Goal: Information Seeking & Learning: Learn about a topic

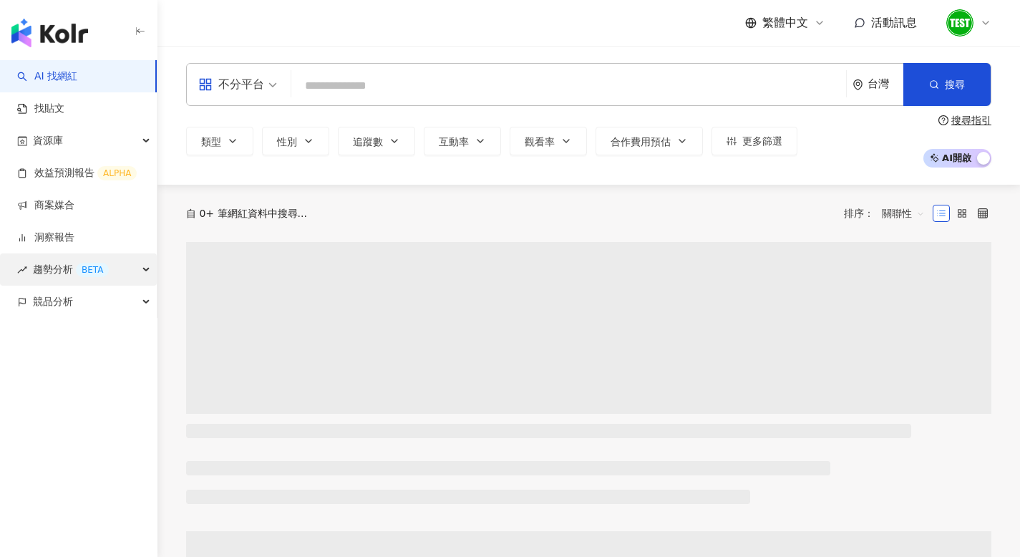
click at [58, 277] on span "趨勢分析 BETA" at bounding box center [71, 269] width 76 height 32
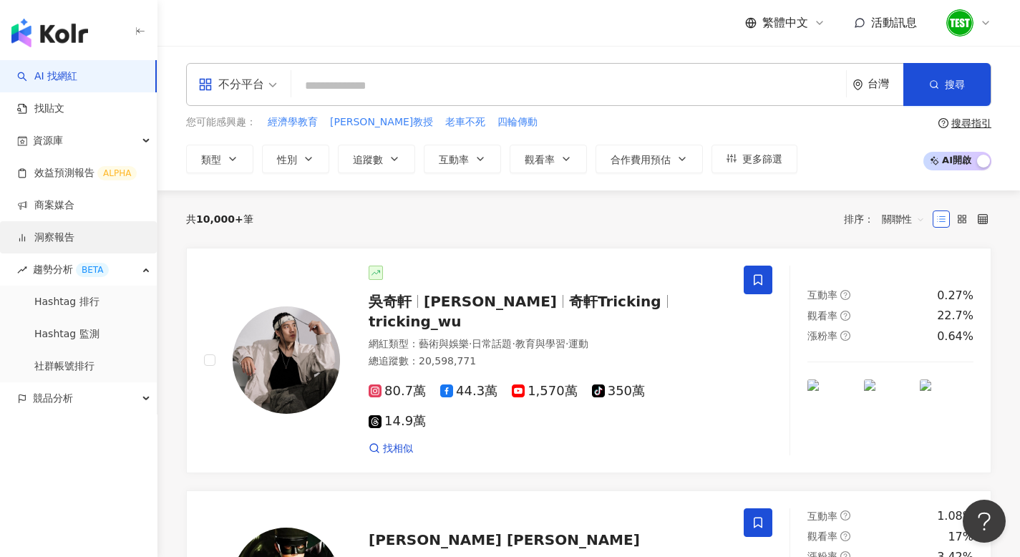
click at [61, 233] on link "洞察報告" at bounding box center [45, 238] width 57 height 14
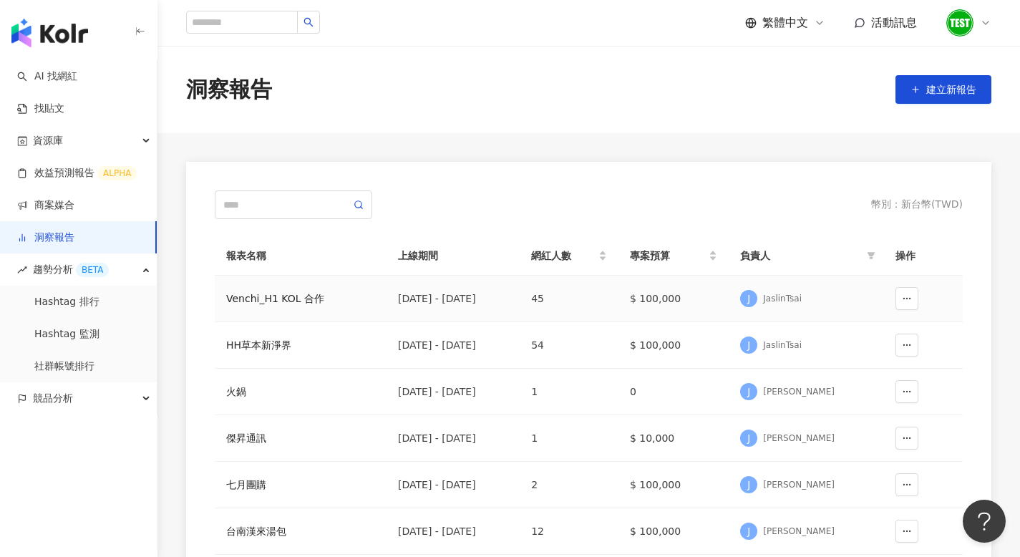
click at [520, 289] on td "[DATE] - [DATE]" at bounding box center [453, 299] width 133 height 47
click at [508, 304] on div "[DATE] - [DATE]" at bounding box center [453, 299] width 110 height 16
click at [274, 294] on div "Venchi_H1 KOL 合作" at bounding box center [300, 299] width 149 height 16
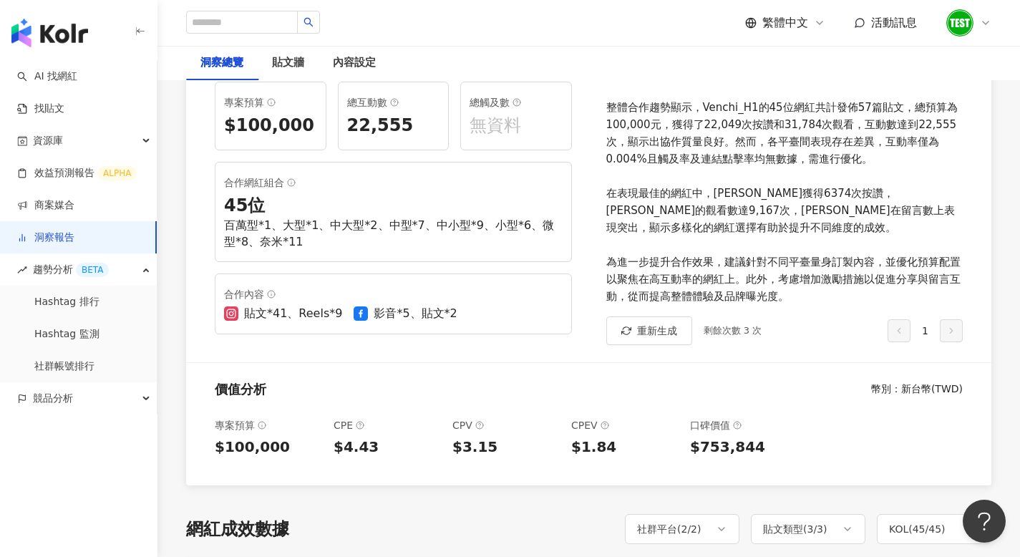
scroll to position [40, 0]
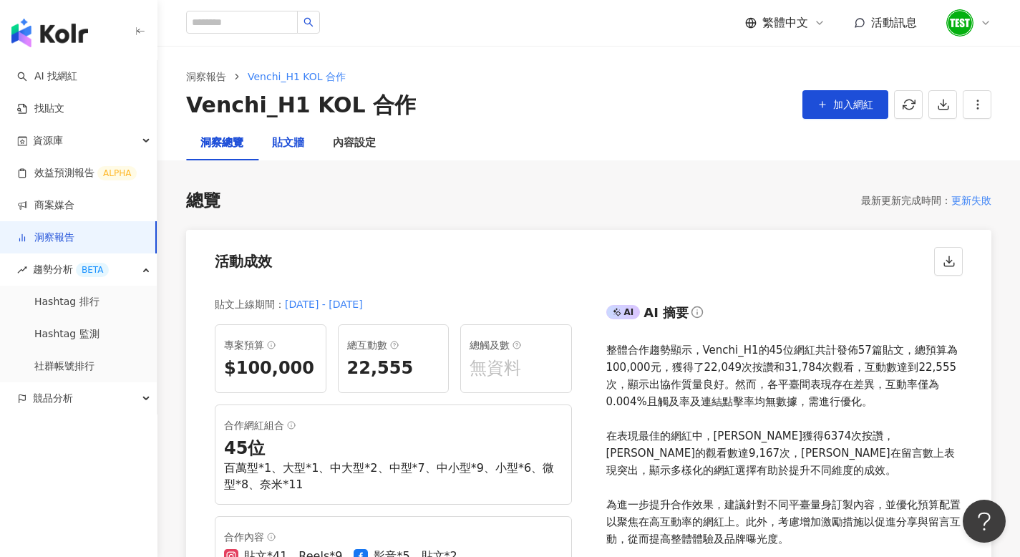
click at [281, 137] on div "貼文牆" at bounding box center [288, 143] width 32 height 17
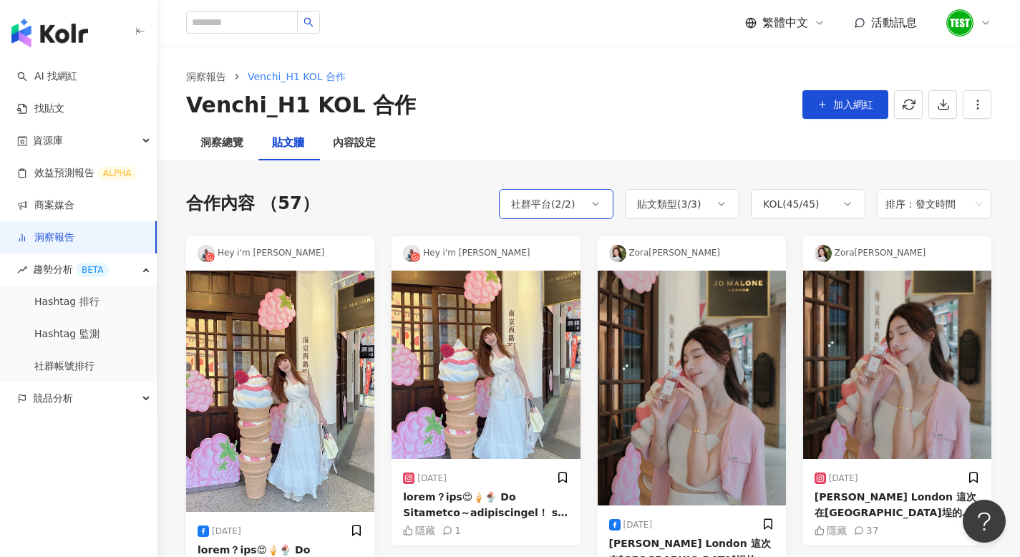
click at [556, 198] on div "社群平台 ( 2 / 2 )" at bounding box center [543, 203] width 64 height 17
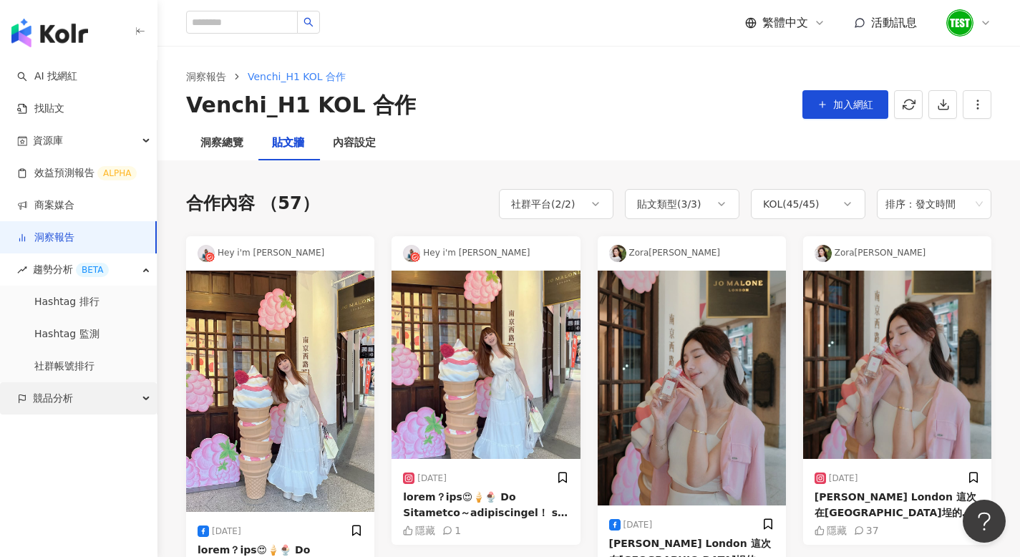
click at [74, 405] on div "競品分析" at bounding box center [78, 398] width 157 height 32
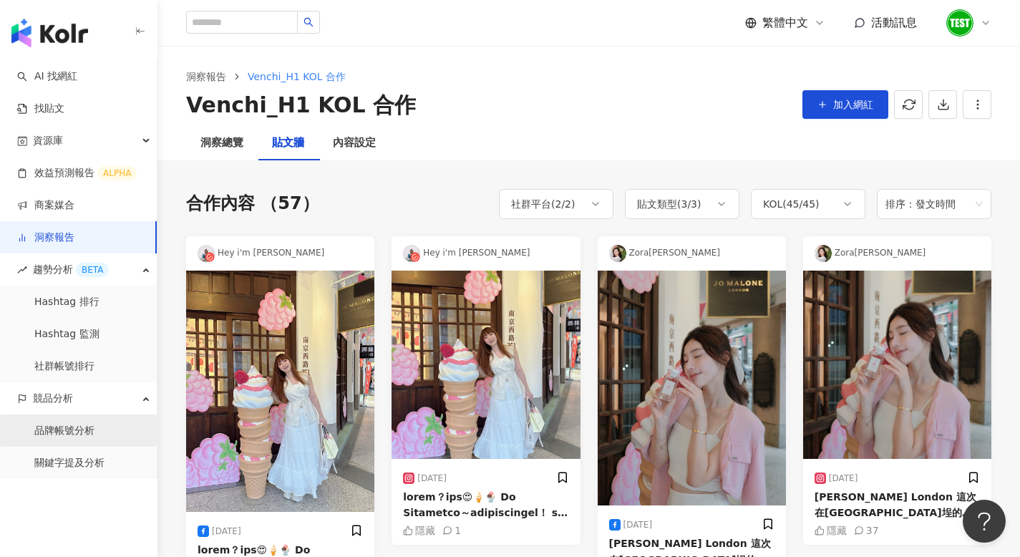
click at [77, 432] on link "品牌帳號分析" at bounding box center [64, 431] width 60 height 14
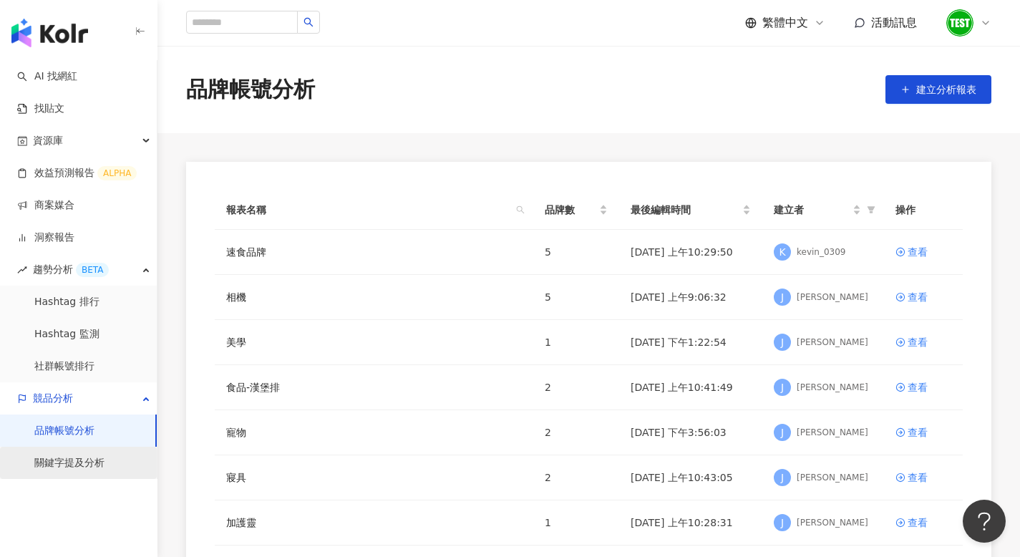
click at [100, 457] on link "關鍵字提及分析" at bounding box center [69, 463] width 70 height 14
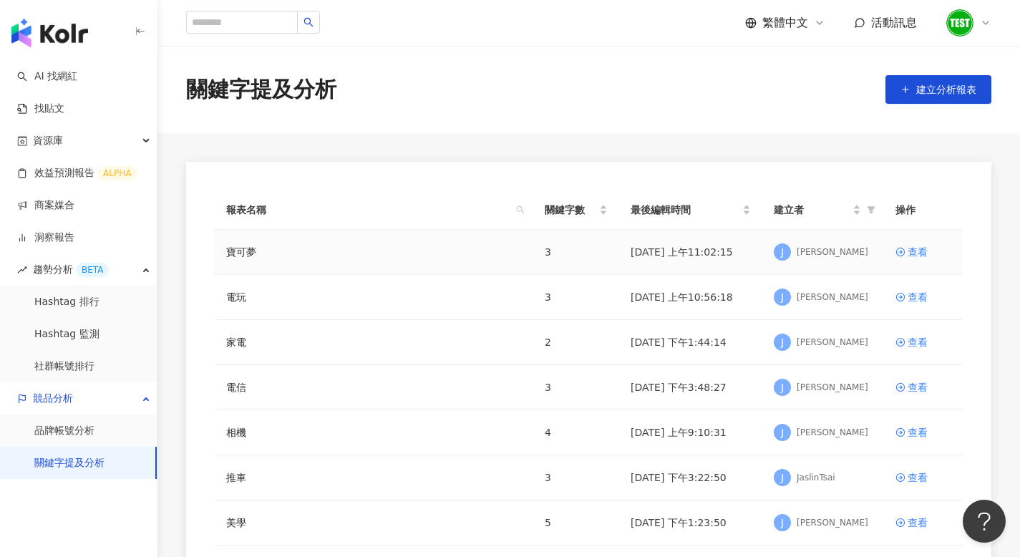
click at [402, 246] on div "寶可夢" at bounding box center [374, 252] width 296 height 16
click at [397, 251] on div "寶可夢" at bounding box center [374, 252] width 296 height 16
click at [80, 430] on link "品牌帳號分析" at bounding box center [64, 431] width 60 height 14
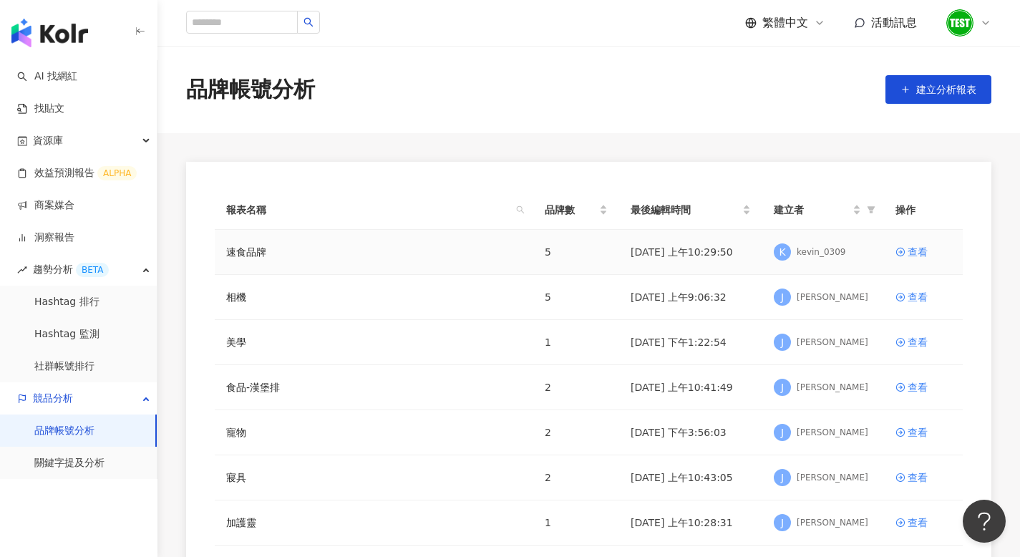
click at [375, 248] on div "速食品牌" at bounding box center [374, 252] width 296 height 16
drag, startPoint x: 322, startPoint y: 90, endPoint x: 195, endPoint y: 91, distance: 126.7
click at [195, 91] on div "品牌帳號分析 建立分析報表" at bounding box center [589, 89] width 863 height 30
copy div "品牌帳號分析"
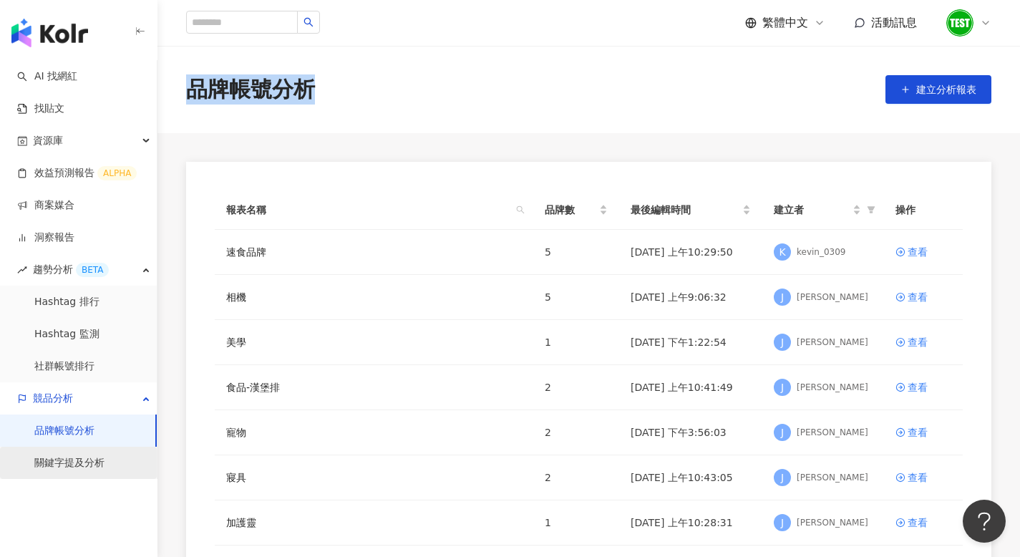
click at [102, 465] on link "關鍵字提及分析" at bounding box center [69, 463] width 70 height 14
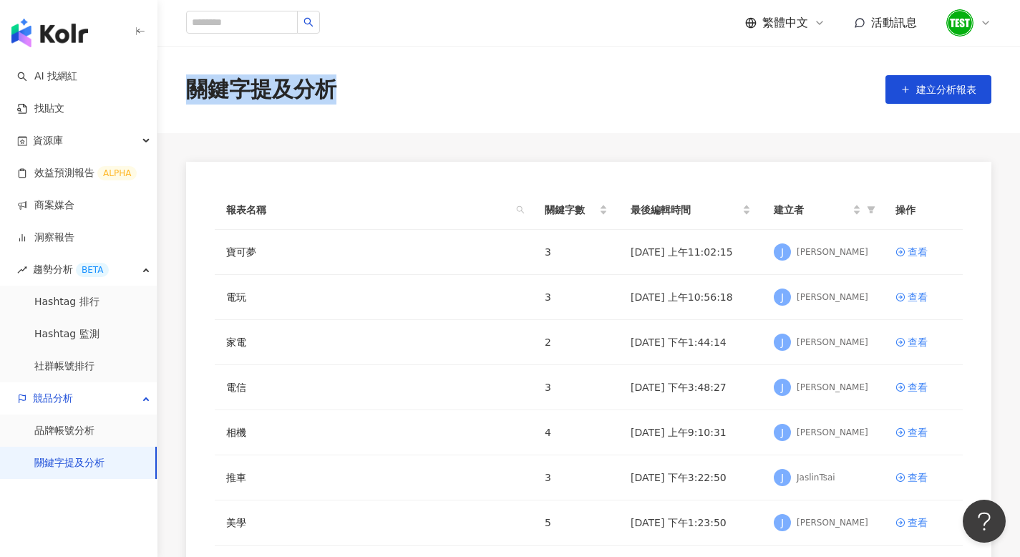
drag, startPoint x: 351, startPoint y: 85, endPoint x: 195, endPoint y: 85, distance: 155.4
click at [195, 85] on div "關鍵字提及分析 建立分析報表" at bounding box center [589, 89] width 863 height 30
copy div "關鍵字提及分析"
click at [907, 241] on td "查看" at bounding box center [923, 252] width 79 height 45
click at [913, 248] on div "查看" at bounding box center [918, 252] width 20 height 16
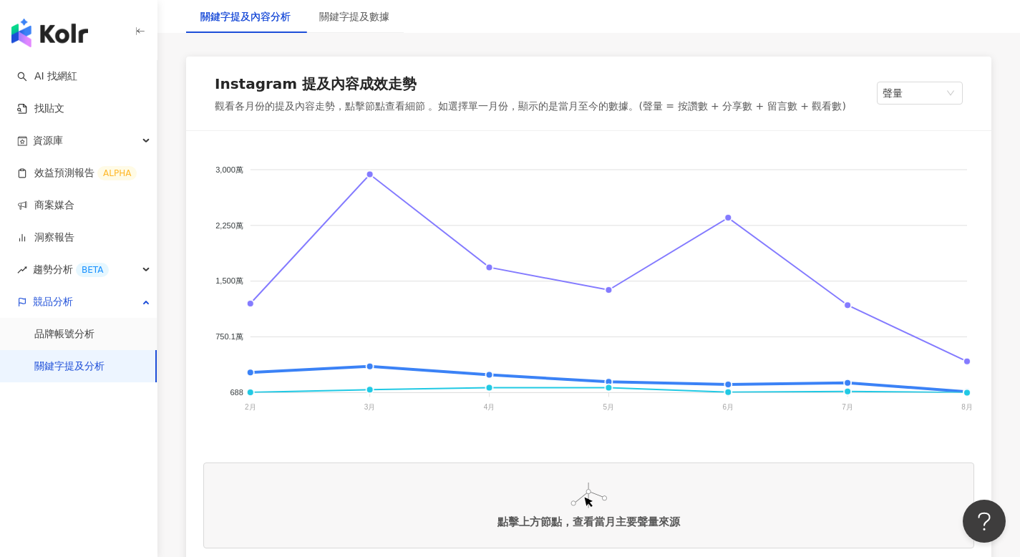
scroll to position [234, 0]
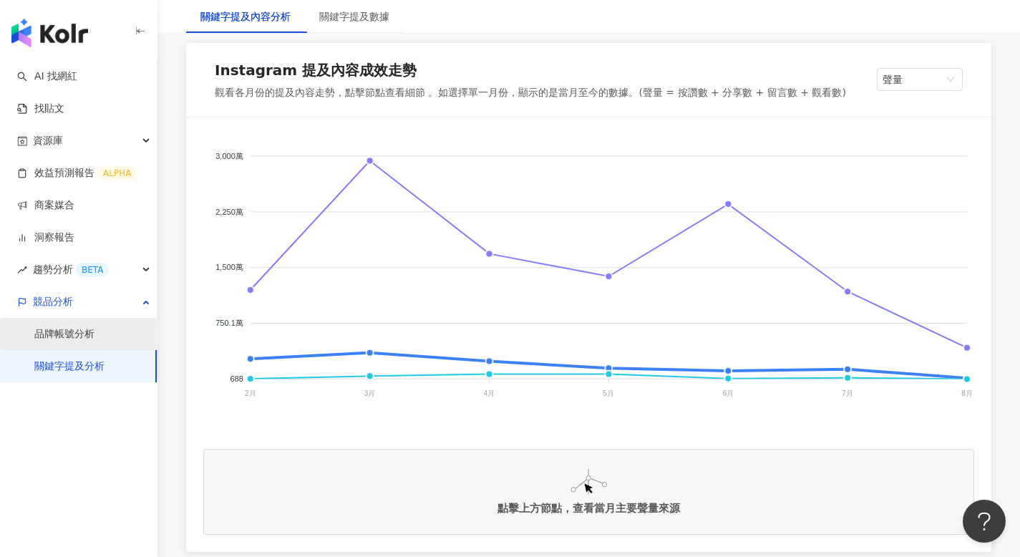
click at [82, 334] on link "品牌帳號分析" at bounding box center [64, 334] width 60 height 14
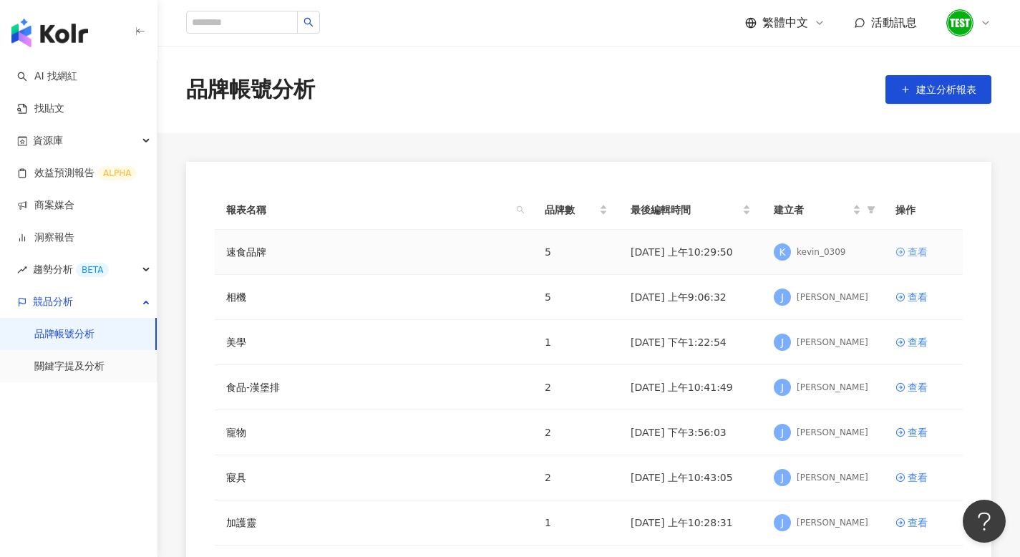
click at [918, 248] on div "查看" at bounding box center [918, 252] width 20 height 16
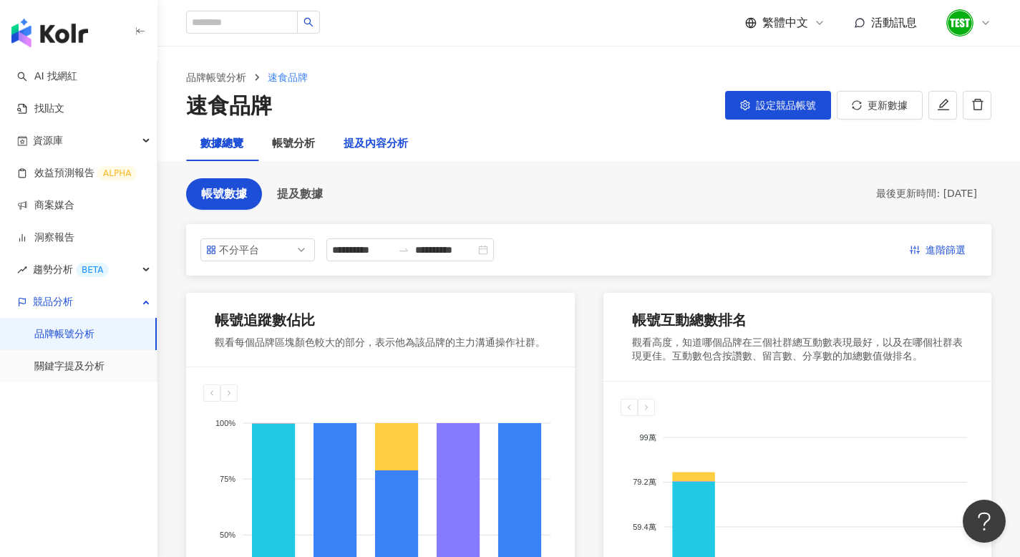
click at [373, 145] on div "提及內容分析" at bounding box center [376, 143] width 64 height 17
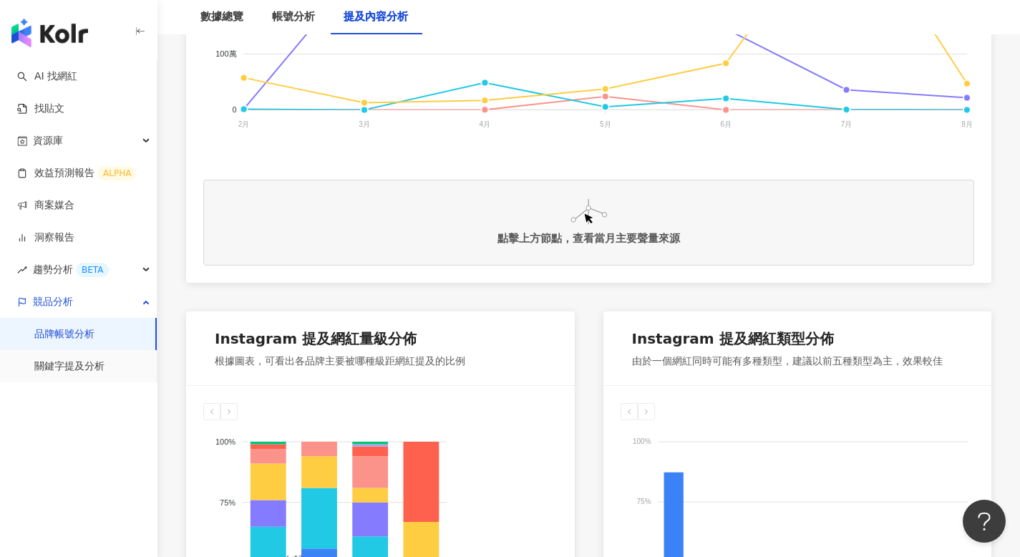
scroll to position [295, 0]
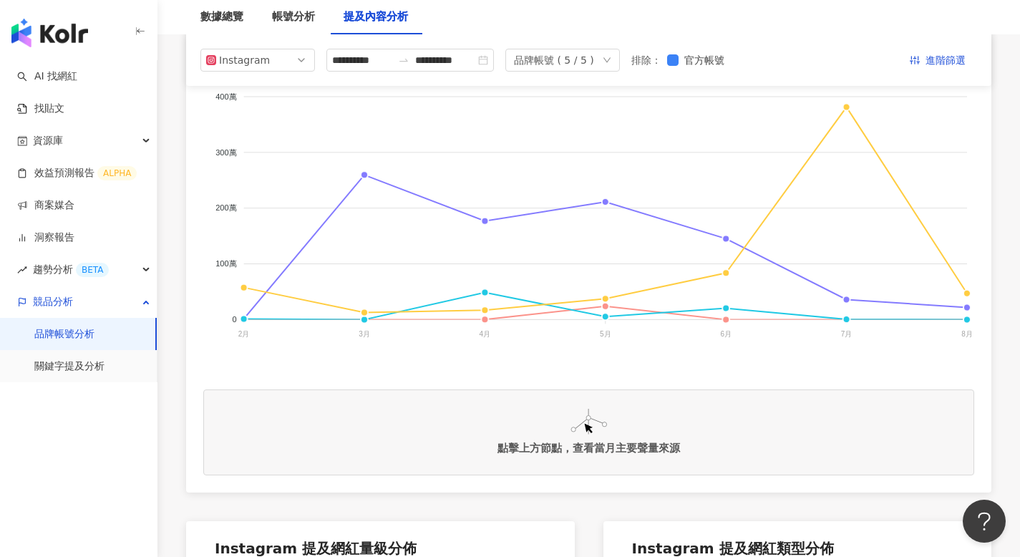
click at [596, 433] on img at bounding box center [589, 422] width 37 height 26
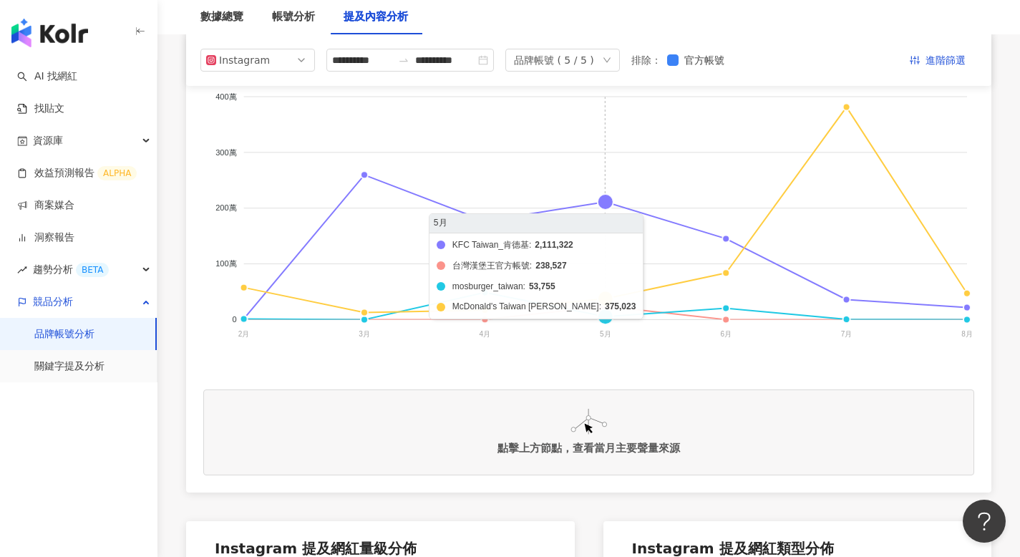
click at [602, 197] on foreignobject "KFC Taiwan_肯德基 台灣漢堡王官方帳號 mosburger_taiwan McDonald's Taiwan [PERSON_NAME]" at bounding box center [588, 218] width 771 height 286
click at [603, 198] on foreignobject "KFC Taiwan_肯德基 台灣漢堡王官方帳號 mosburger_taiwan McDonald's Taiwan [PERSON_NAME]" at bounding box center [588, 218] width 771 height 286
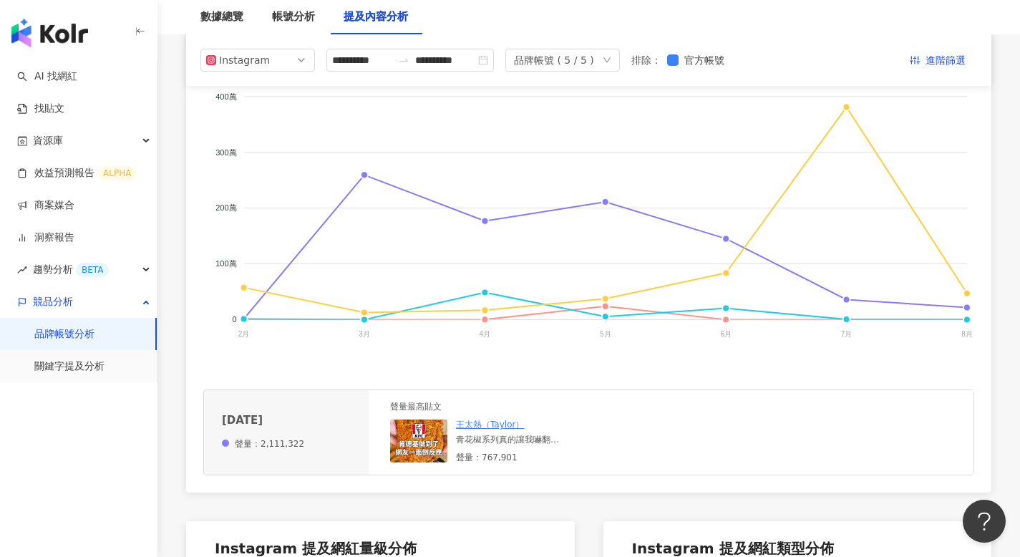
click at [847, 105] on foreignobject "KFC Taiwan_肯德基 台灣漢堡王官方帳號 mosburger_taiwan McDonald's Taiwan [PERSON_NAME]" at bounding box center [588, 218] width 771 height 286
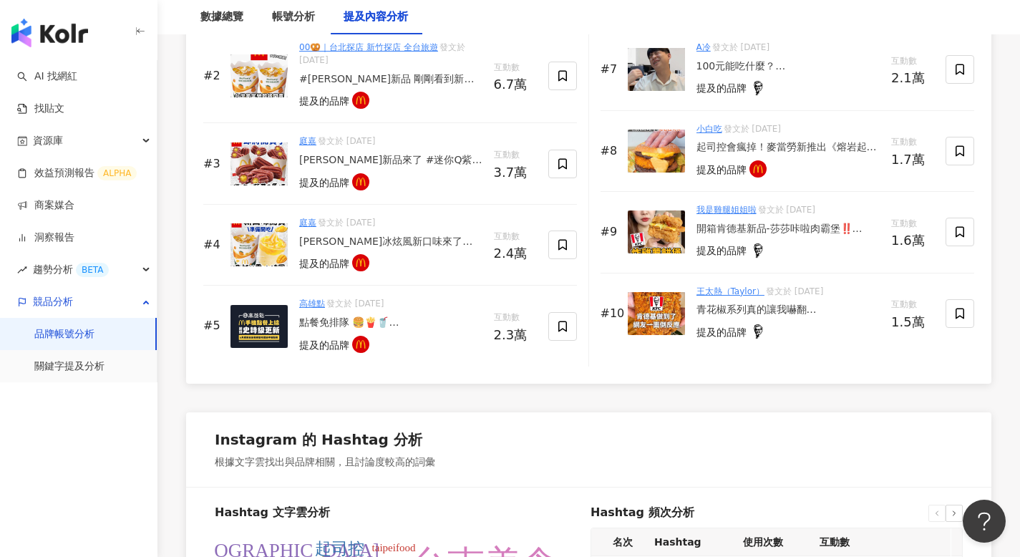
scroll to position [2645, 0]
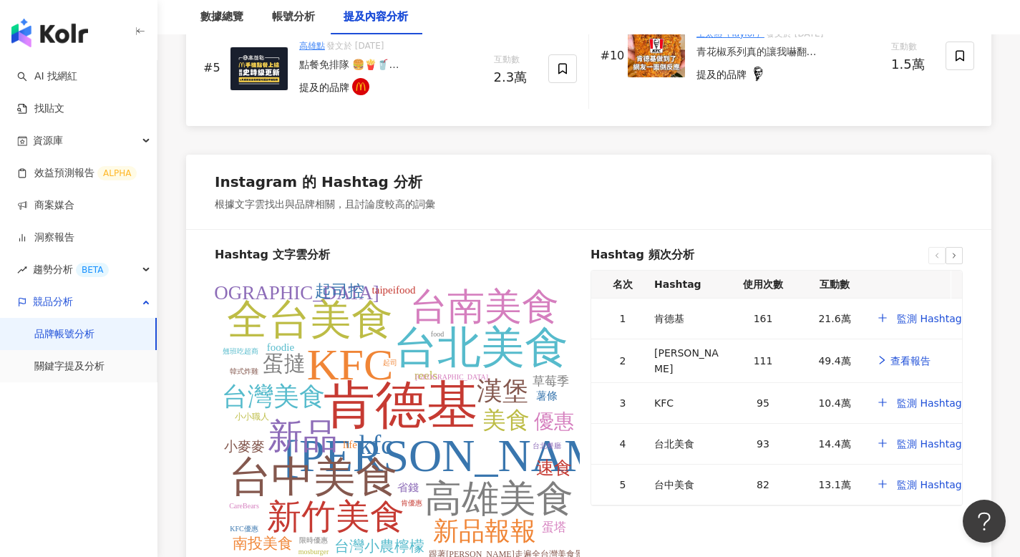
click at [94, 331] on link "品牌帳號分析" at bounding box center [64, 334] width 60 height 14
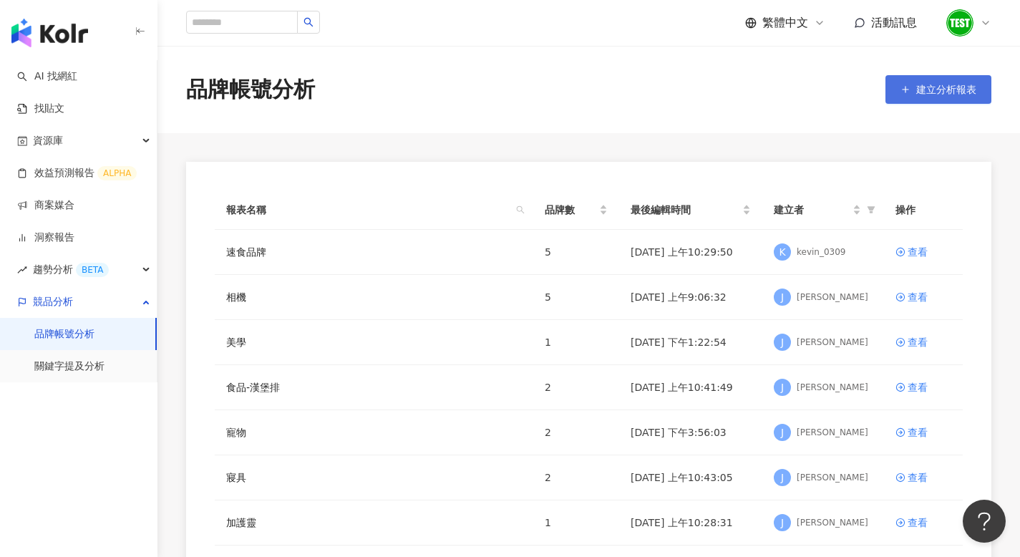
click at [954, 84] on span "建立分析報表" at bounding box center [946, 89] width 60 height 11
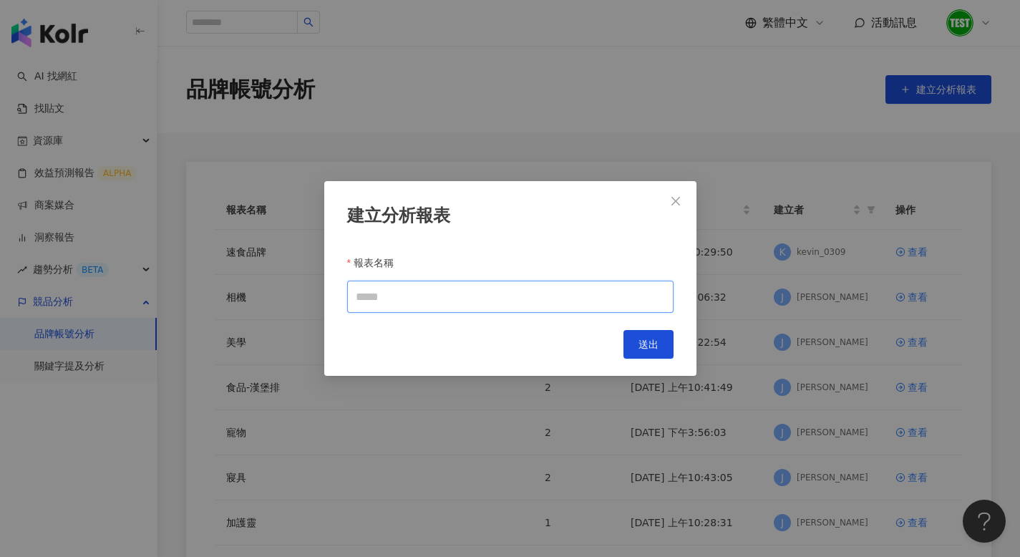
click at [402, 298] on input "報表名稱" at bounding box center [510, 297] width 326 height 32
type input "*"
type input "****"
click at [644, 345] on span "送出" at bounding box center [649, 344] width 20 height 11
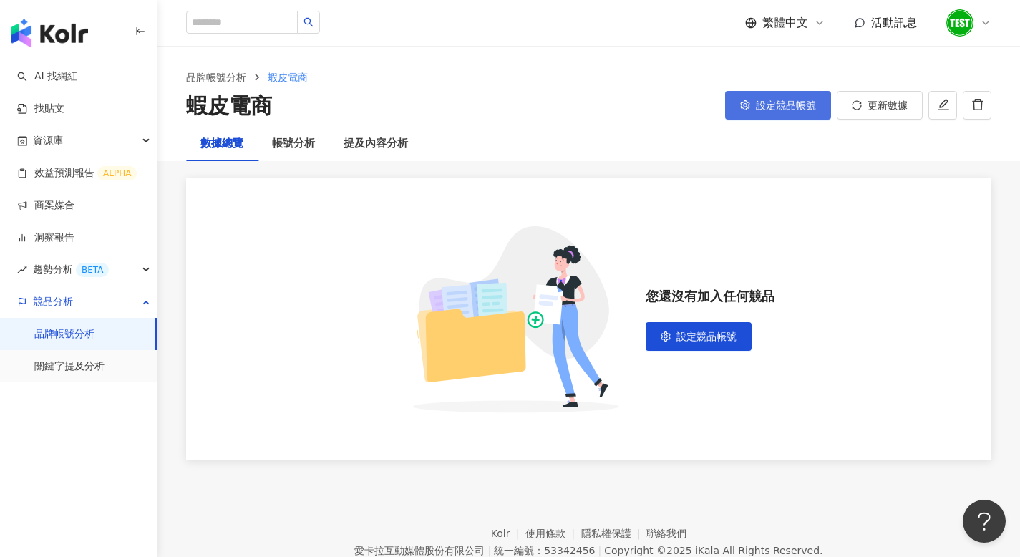
click at [767, 97] on button "設定競品帳號" at bounding box center [778, 105] width 106 height 29
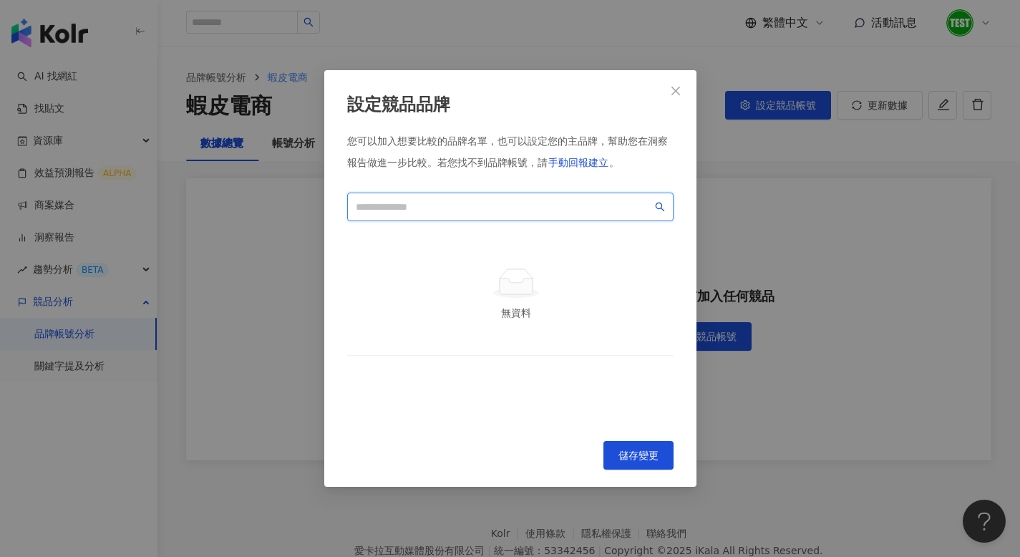
click at [473, 200] on input "search" at bounding box center [504, 207] width 296 height 16
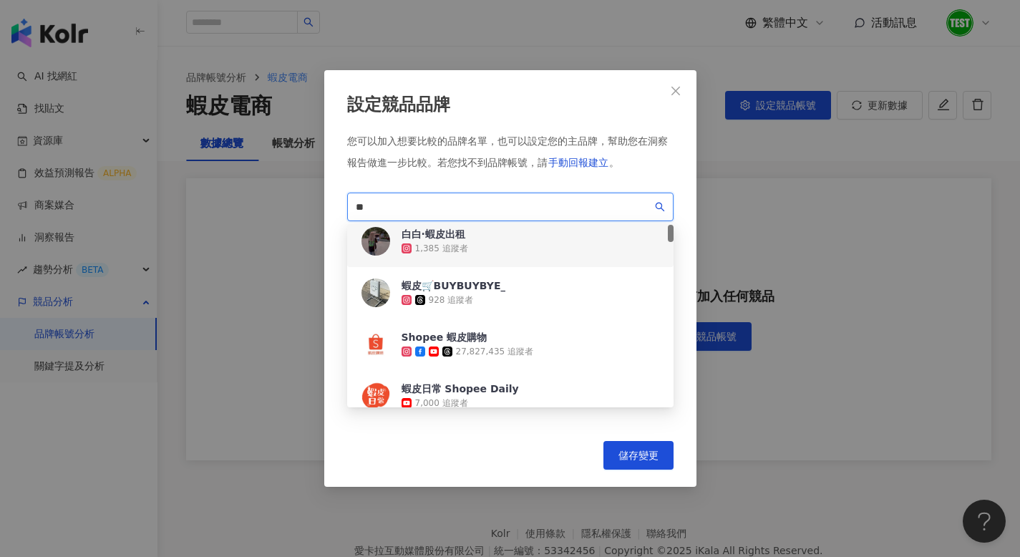
scroll to position [18, 0]
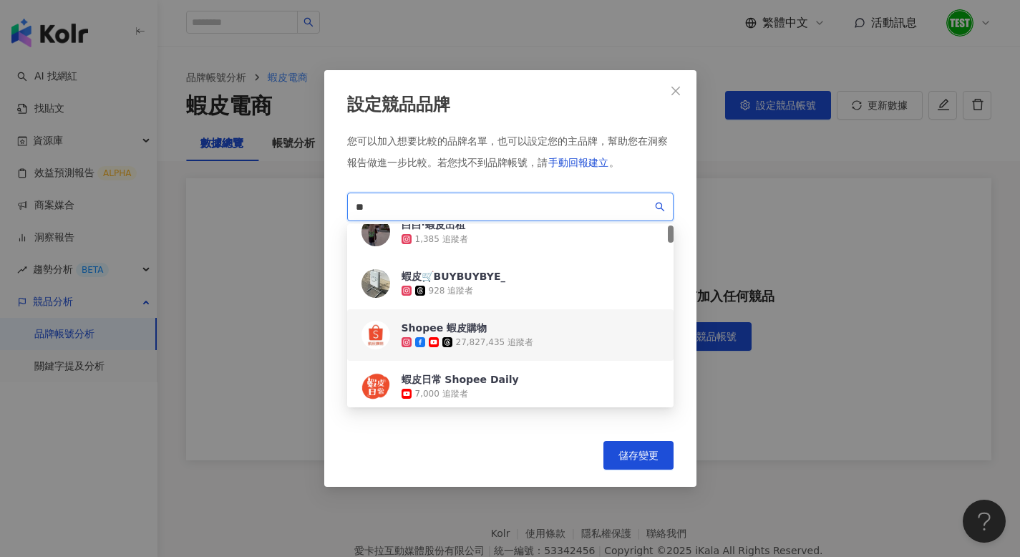
click at [487, 336] on div "27,827,435 追蹤者" at bounding box center [495, 342] width 78 height 12
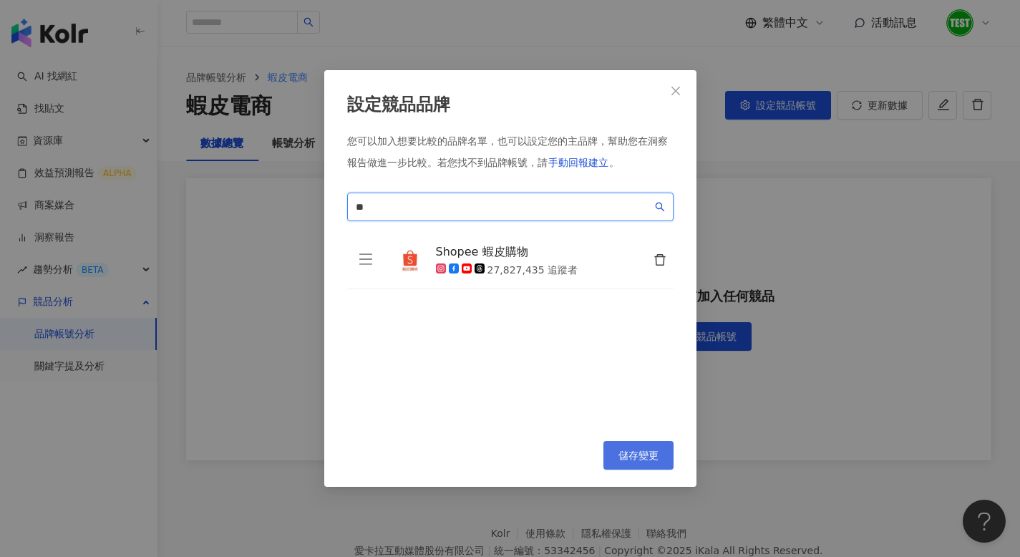
type input "**"
click at [646, 455] on span "儲存變更" at bounding box center [639, 455] width 40 height 11
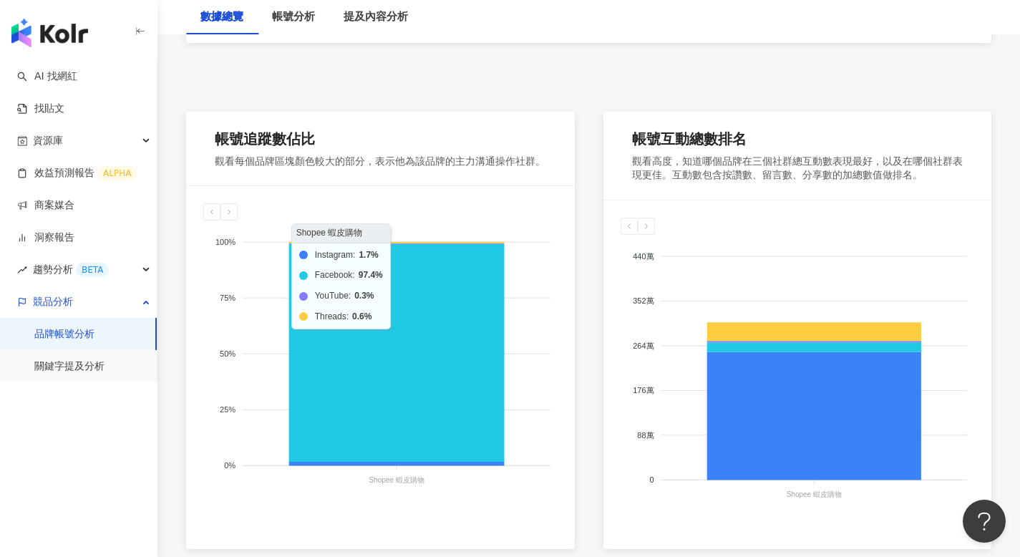
scroll to position [200, 0]
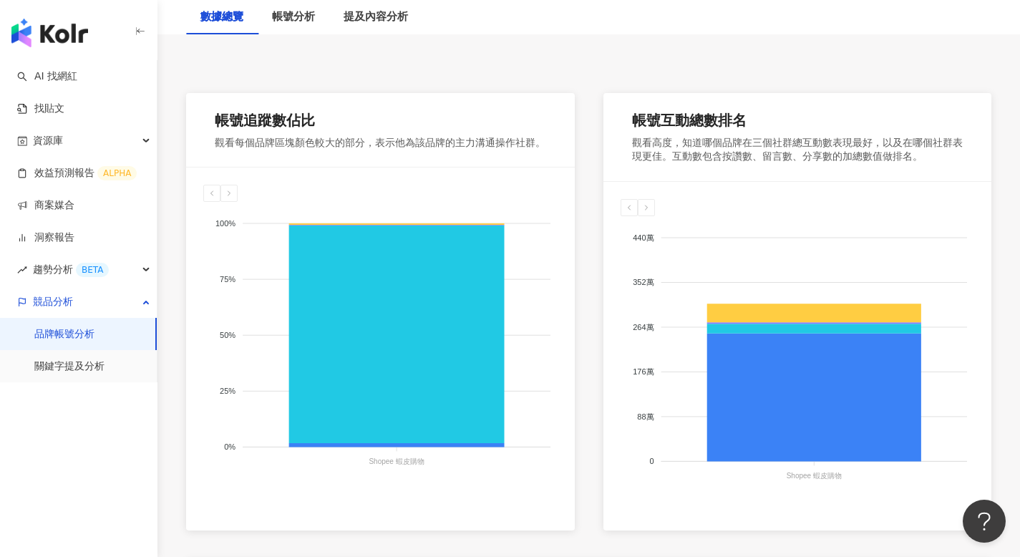
click at [477, 236] on foreignobject "Instagram Facebook YouTube Threads" at bounding box center [380, 345] width 354 height 286
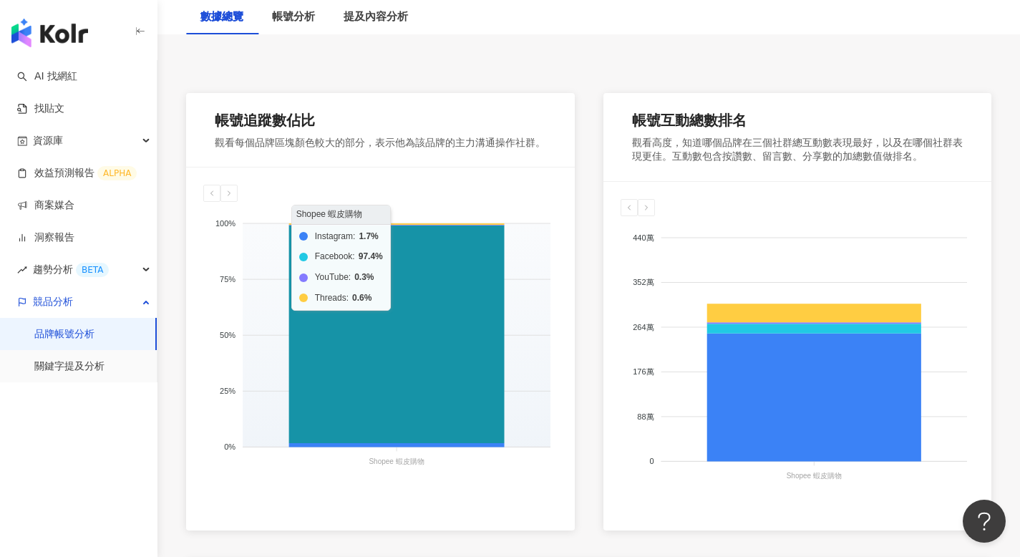
click at [469, 258] on icon at bounding box center [396, 335] width 215 height 218
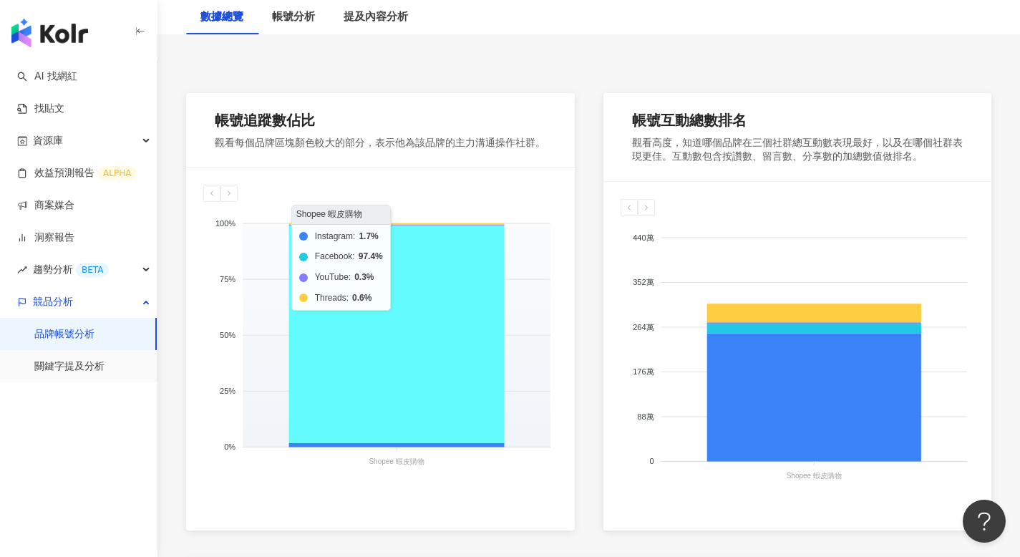
click at [469, 258] on icon at bounding box center [396, 335] width 215 height 218
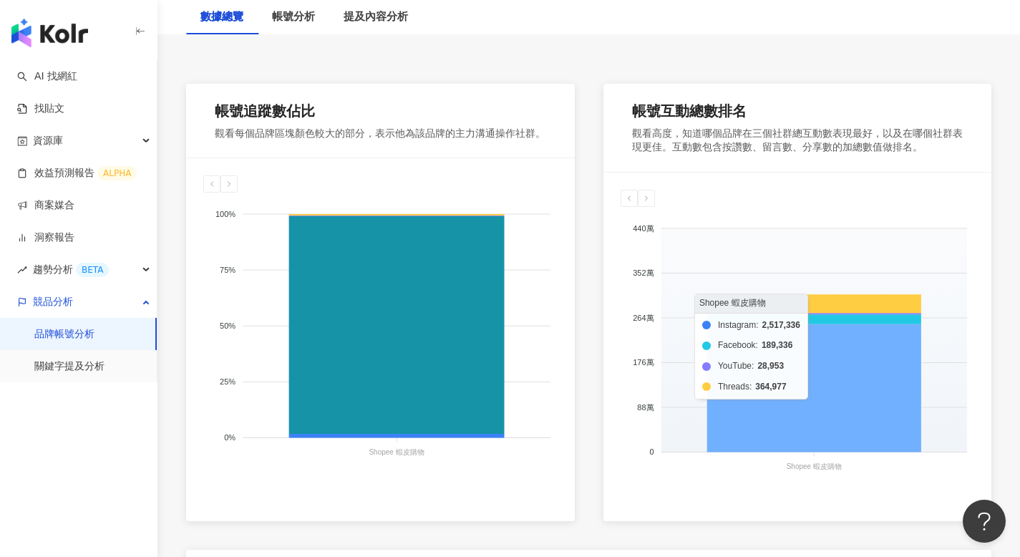
scroll to position [218, 0]
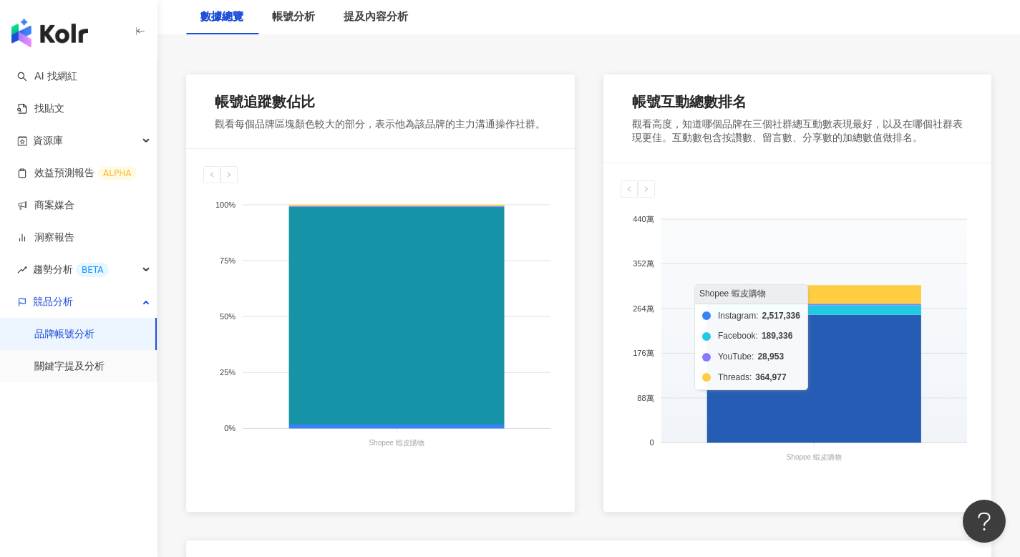
click at [790, 379] on icon at bounding box center [814, 379] width 214 height 128
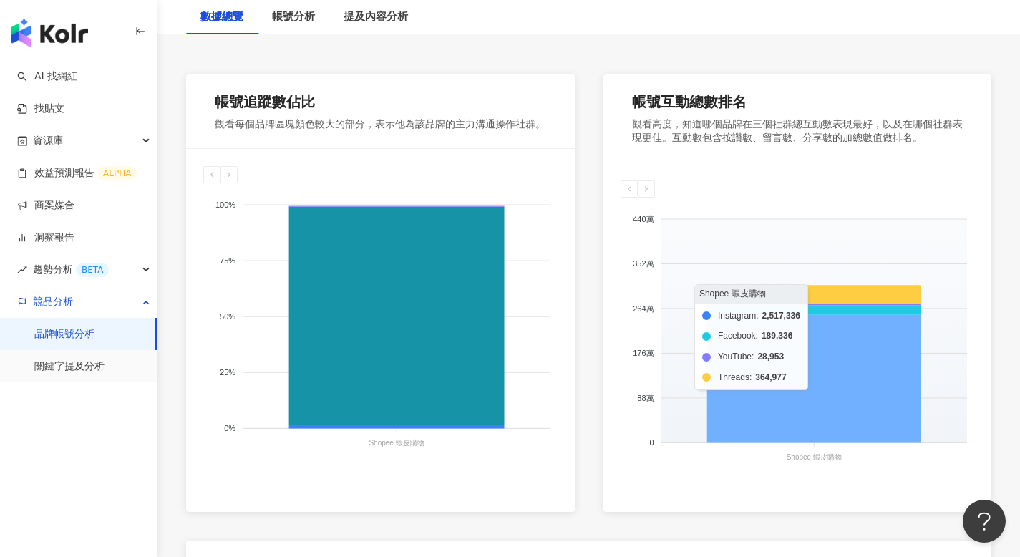
click at [790, 379] on icon at bounding box center [814, 379] width 214 height 128
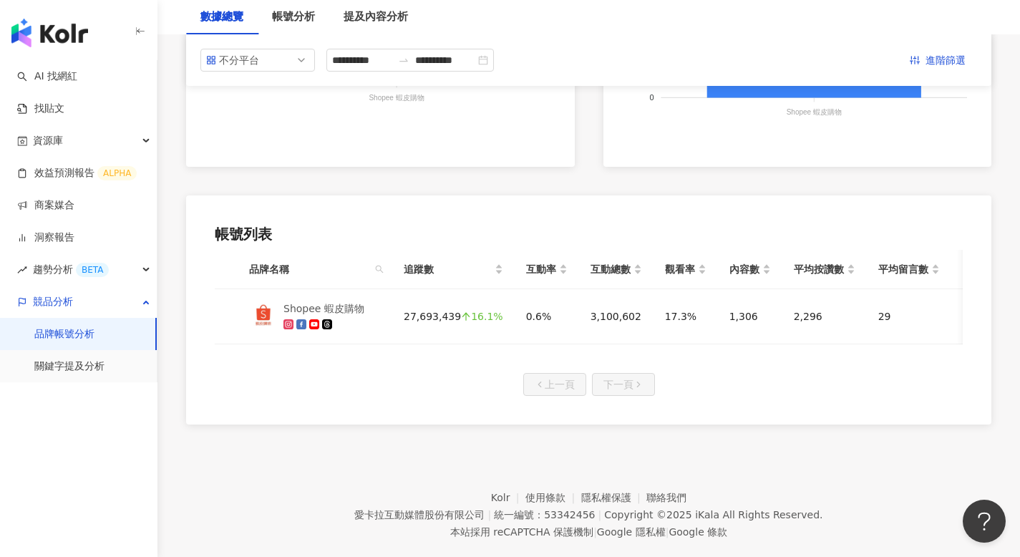
scroll to position [39, 0]
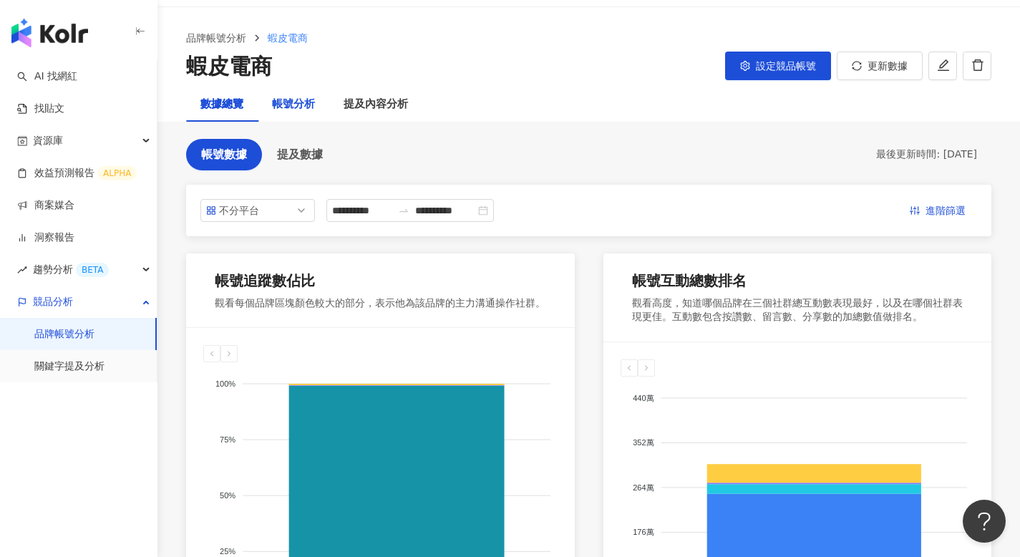
click at [294, 102] on div "帳號分析" at bounding box center [293, 104] width 43 height 17
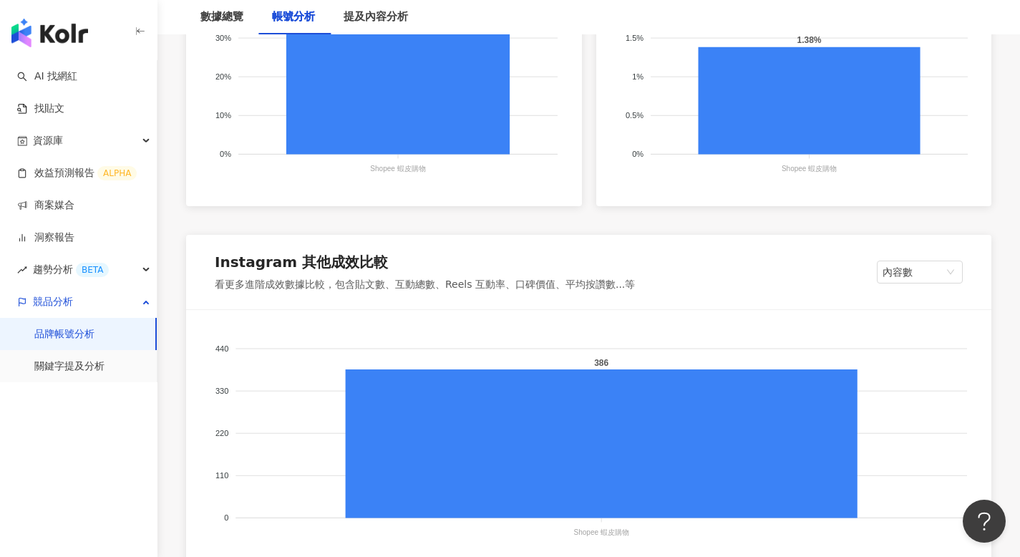
scroll to position [1229, 0]
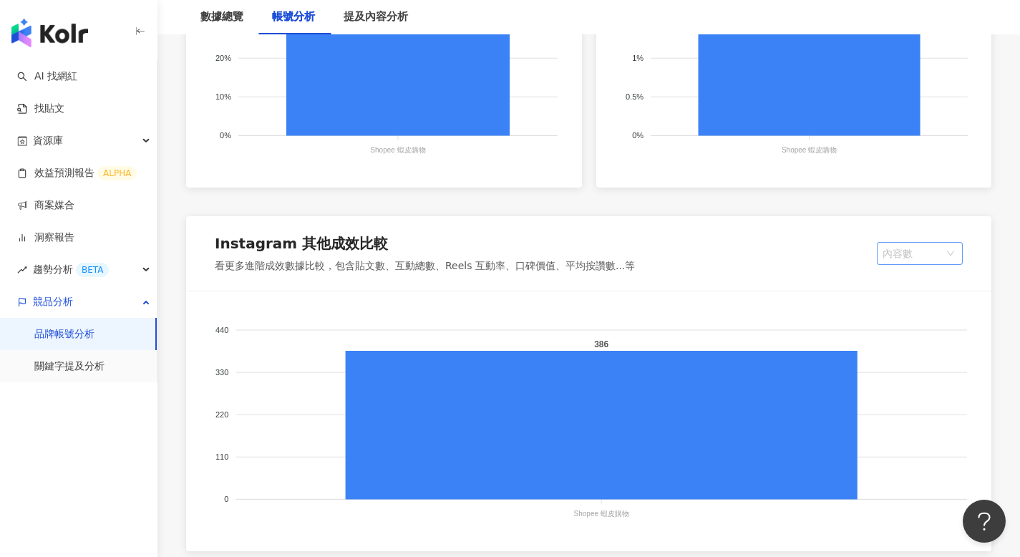
click at [904, 258] on span "內容數" at bounding box center [920, 253] width 74 height 21
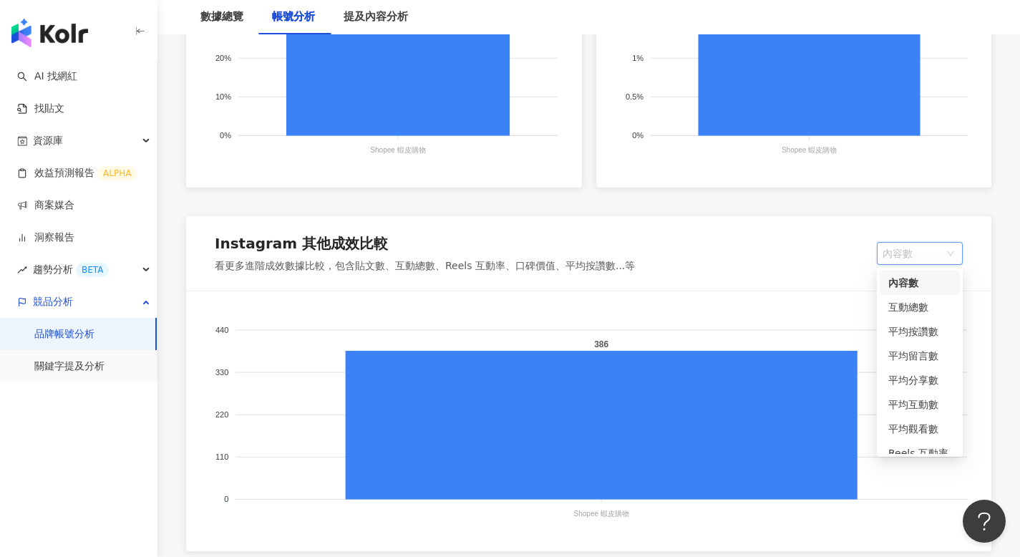
click at [904, 258] on span "內容數" at bounding box center [920, 253] width 74 height 21
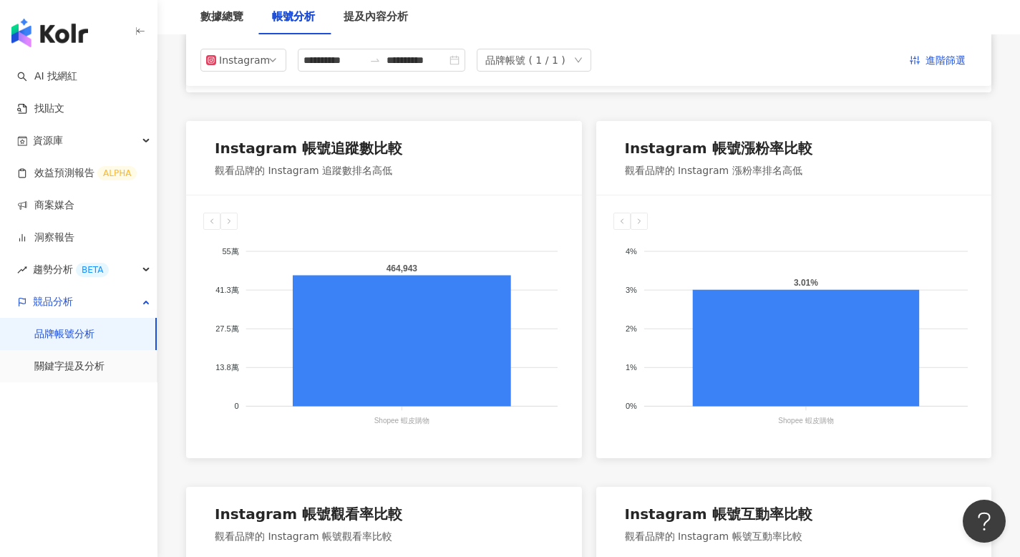
scroll to position [519, 0]
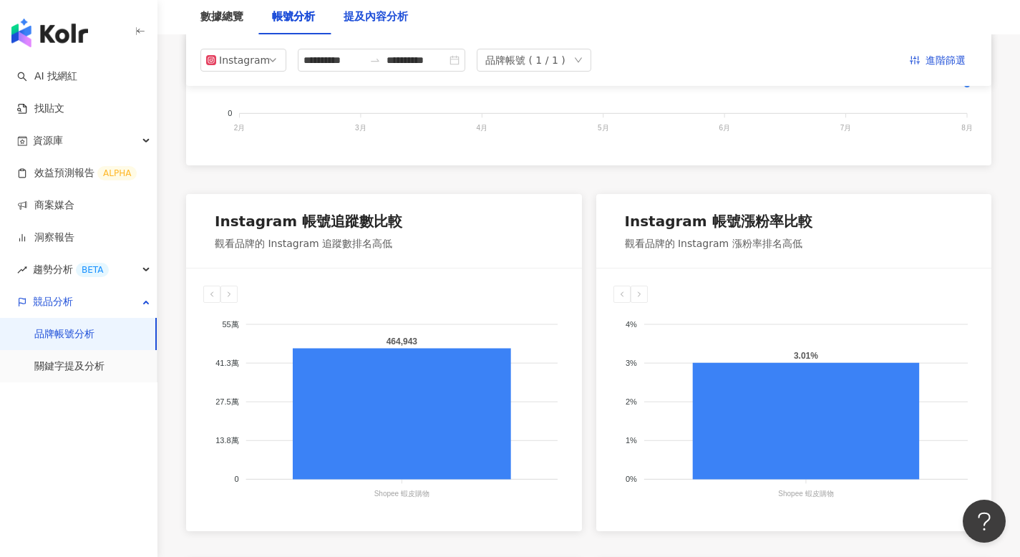
click at [354, 13] on div "提及內容分析" at bounding box center [376, 17] width 64 height 17
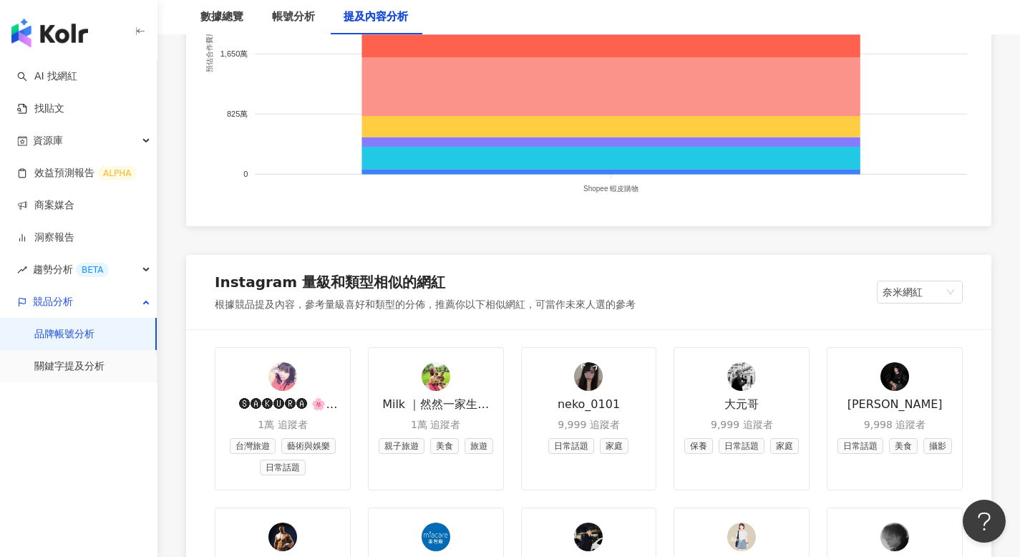
scroll to position [1551, 0]
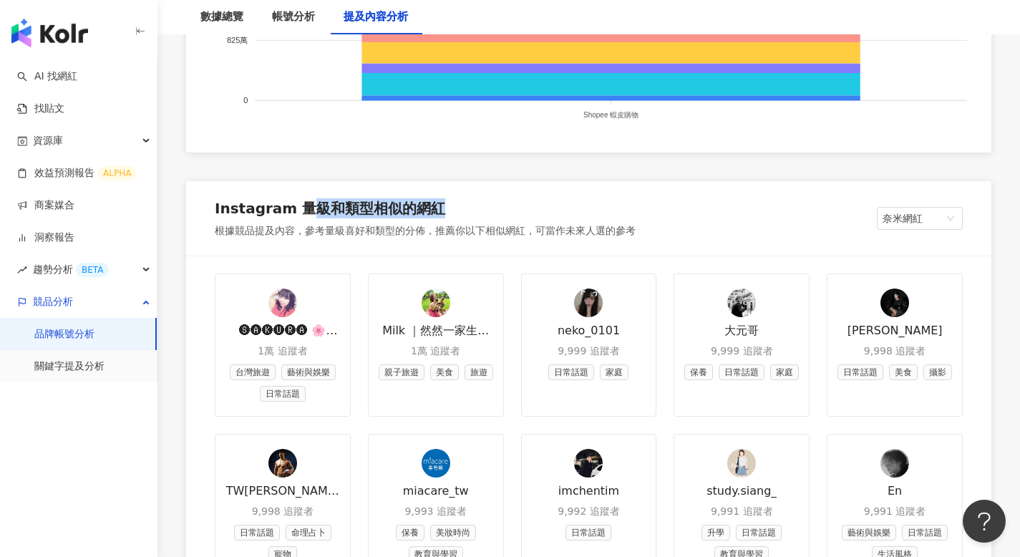
drag, startPoint x: 308, startPoint y: 206, endPoint x: 432, endPoint y: 199, distance: 124.8
click at [432, 199] on div "Instagram 量級和類型相似的網紅" at bounding box center [425, 211] width 421 height 26
click at [500, 215] on div "Instagram 量級和類型相似的網紅" at bounding box center [425, 211] width 421 height 26
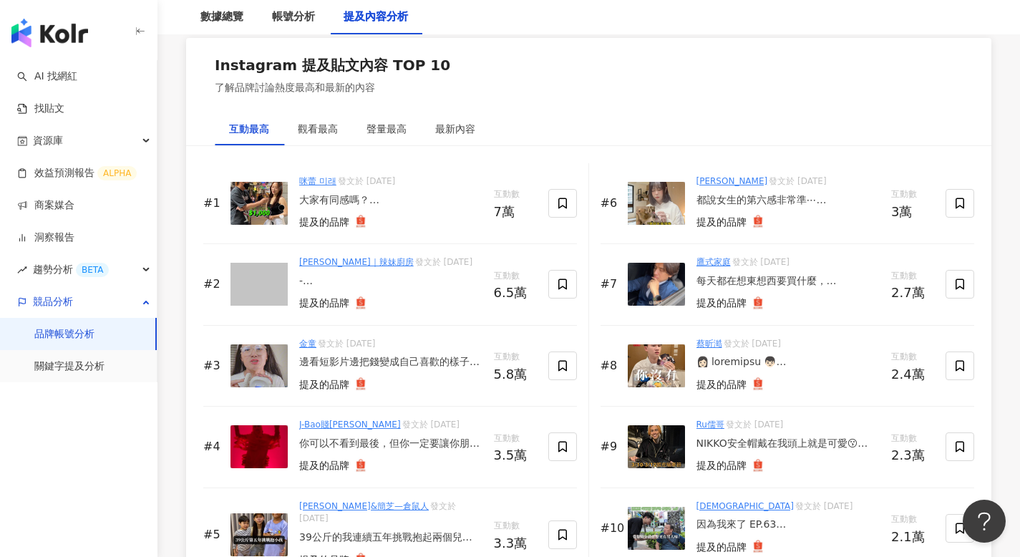
scroll to position [2181, 0]
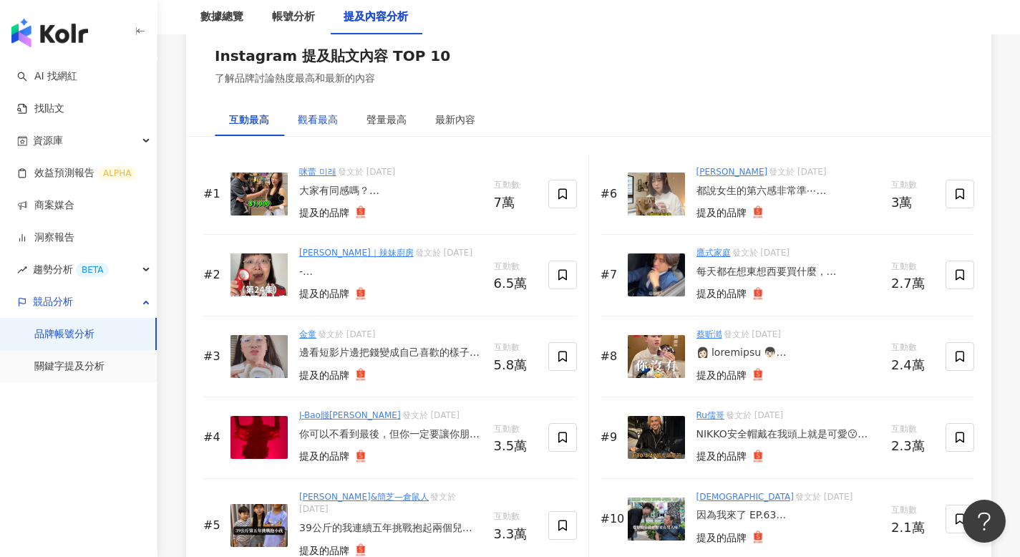
click at [320, 120] on div "觀看最高" at bounding box center [318, 120] width 40 height 16
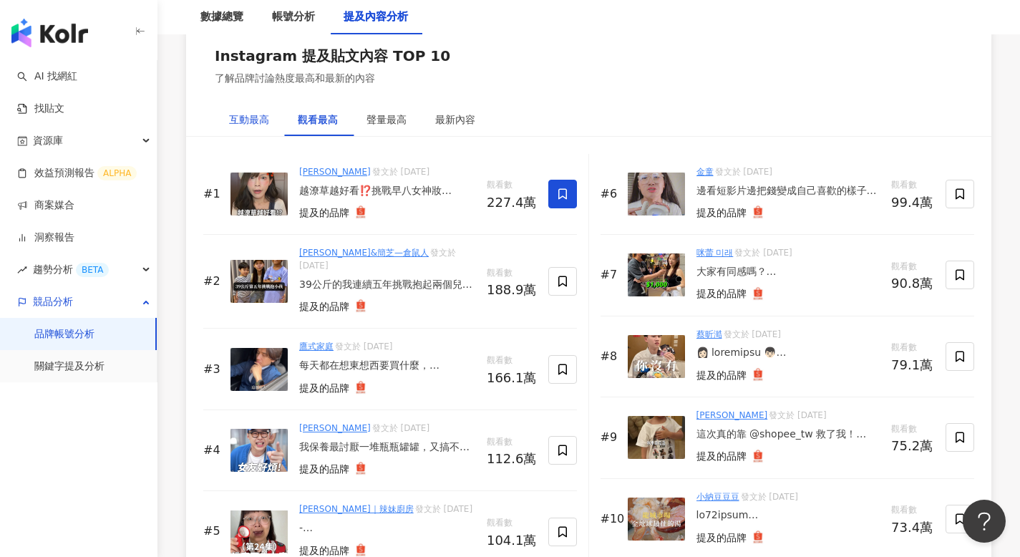
click at [258, 120] on div "互動最高" at bounding box center [249, 120] width 40 height 16
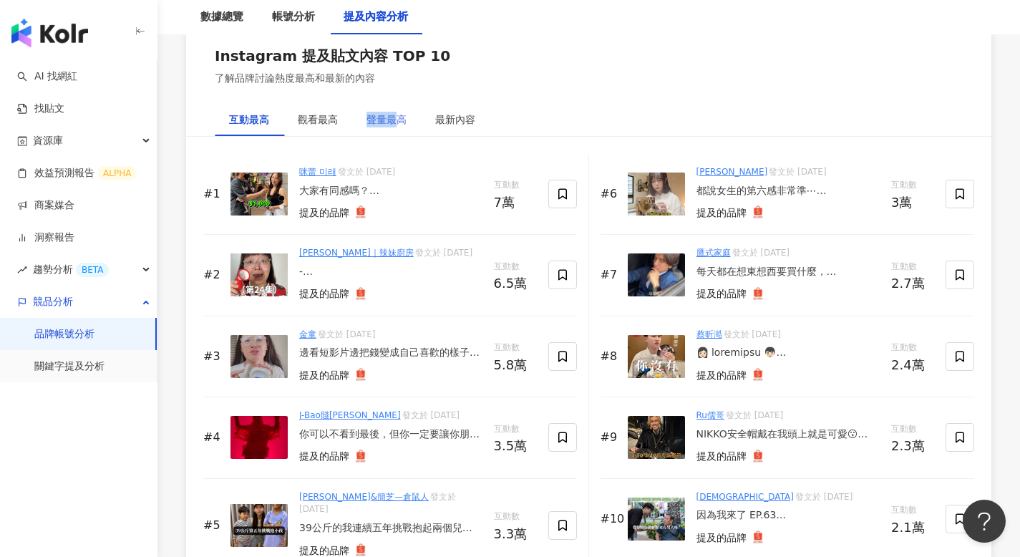
click at [394, 112] on div "聲量最高" at bounding box center [386, 119] width 69 height 33
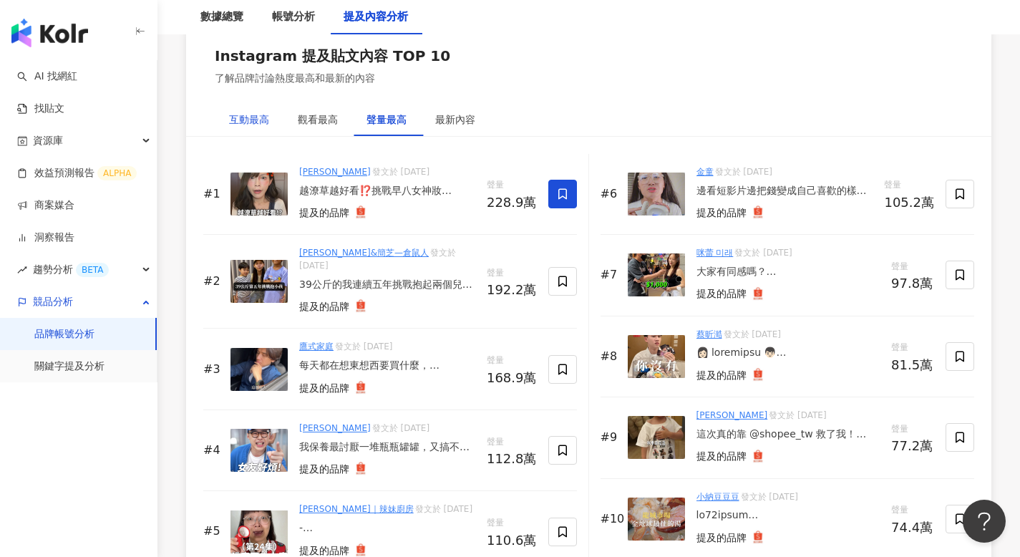
click at [243, 124] on div "互動最高" at bounding box center [249, 120] width 40 height 16
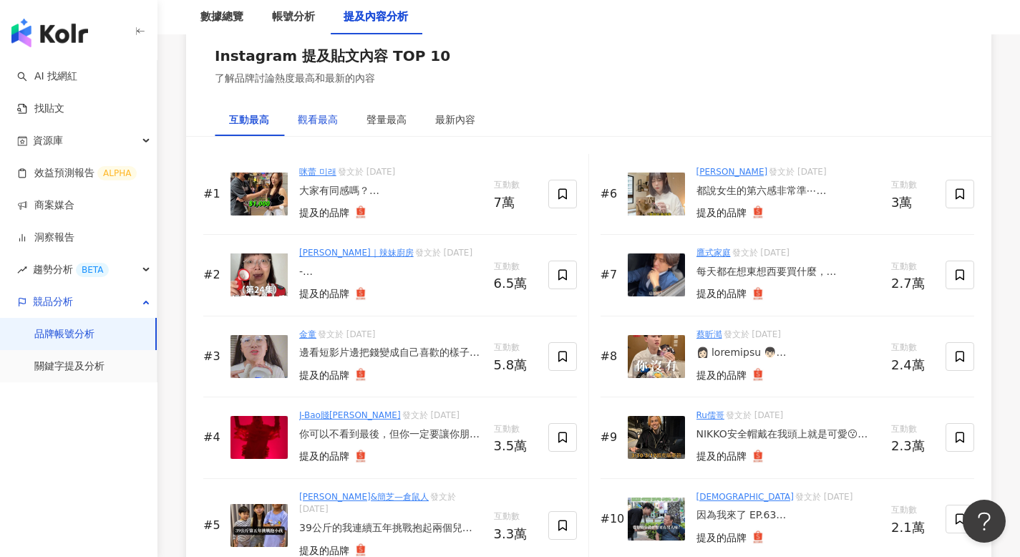
click at [331, 120] on div "觀看最高" at bounding box center [318, 120] width 40 height 16
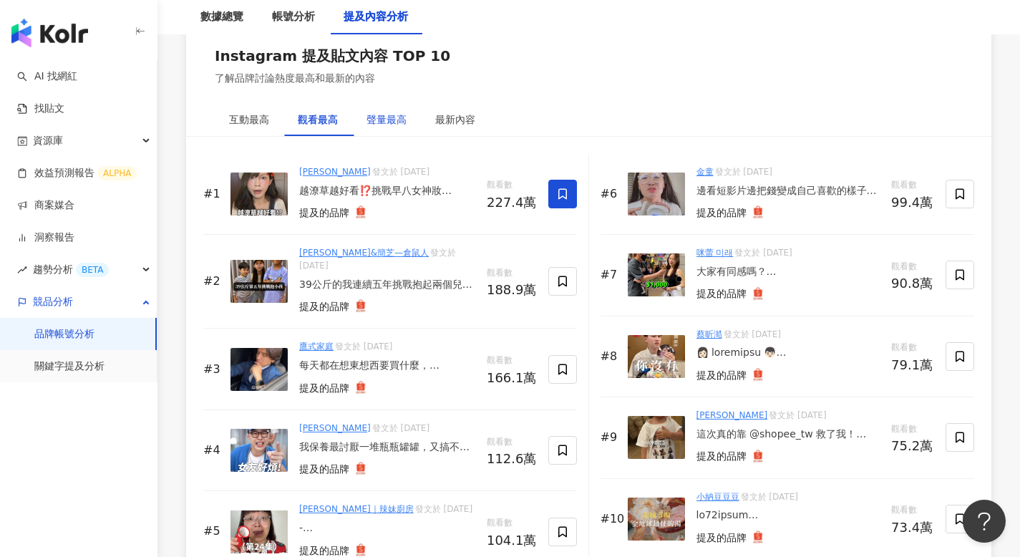
click at [403, 118] on div "聲量最高" at bounding box center [387, 120] width 40 height 16
click at [464, 115] on div "最新內容" at bounding box center [455, 120] width 40 height 16
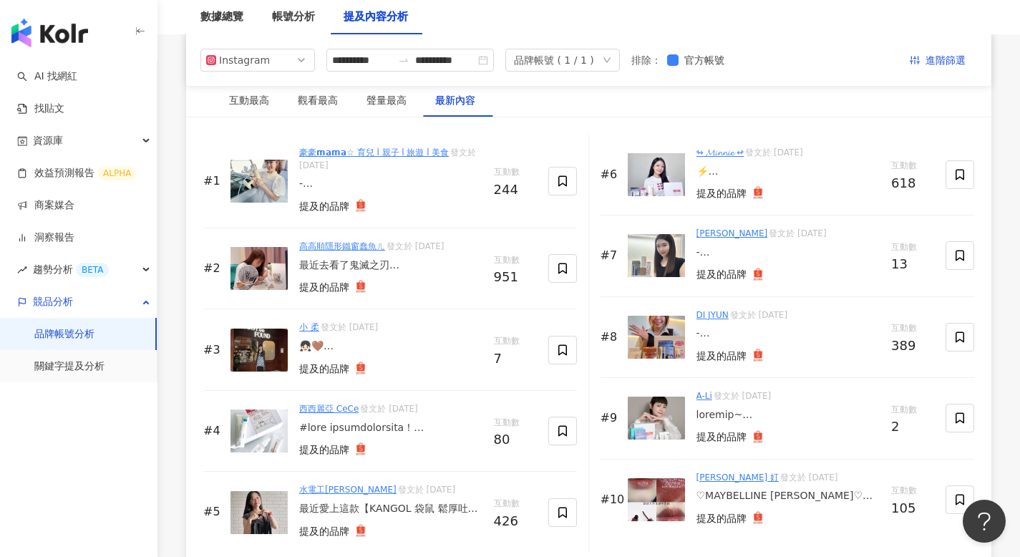
scroll to position [2182, 0]
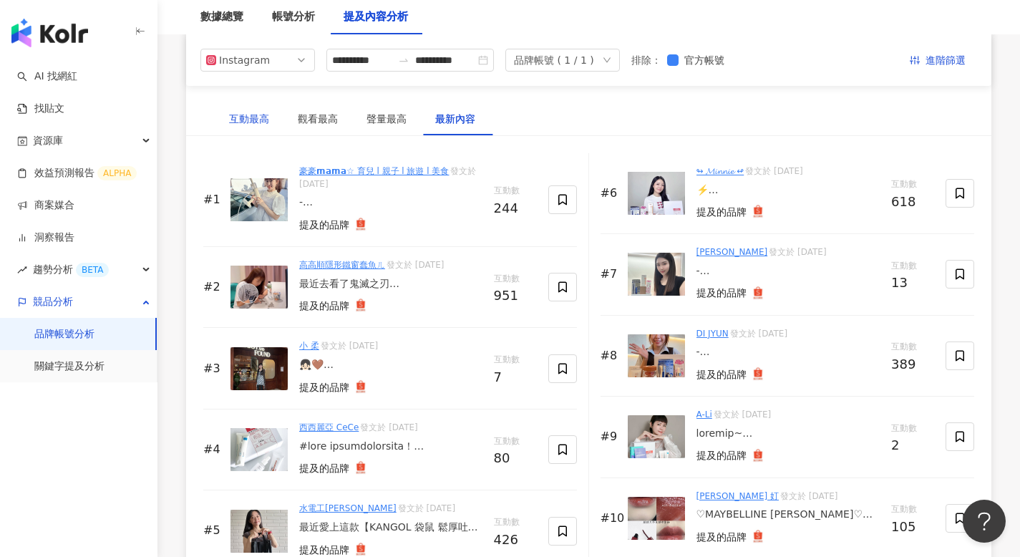
click at [256, 111] on div "互動最高" at bounding box center [249, 119] width 40 height 16
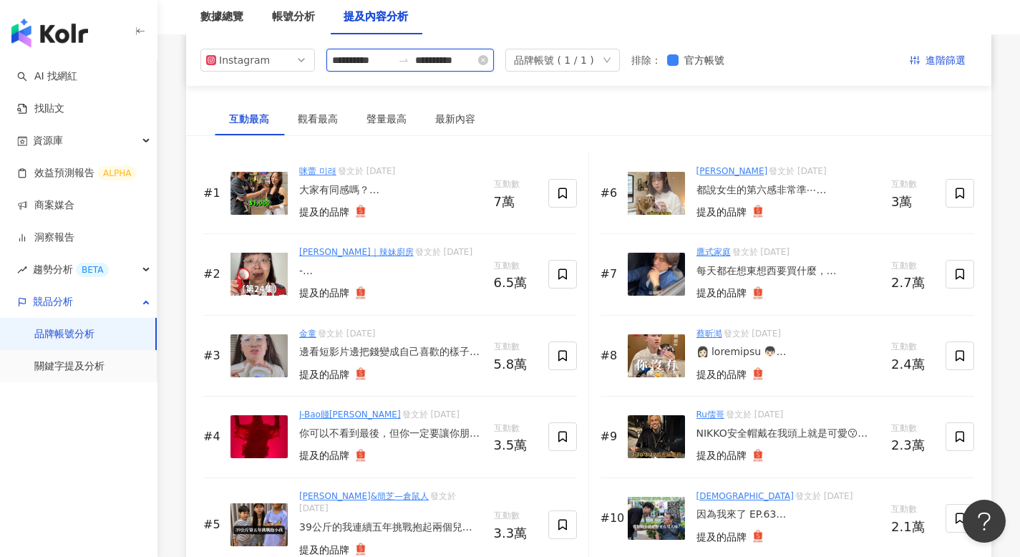
click at [374, 57] on input "**********" at bounding box center [362, 60] width 60 height 16
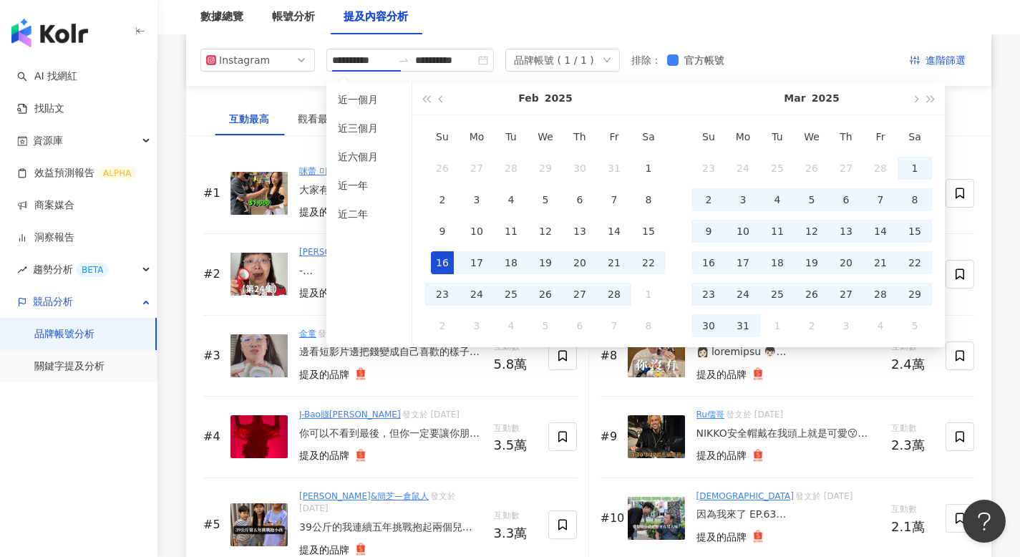
click at [259, 113] on div "互動最高" at bounding box center [249, 119] width 40 height 16
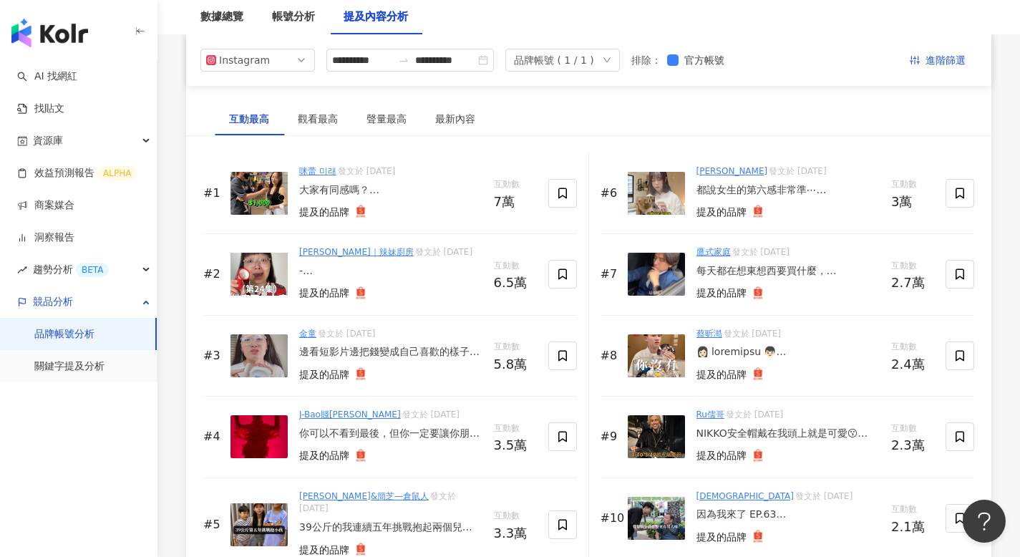
click at [198, 148] on div "#1 咪蕾 미래 發文於 [DATE] 大家有同感嗎？ 所以為什麼台灣人拍短影片都一定要邊走邊講話啦😂 現在在蝦皮購物上也可以滑短影音了耶 不管你是賣家、KO…" at bounding box center [588, 362] width 805 height 452
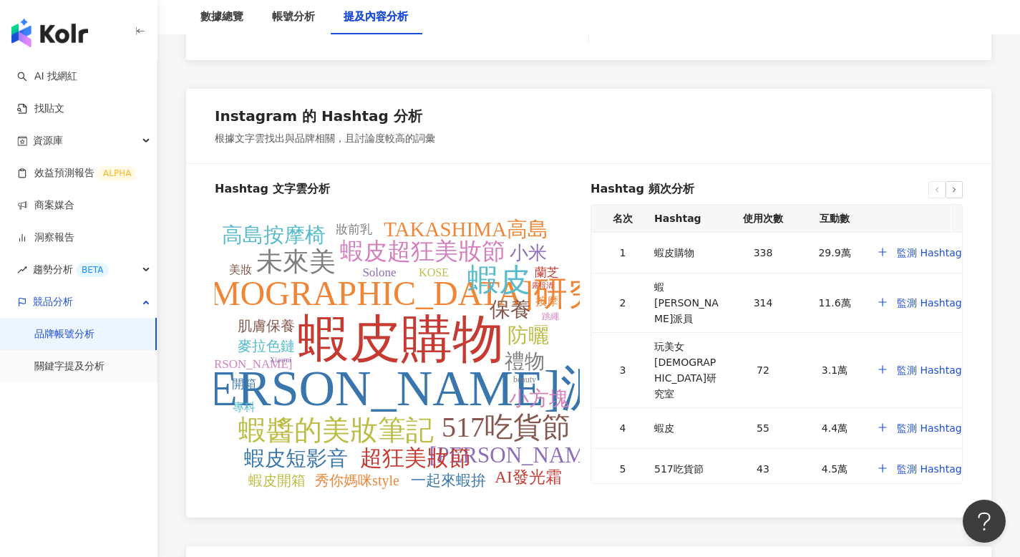
scroll to position [3030, 0]
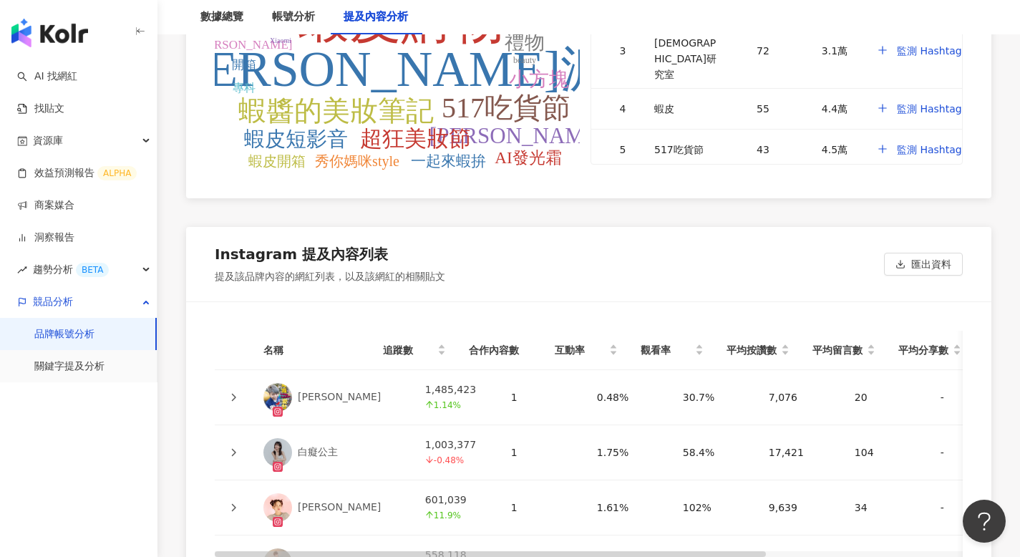
click at [221, 270] on div "提及該品牌內容的網紅列表，以及該網紅的相關貼文" at bounding box center [330, 277] width 231 height 14
drag, startPoint x: 221, startPoint y: 261, endPoint x: 400, endPoint y: 246, distance: 180.3
click at [400, 246] on div "Instagram 提及內容列表 提及該品牌內容的網紅列表，以及該網紅的相關貼文" at bounding box center [330, 264] width 231 height 40
click at [543, 248] on div "Instagram 提及內容列表 提及該品牌內容的網紅列表，以及該網紅的相關貼文 匯出資料" at bounding box center [588, 264] width 805 height 74
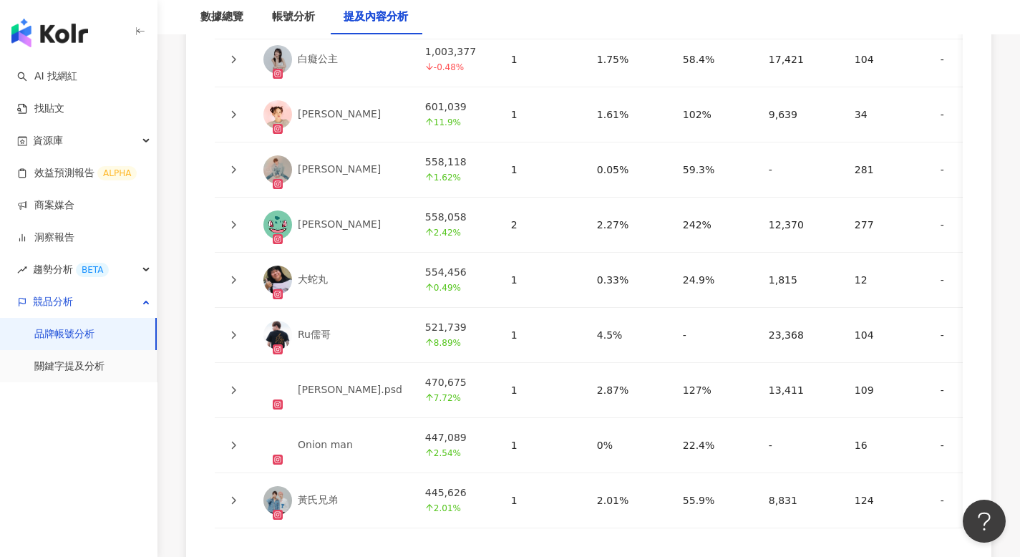
scroll to position [3570, 0]
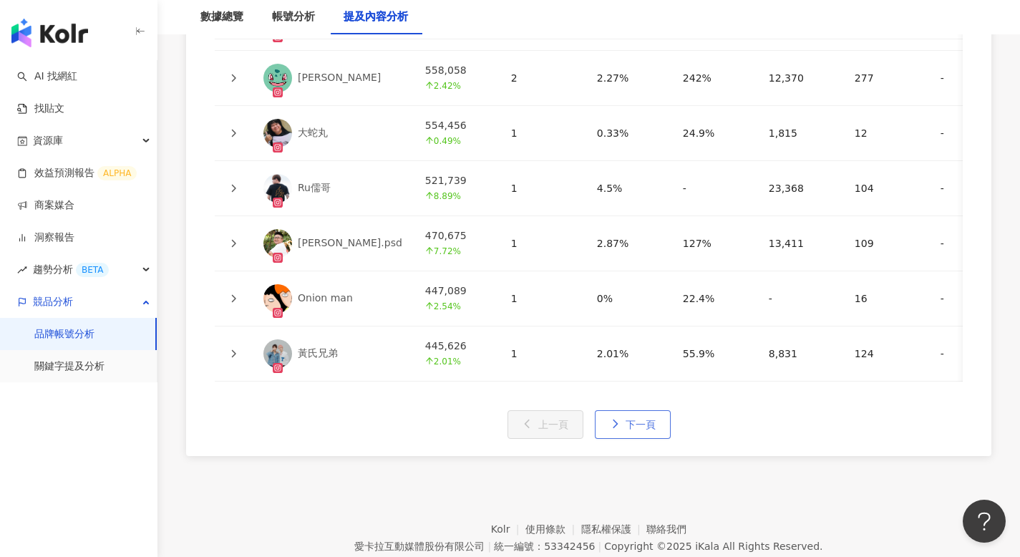
click at [650, 423] on span "下一頁" at bounding box center [641, 424] width 30 height 11
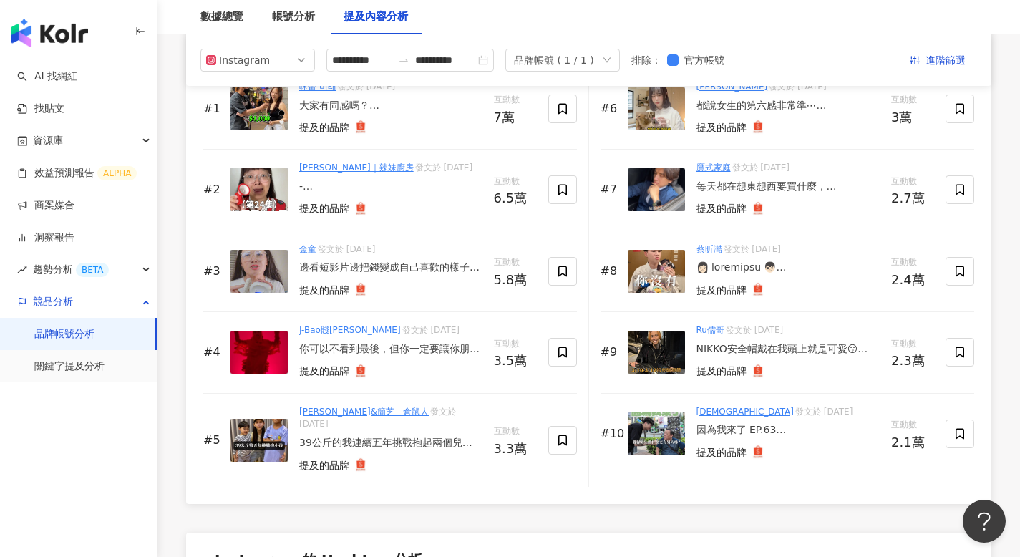
scroll to position [2111, 0]
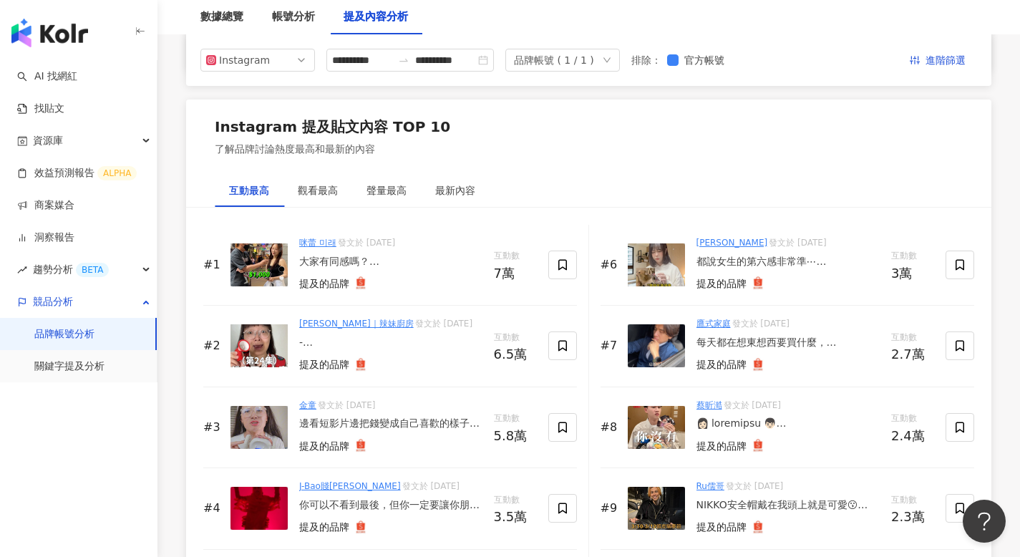
click at [245, 185] on div "互動最高" at bounding box center [249, 191] width 40 height 16
click at [501, 269] on div "7萬" at bounding box center [515, 273] width 43 height 14
click at [399, 181] on div "聲量最高" at bounding box center [386, 190] width 69 height 33
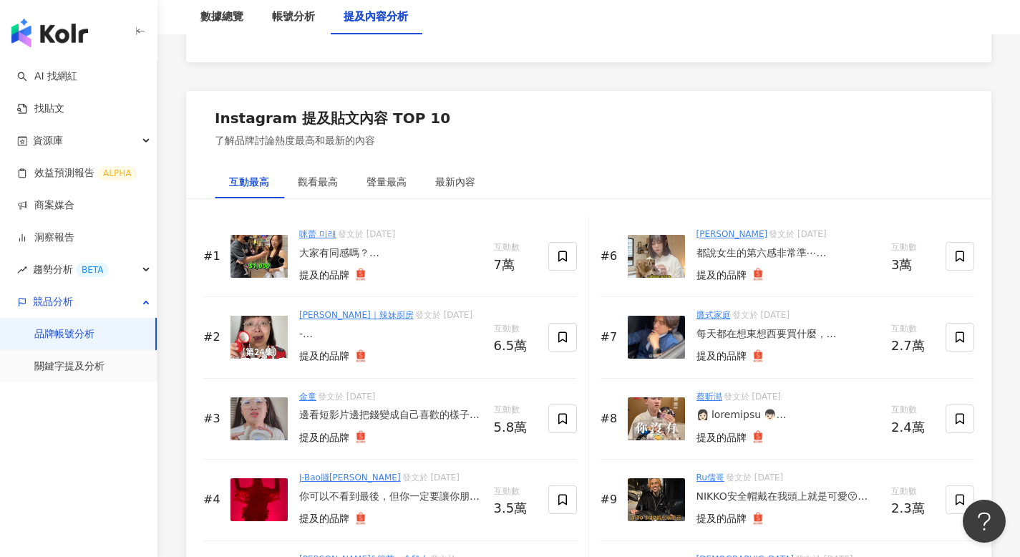
scroll to position [2128, 0]
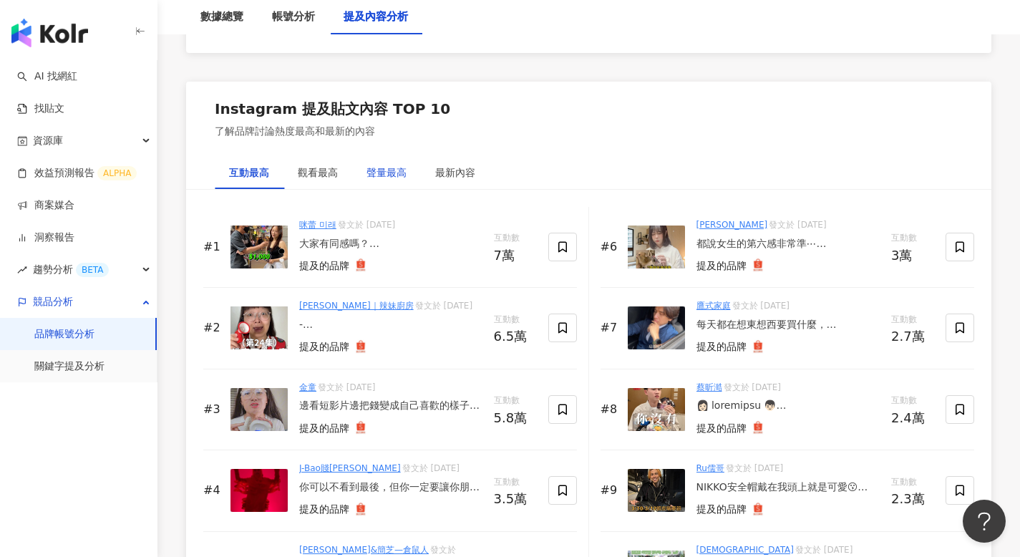
click at [399, 174] on div "聲量最高" at bounding box center [387, 173] width 40 height 16
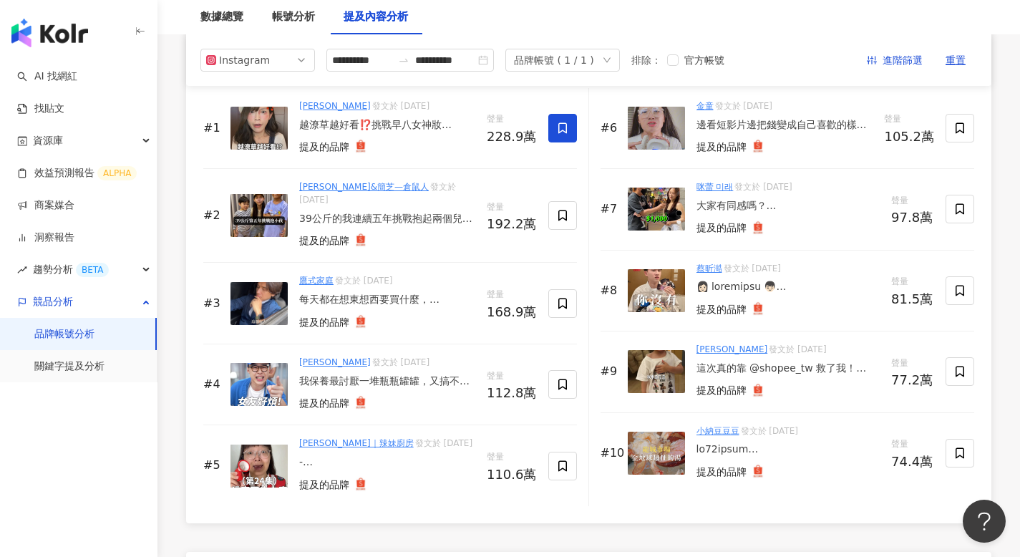
scroll to position [2172, 0]
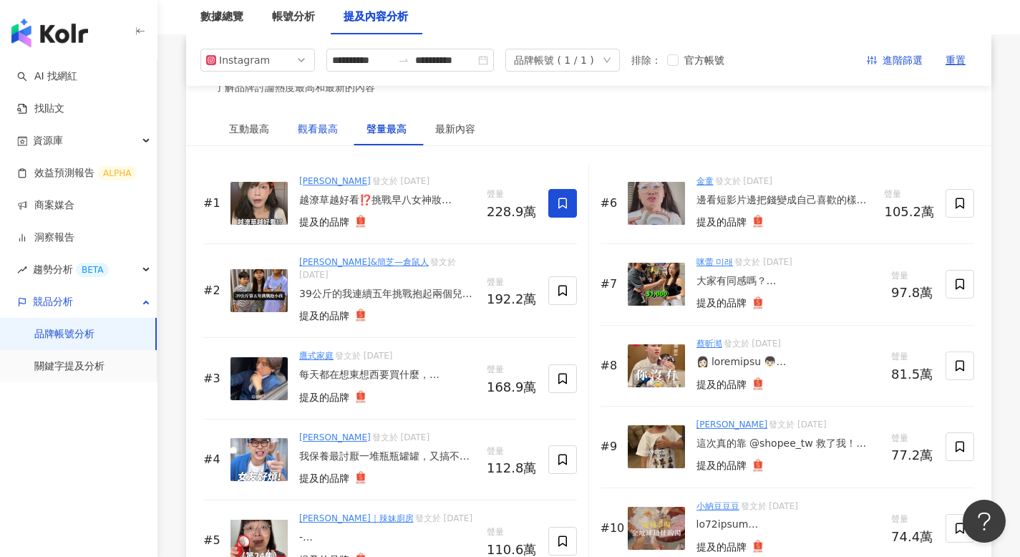
click at [319, 128] on div "觀看最高" at bounding box center [318, 129] width 40 height 16
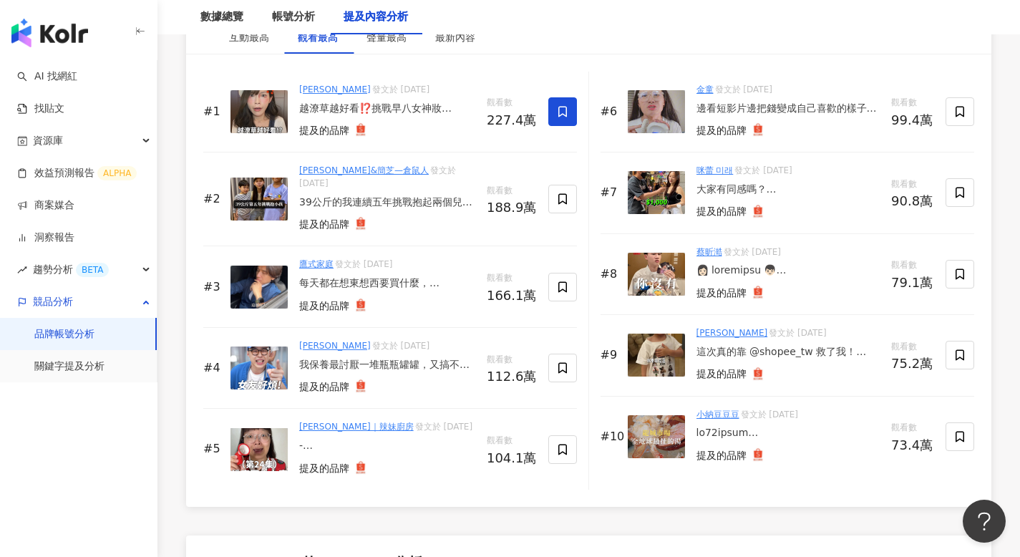
scroll to position [2090, 0]
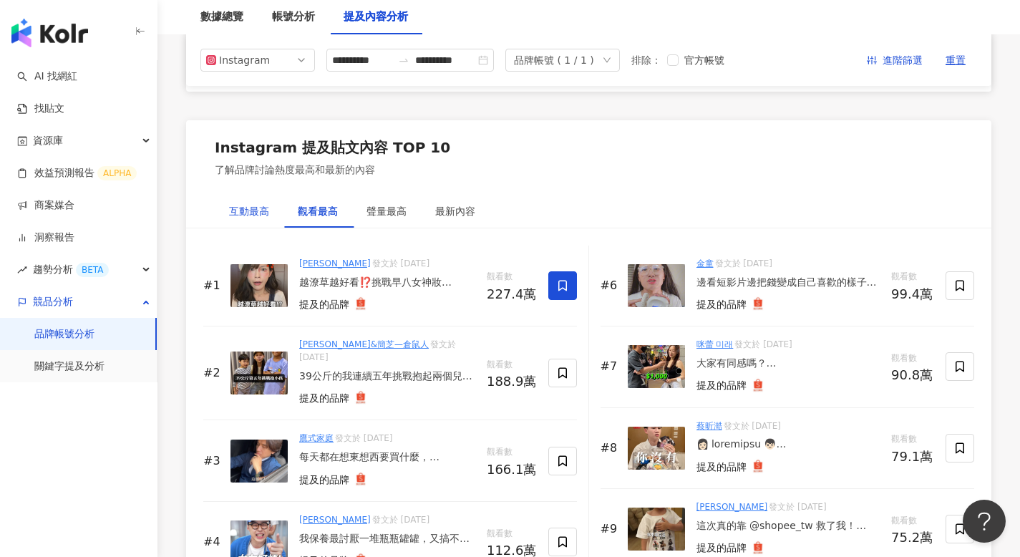
click at [246, 205] on div "互動最高" at bounding box center [249, 211] width 40 height 16
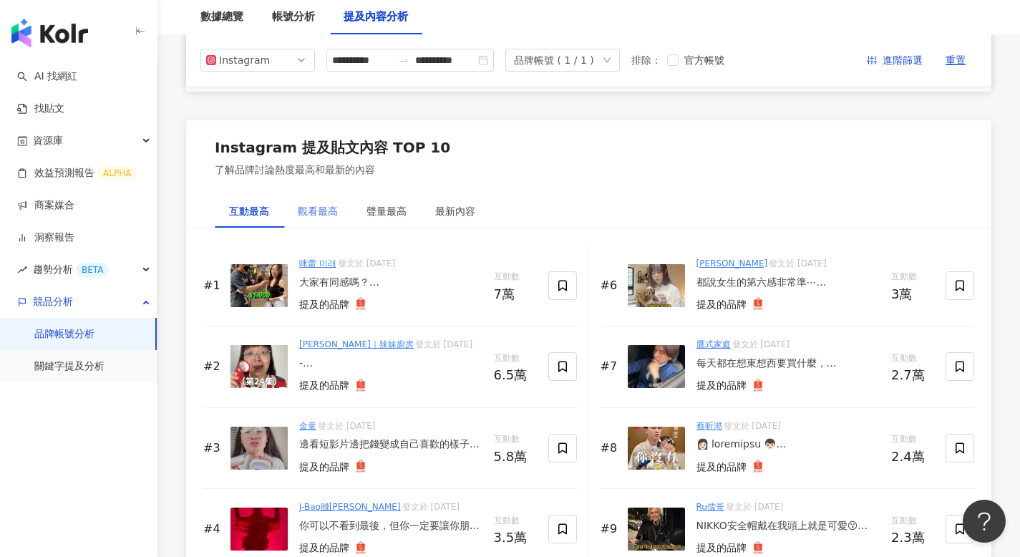
click at [315, 199] on div "觀看最高" at bounding box center [318, 211] width 69 height 33
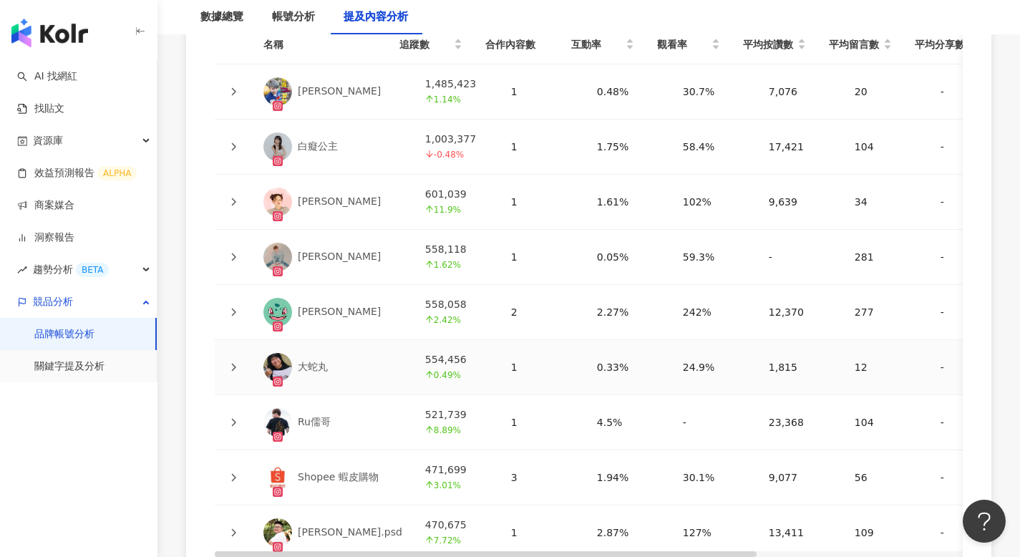
scroll to position [3607, 0]
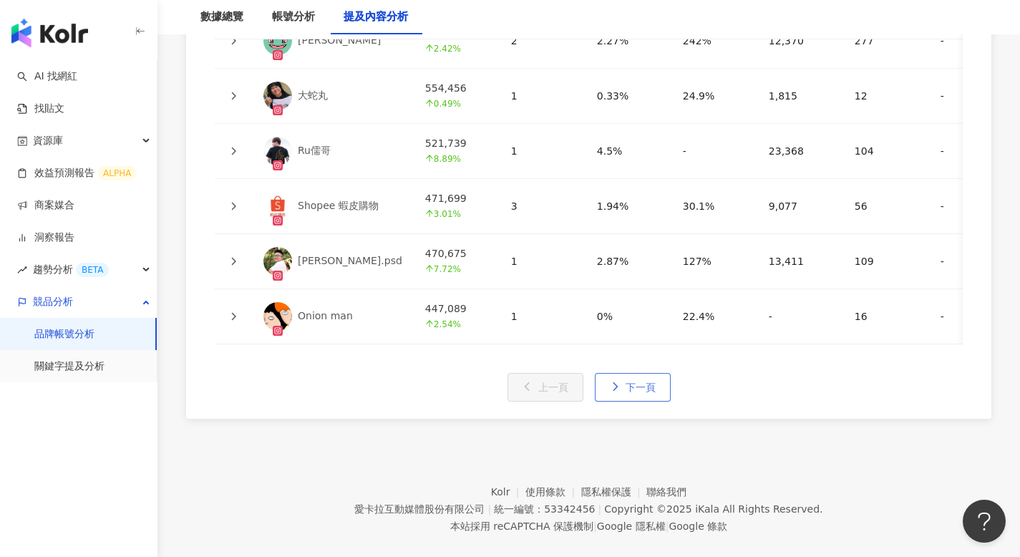
click at [654, 382] on span "下一頁" at bounding box center [641, 387] width 30 height 11
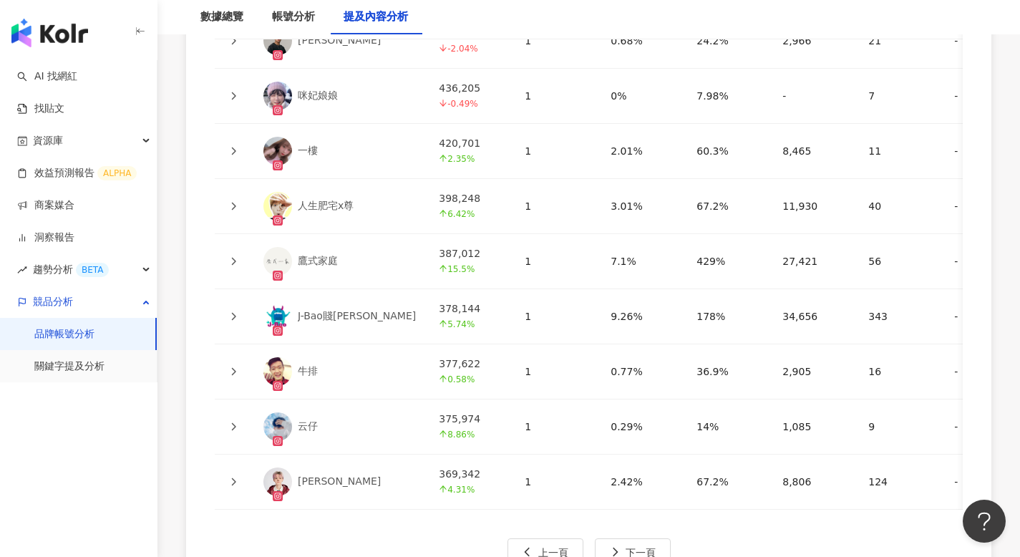
scroll to position [3582, 0]
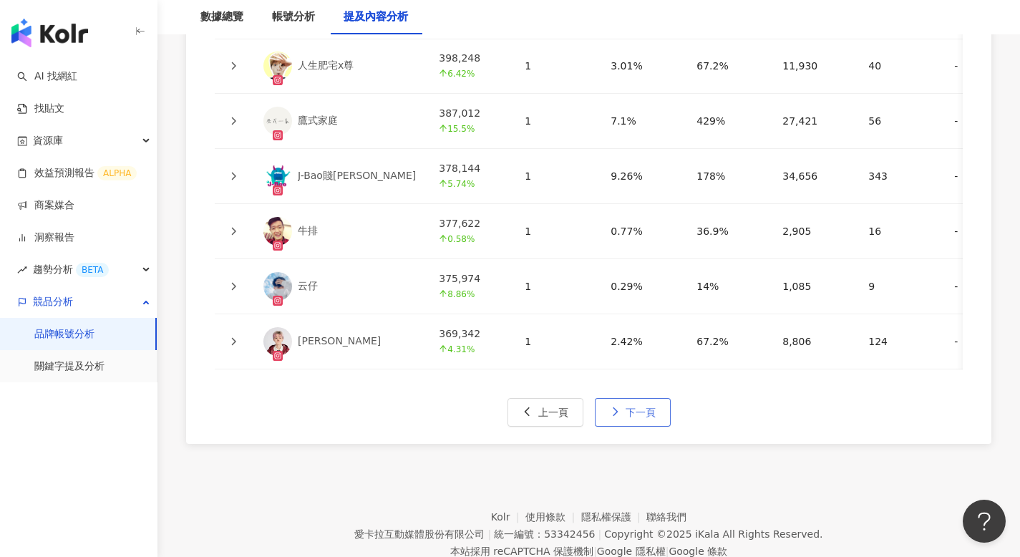
click at [640, 410] on span "下一頁" at bounding box center [641, 412] width 30 height 11
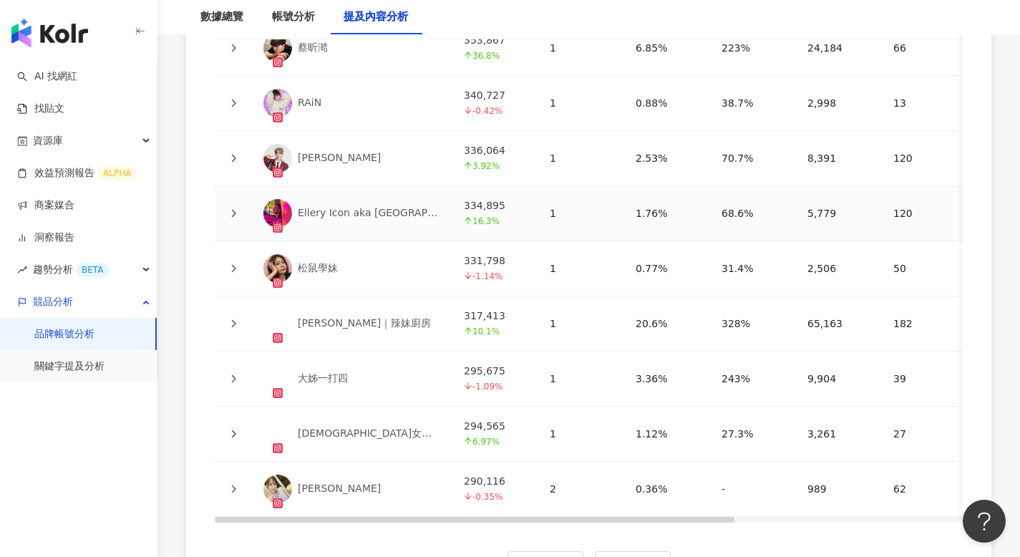
scroll to position [3508, 0]
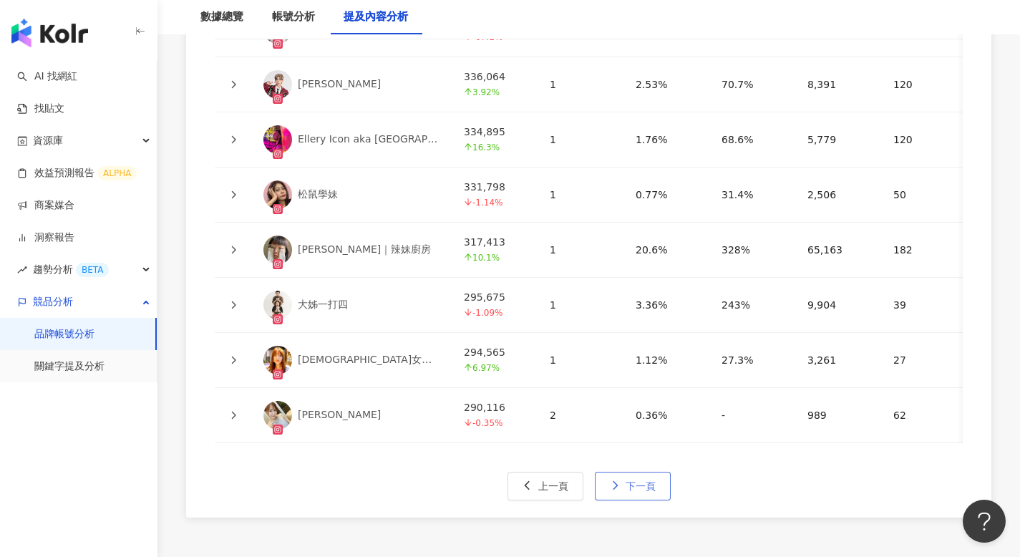
click at [660, 480] on button "下一頁" at bounding box center [633, 486] width 76 height 29
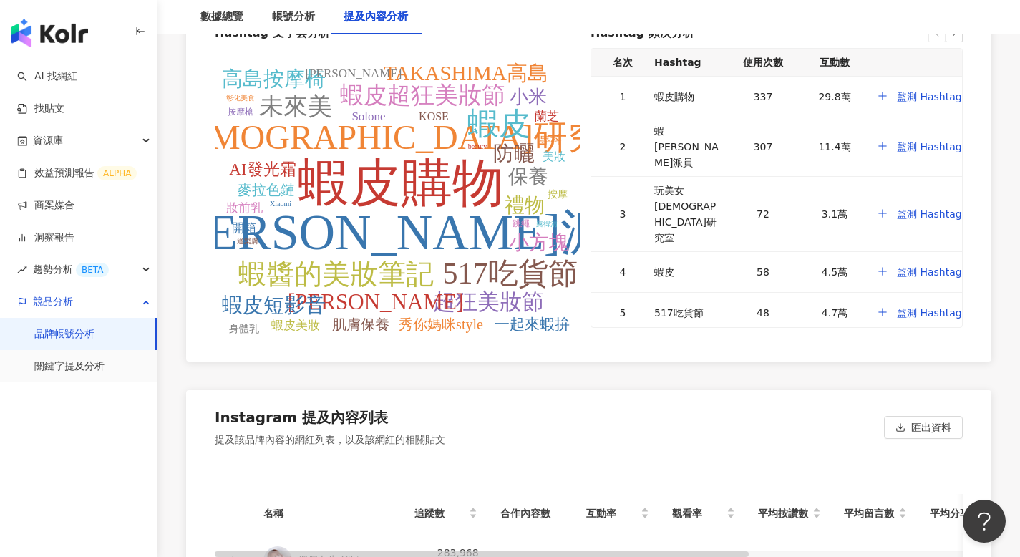
scroll to position [3184, 0]
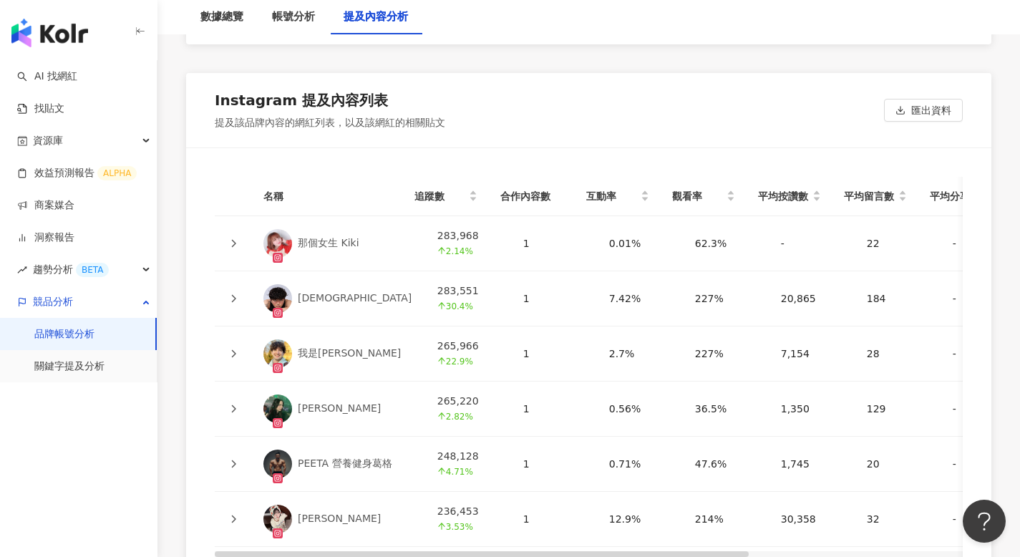
click at [867, 236] on div "22" at bounding box center [898, 244] width 63 height 16
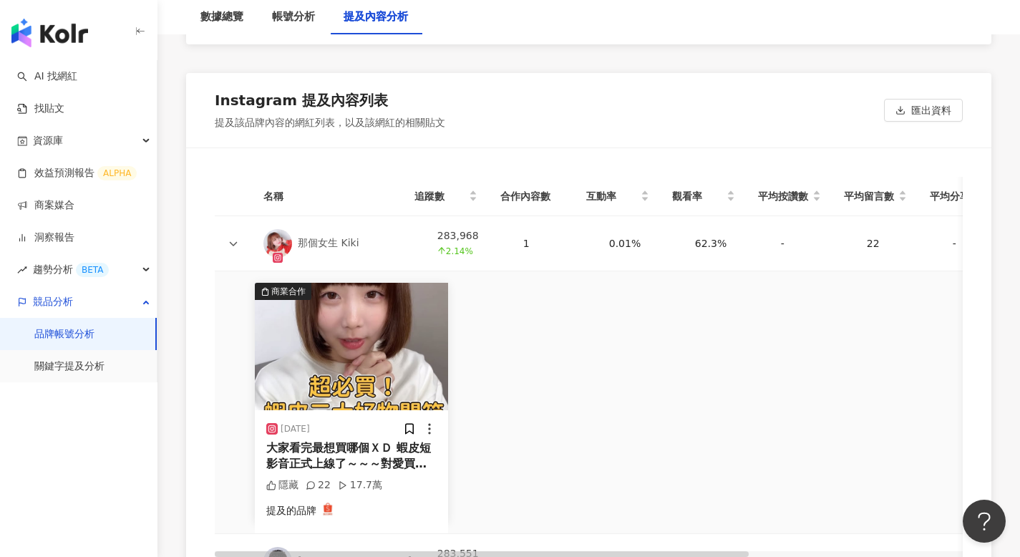
click at [881, 236] on div "22" at bounding box center [898, 244] width 63 height 16
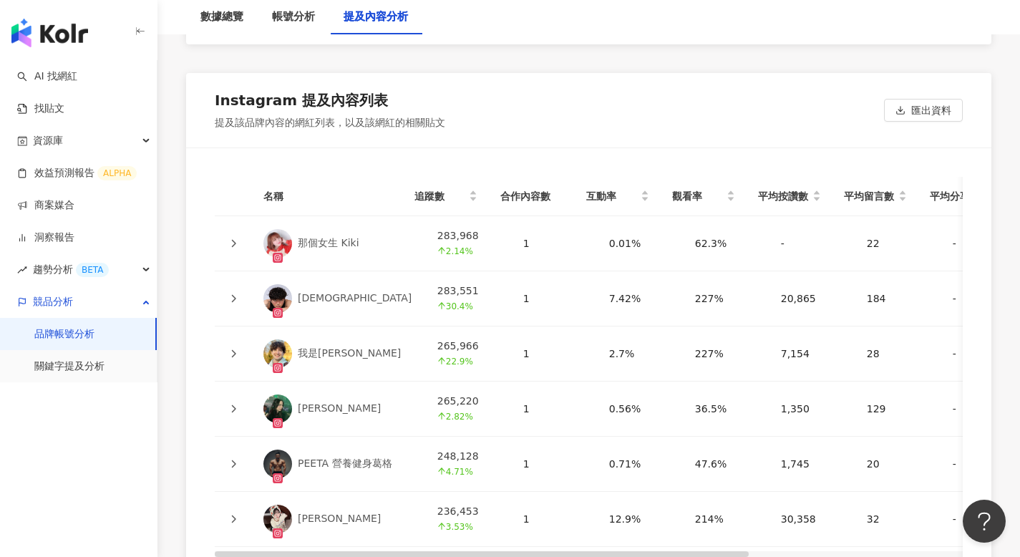
click at [856, 294] on td "184" at bounding box center [899, 298] width 86 height 55
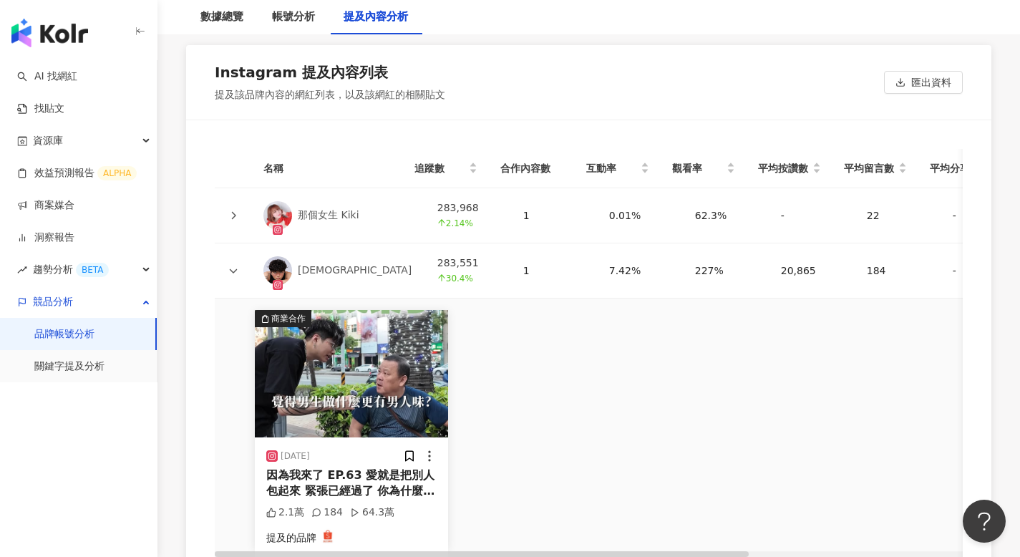
scroll to position [3221, 0]
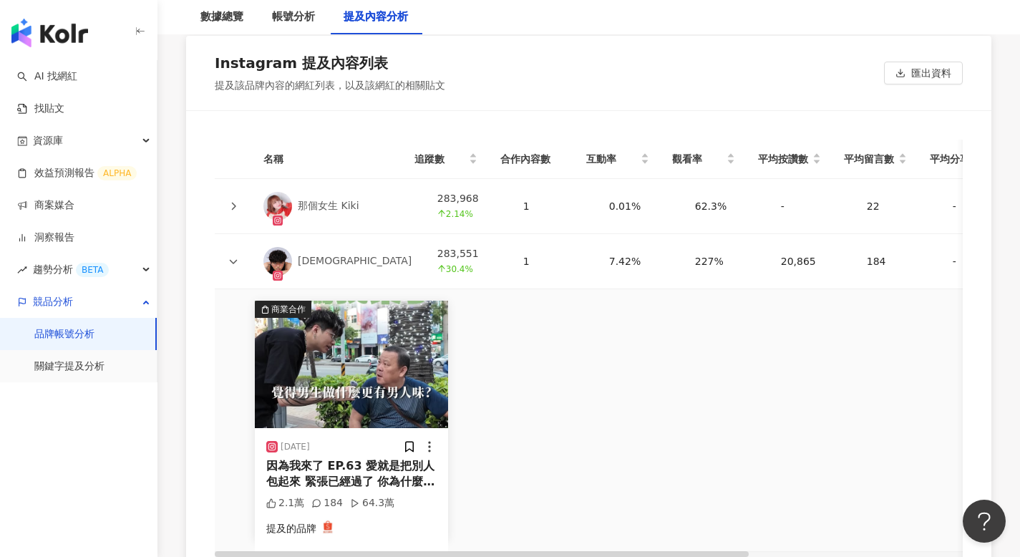
click at [867, 253] on div "184" at bounding box center [898, 261] width 63 height 16
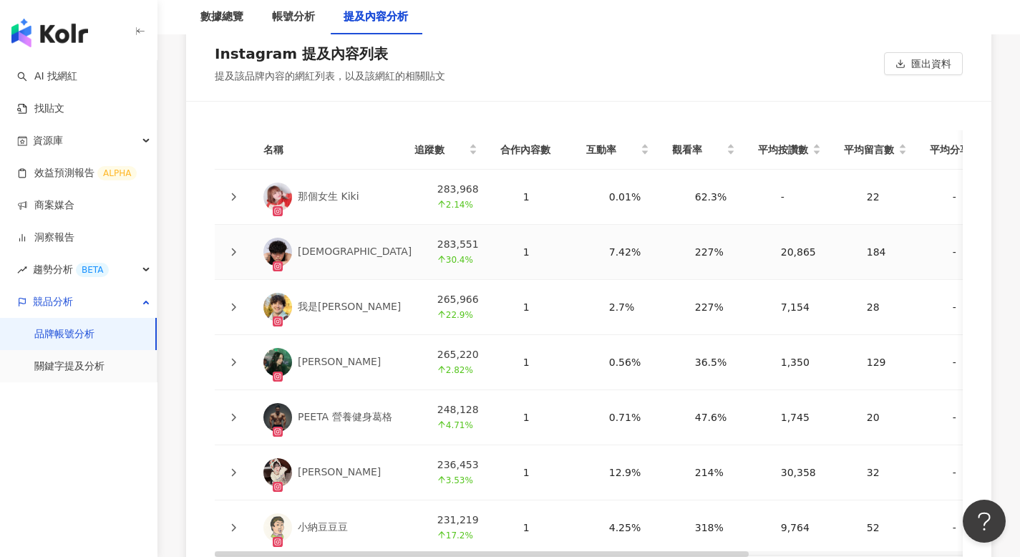
scroll to position [3240, 0]
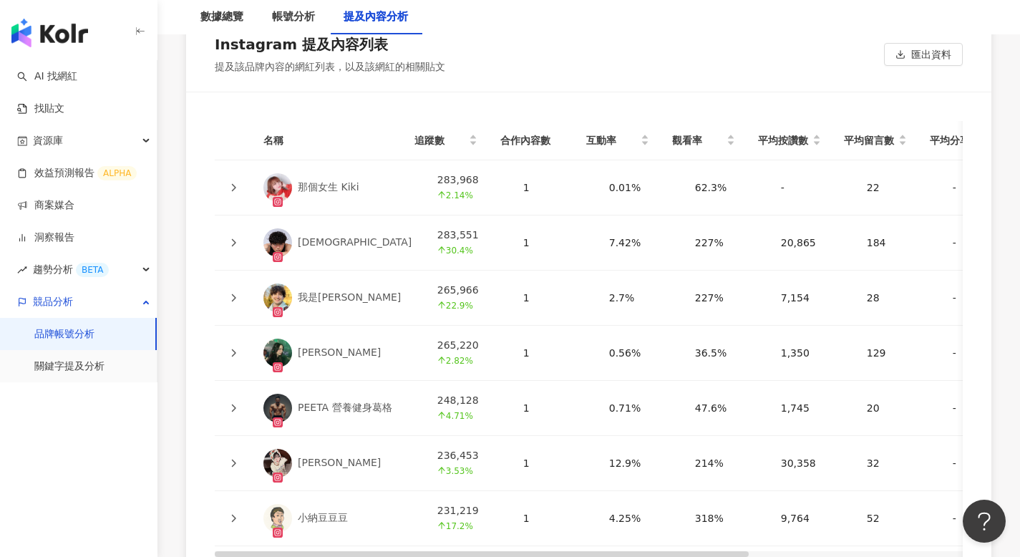
click at [856, 289] on td "28" at bounding box center [899, 298] width 86 height 55
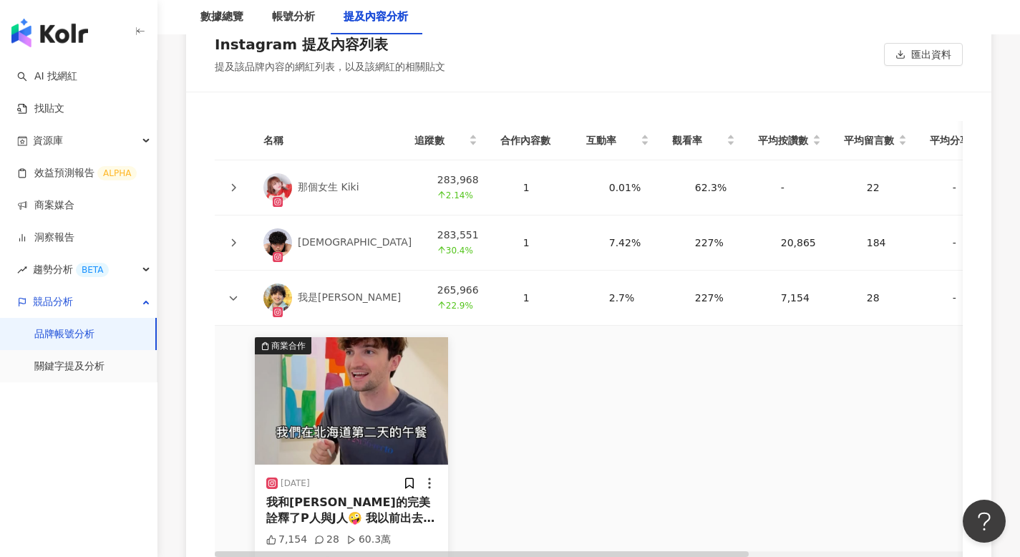
click at [867, 290] on div "28" at bounding box center [898, 298] width 63 height 16
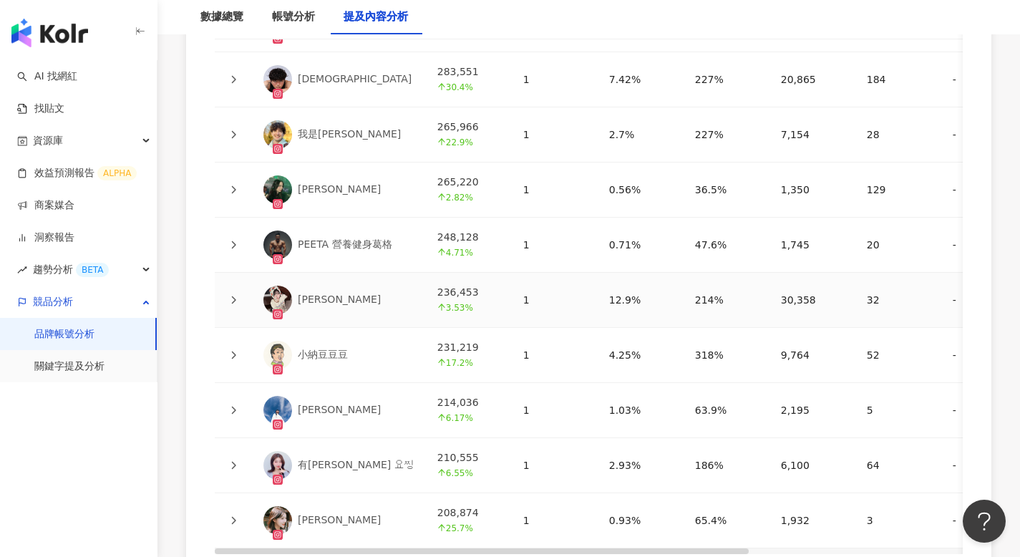
scroll to position [3534, 0]
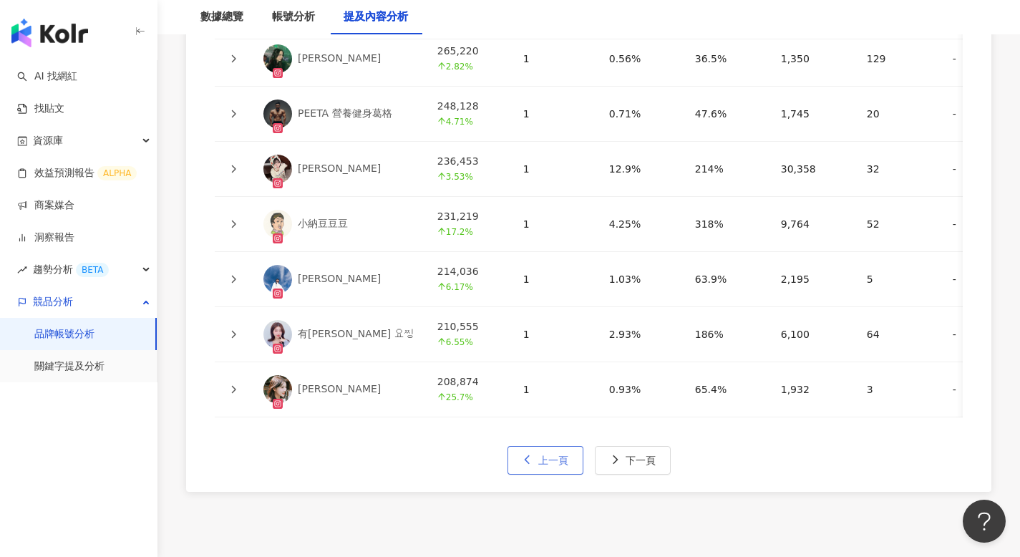
click at [543, 455] on span "上一頁" at bounding box center [553, 460] width 30 height 11
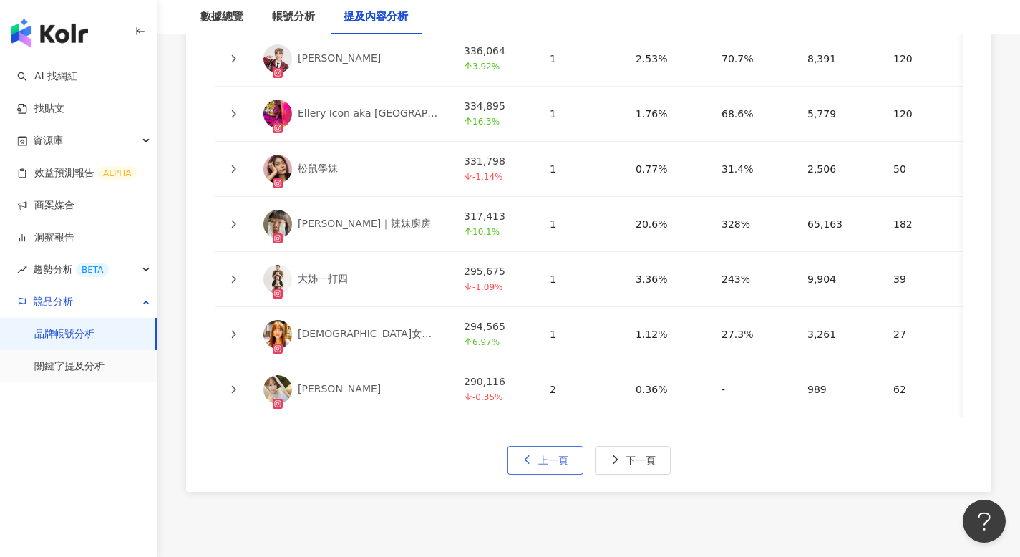
click at [543, 455] on span "上一頁" at bounding box center [553, 460] width 30 height 11
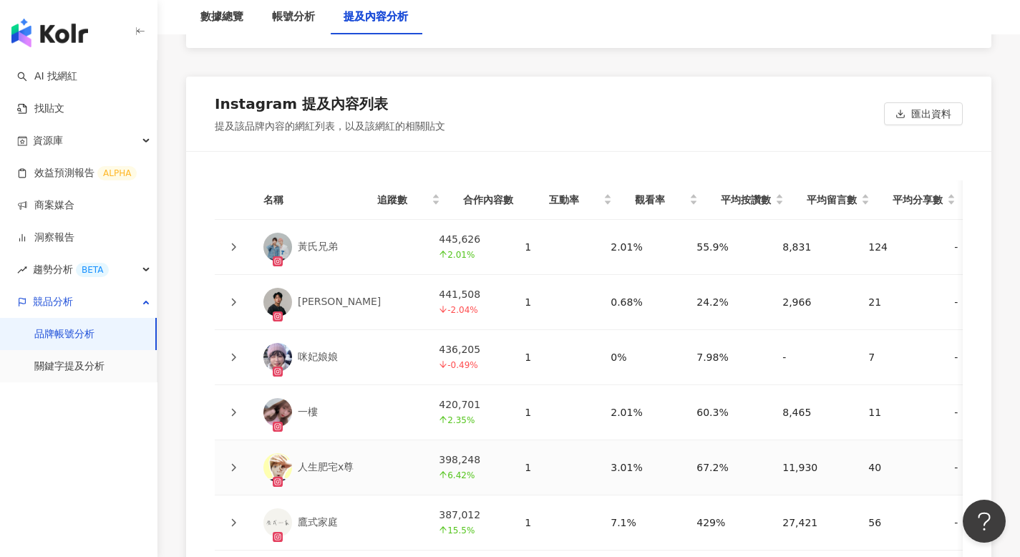
scroll to position [3623, 0]
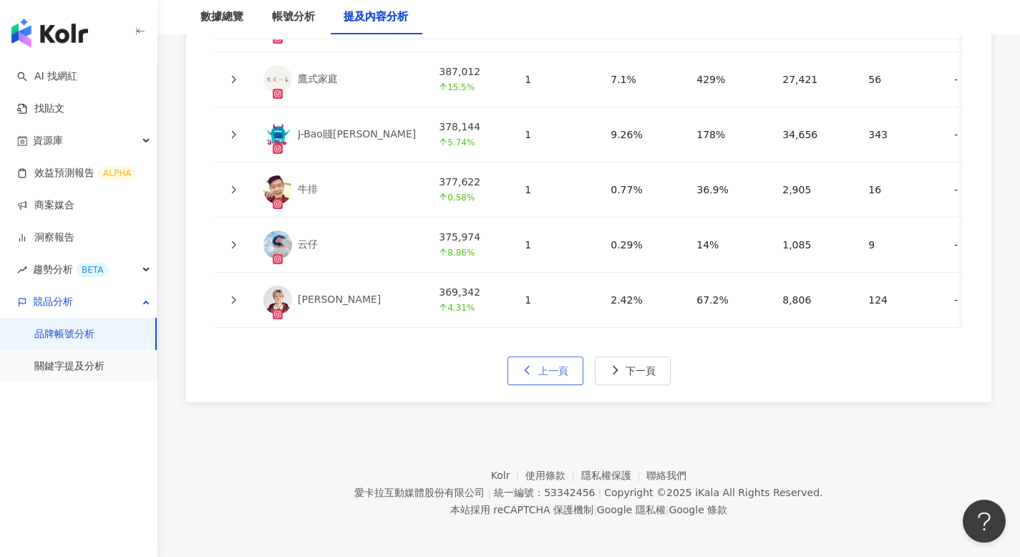
click at [571, 367] on button "上一頁" at bounding box center [546, 371] width 76 height 29
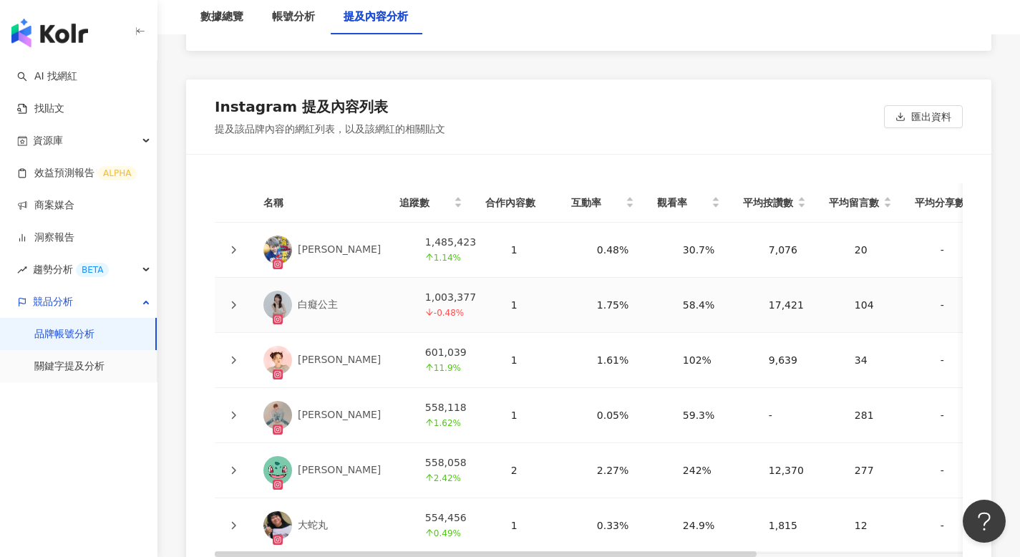
scroll to position [3251, 0]
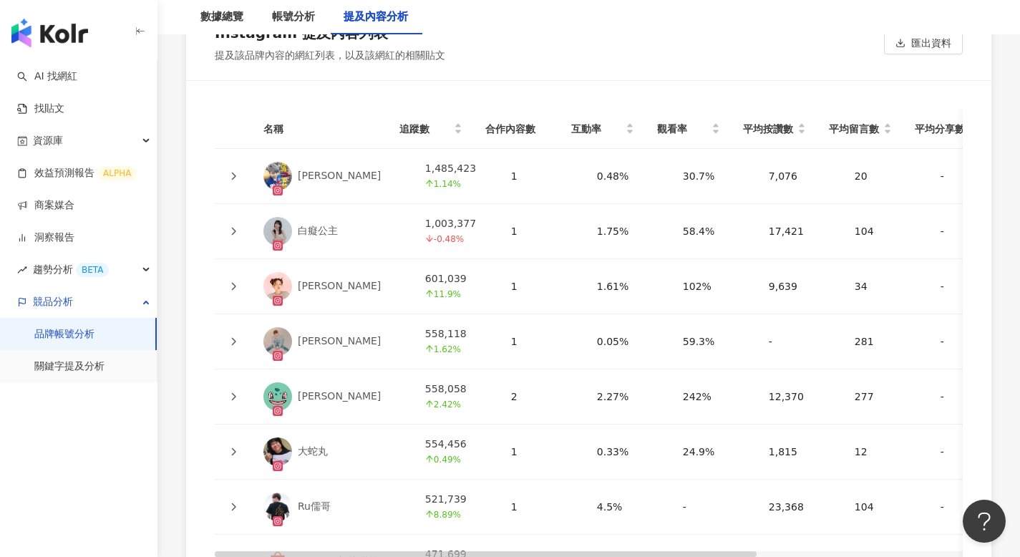
click at [893, 369] on td "277" at bounding box center [886, 396] width 86 height 55
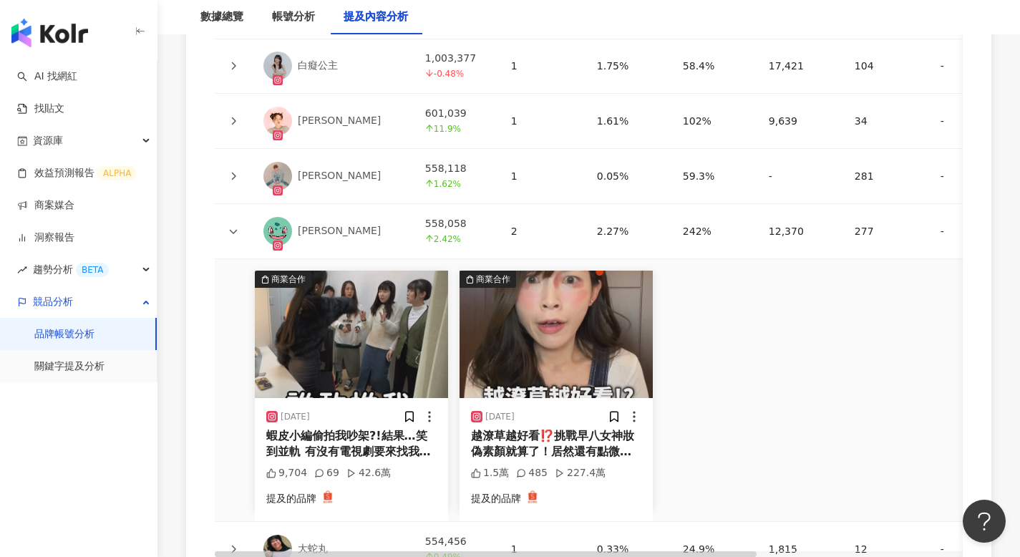
scroll to position [3426, 0]
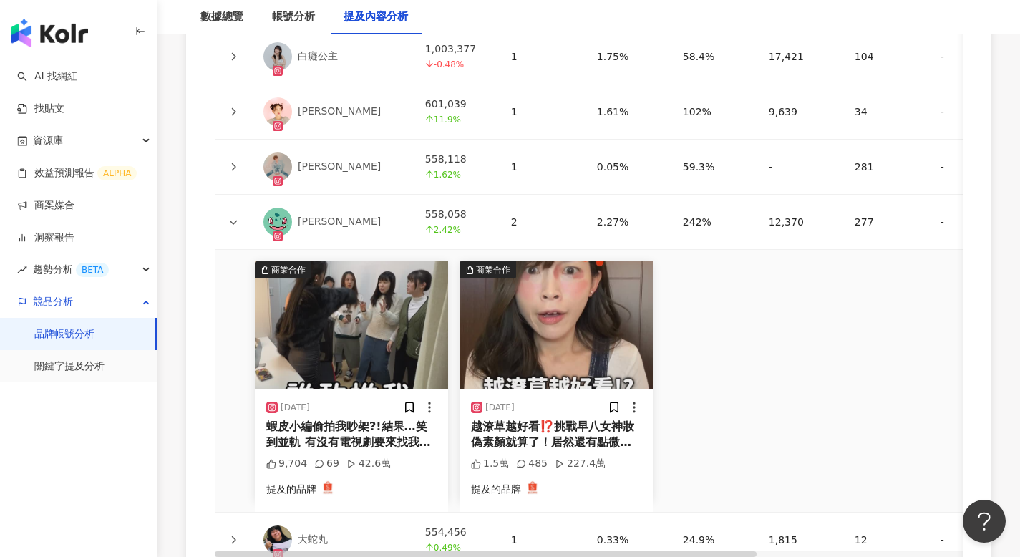
click at [354, 419] on div "蝦皮小編偷拍我吵架?!結果…笑到並軌 有沒有電視劇要來找我演戲🤣 🎉蝦皮假吵架真回饋 【蝦皮3.3購物節】 ✨全站刷卡8折起 ✨回購享11%蝦幣回饋 ✨女神價…" at bounding box center [351, 435] width 170 height 32
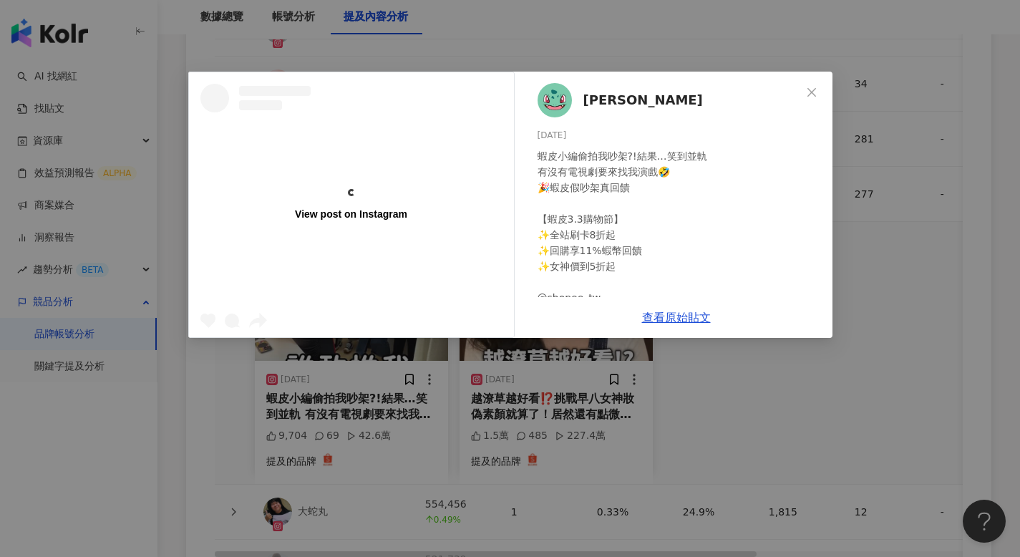
scroll to position [3463, 0]
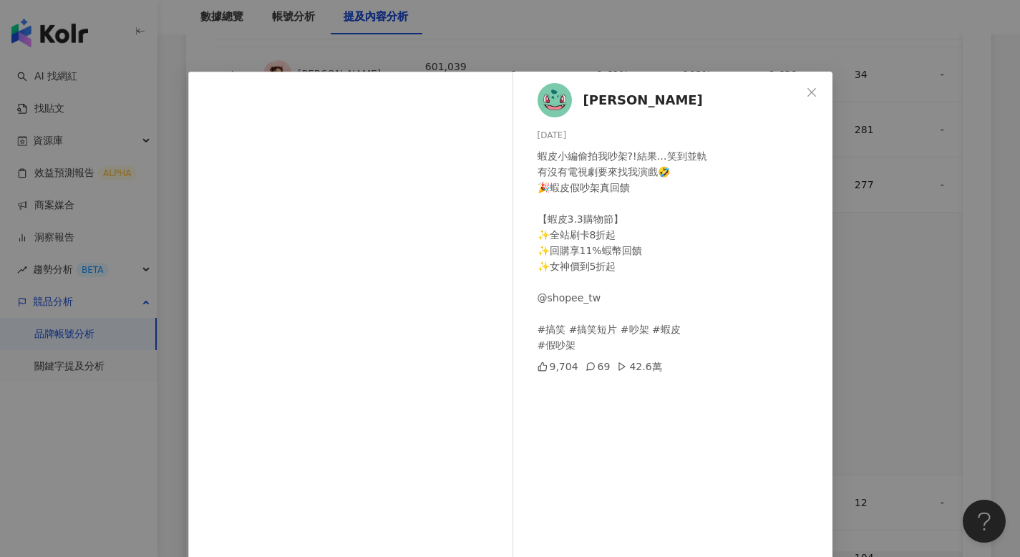
click at [873, 314] on div "[PERSON_NAME] [DATE] 蝦皮小編偷拍我吵架?!結果…笑到並軌 有沒有電視劇要來找我演戲🤣 🎉蝦皮假吵架真回饋 【蝦皮3.3購物節】 ✨全站刷…" at bounding box center [510, 278] width 1020 height 557
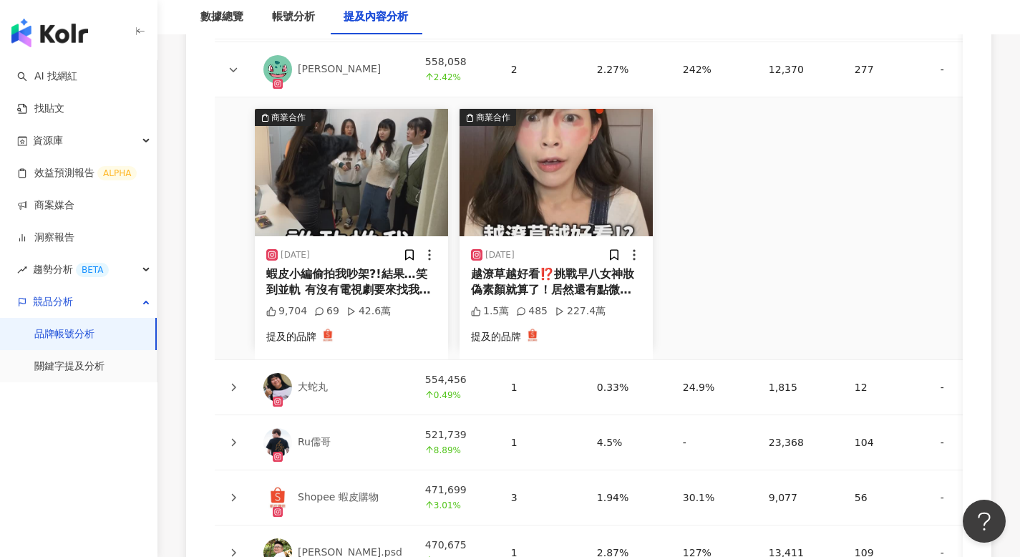
scroll to position [3661, 0]
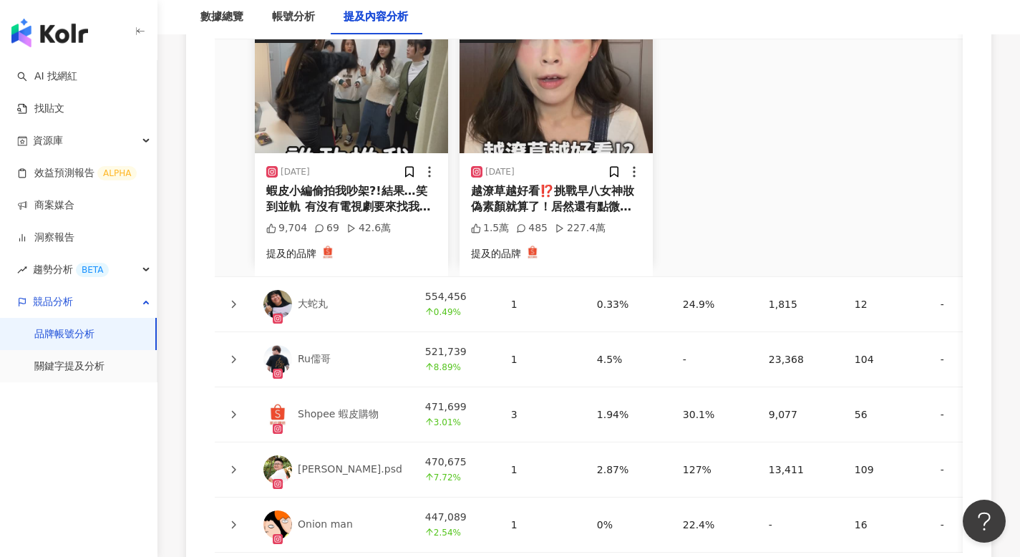
click at [802, 407] on div "9,077" at bounding box center [800, 415] width 63 height 16
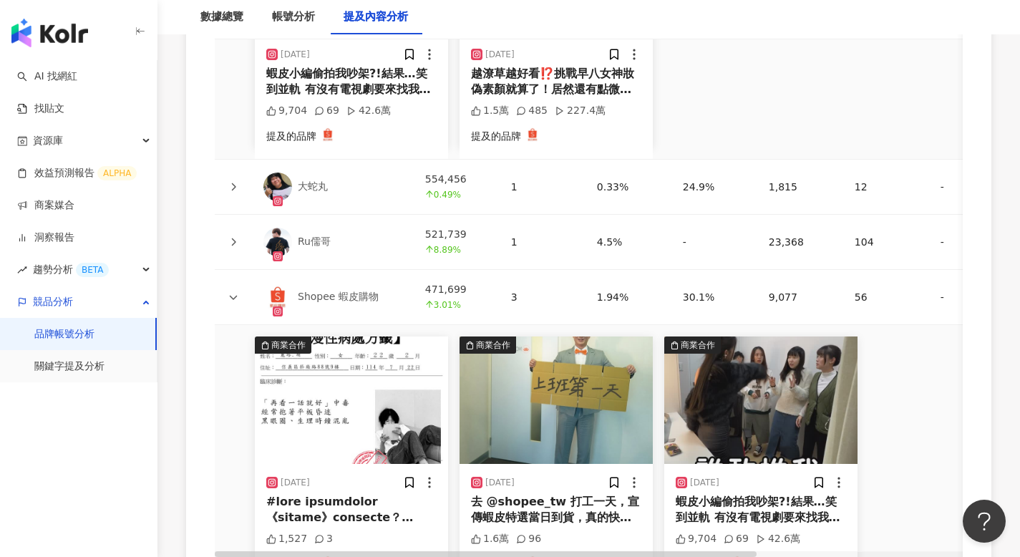
scroll to position [3862, 0]
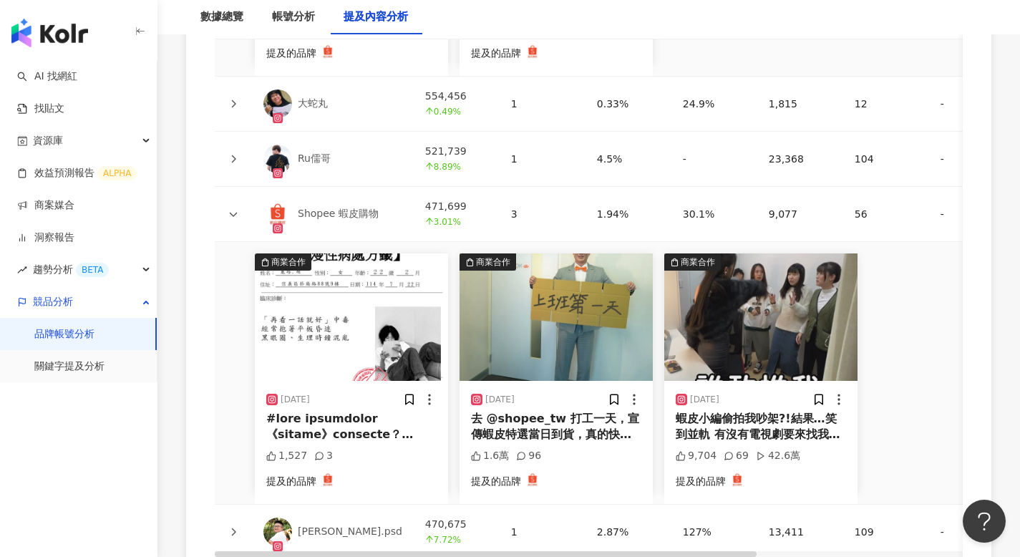
click at [855, 206] on div "56" at bounding box center [886, 214] width 63 height 16
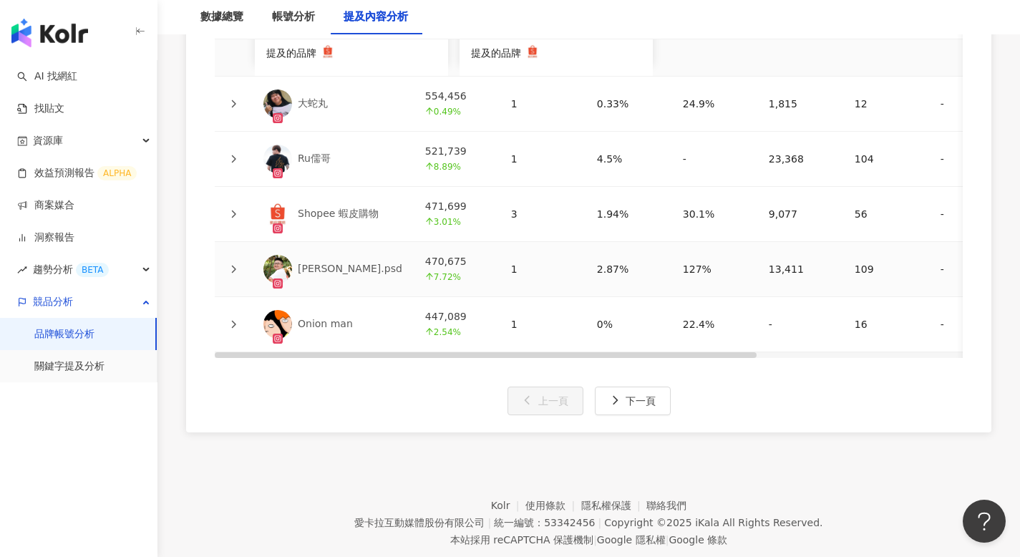
scroll to position [3871, 0]
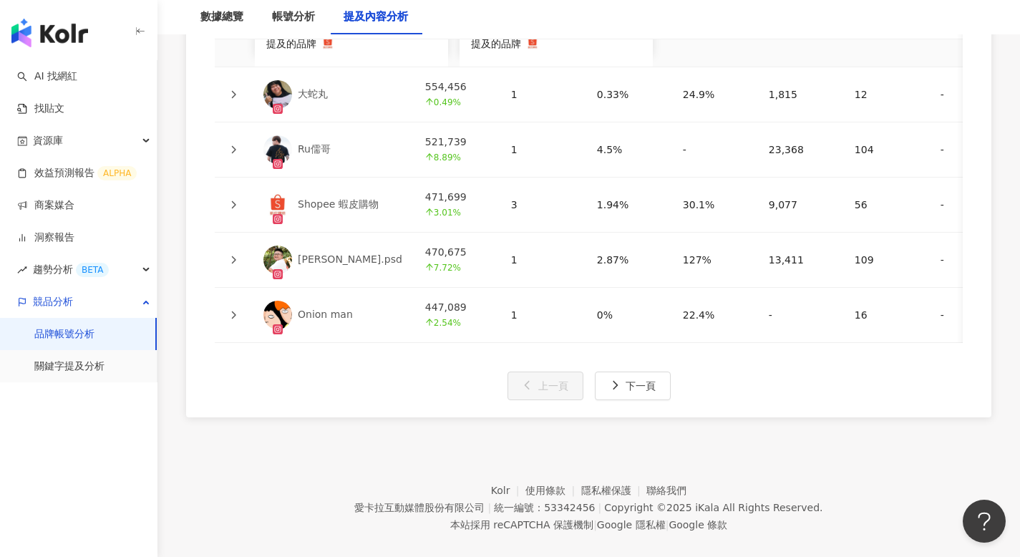
click at [860, 288] on td "16" at bounding box center [886, 315] width 86 height 55
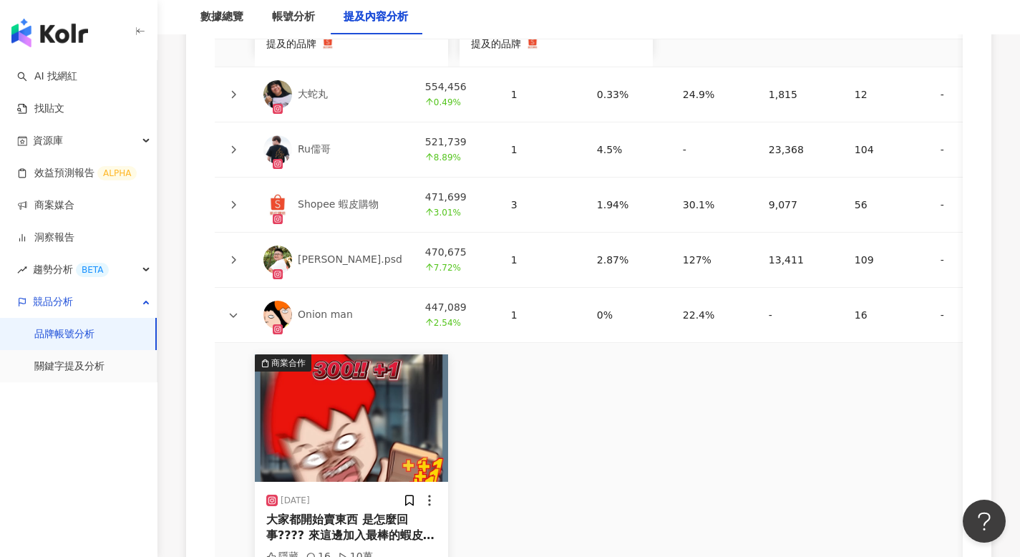
click at [861, 288] on td "16" at bounding box center [886, 315] width 86 height 55
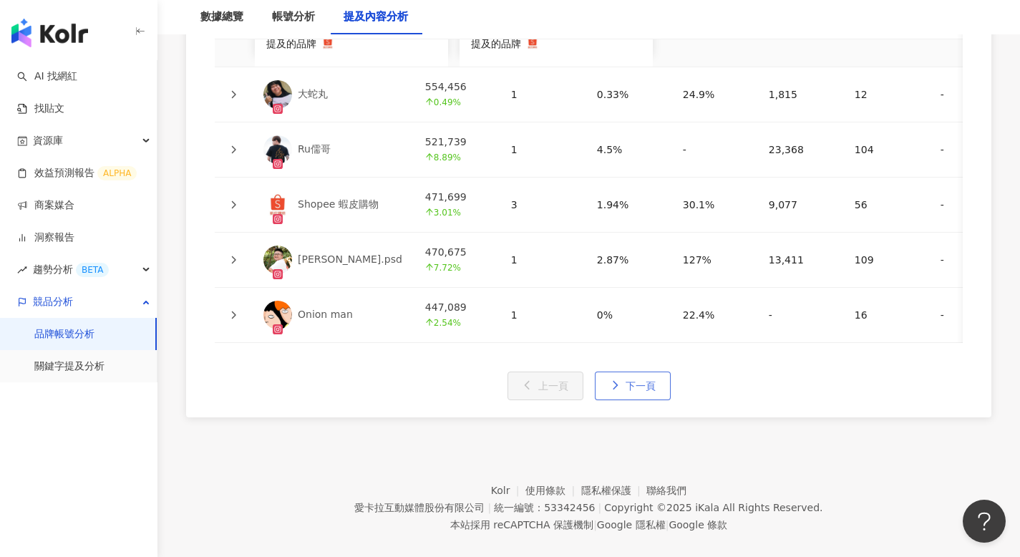
click at [654, 380] on span "下一頁" at bounding box center [641, 385] width 30 height 11
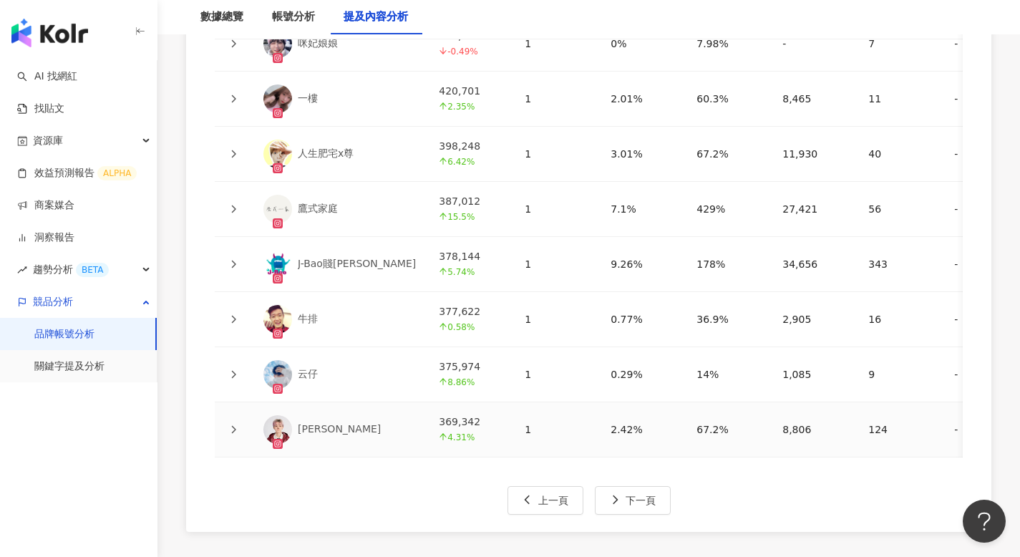
scroll to position [3567, 0]
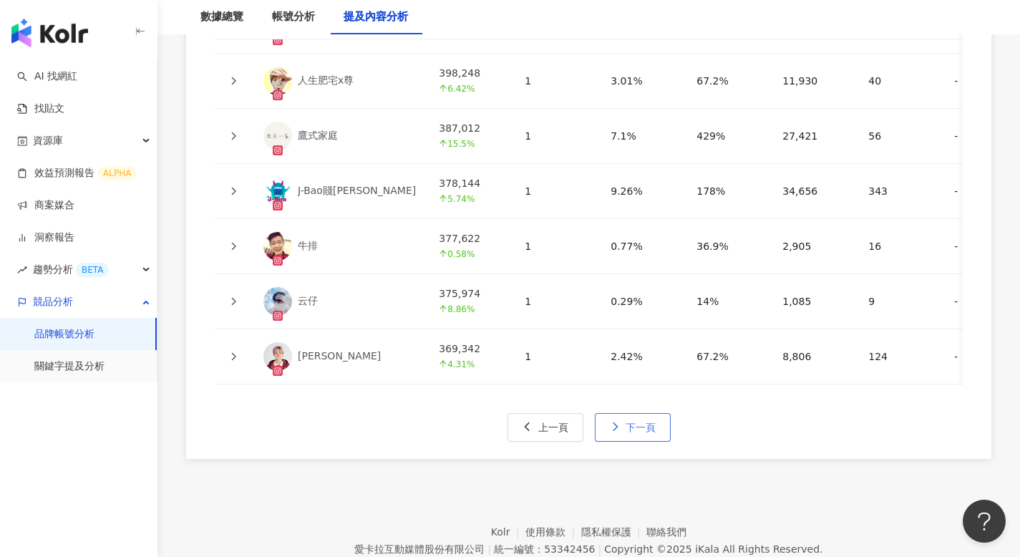
click at [662, 413] on button "下一頁" at bounding box center [633, 427] width 76 height 29
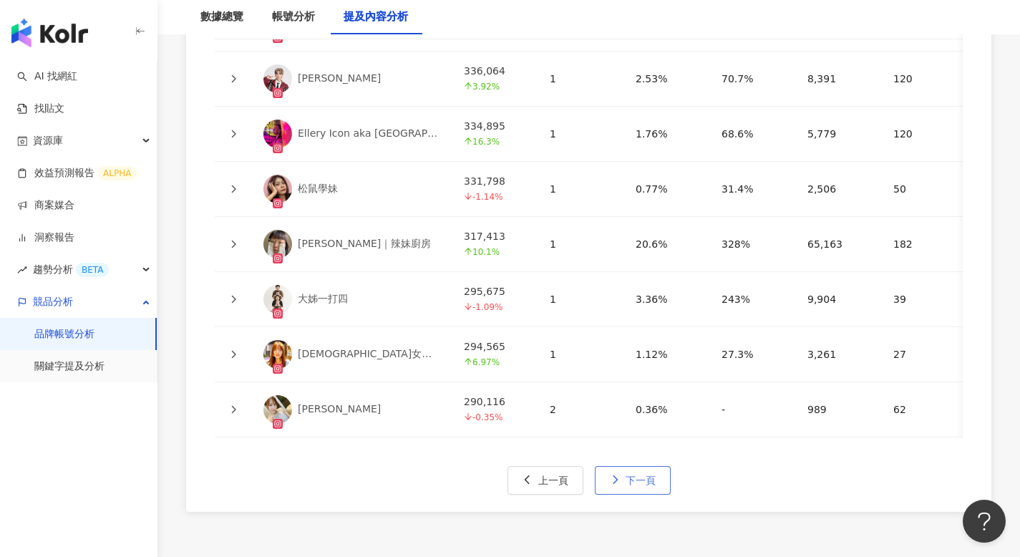
scroll to position [3587, 0]
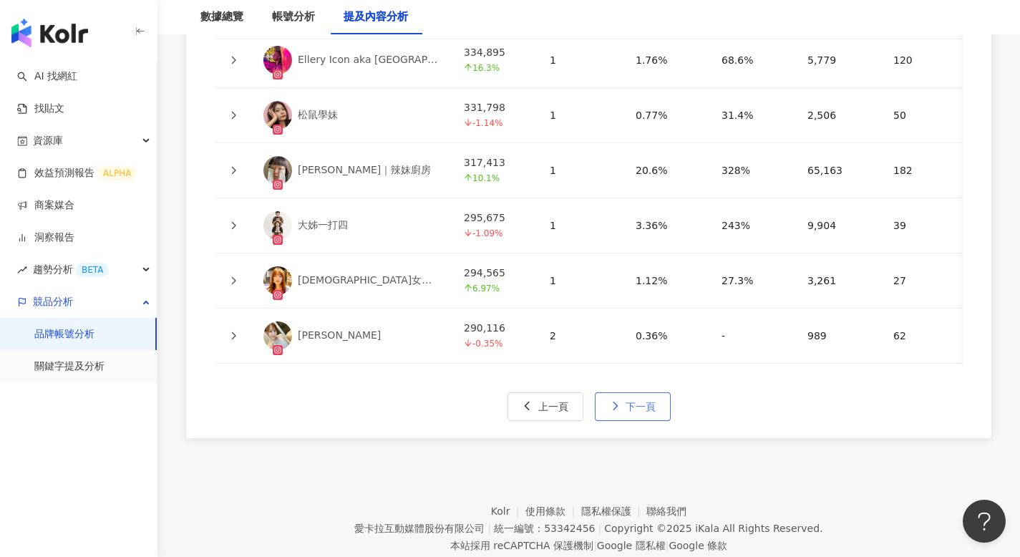
click at [660, 410] on button "下一頁" at bounding box center [633, 406] width 76 height 29
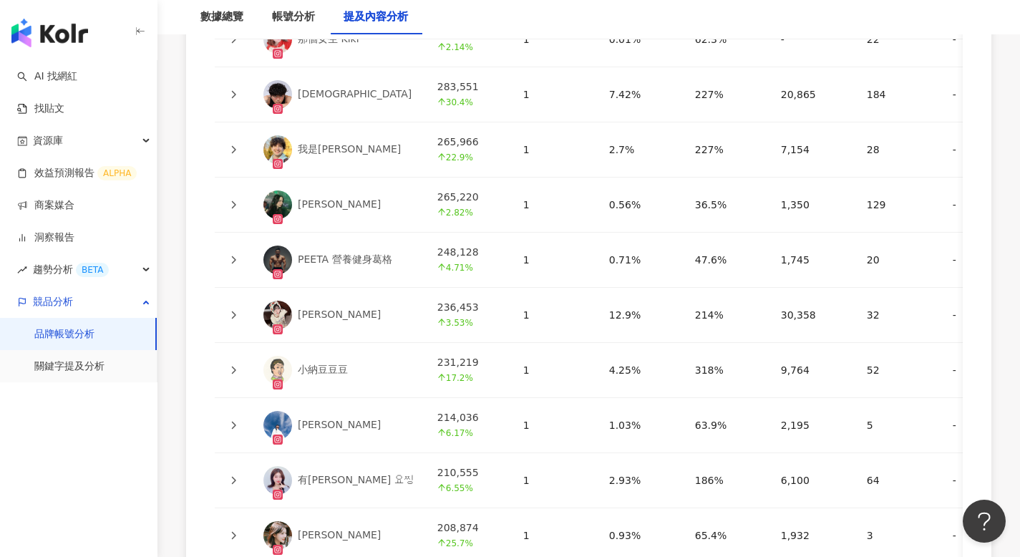
scroll to position [3451, 0]
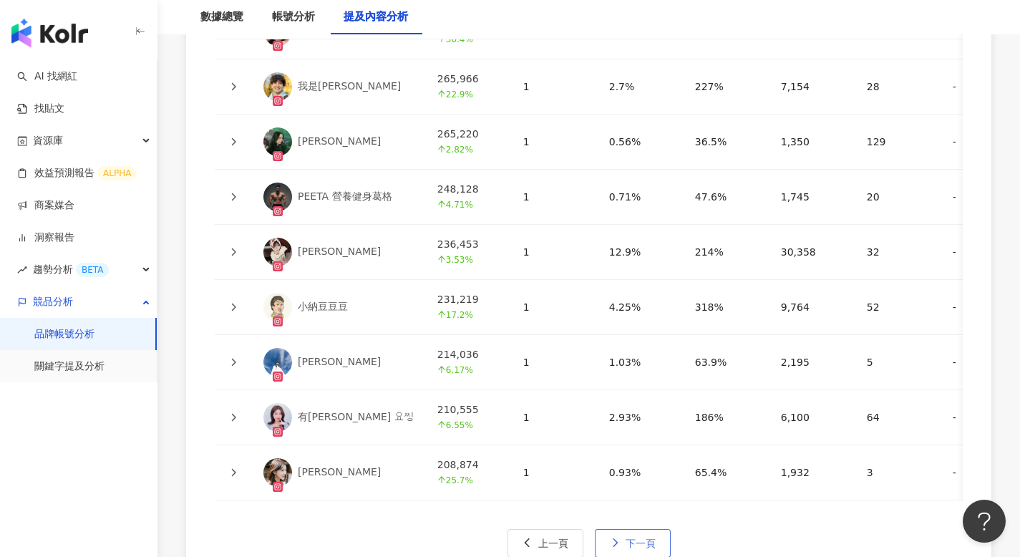
click at [645, 531] on button "下一頁" at bounding box center [633, 543] width 76 height 29
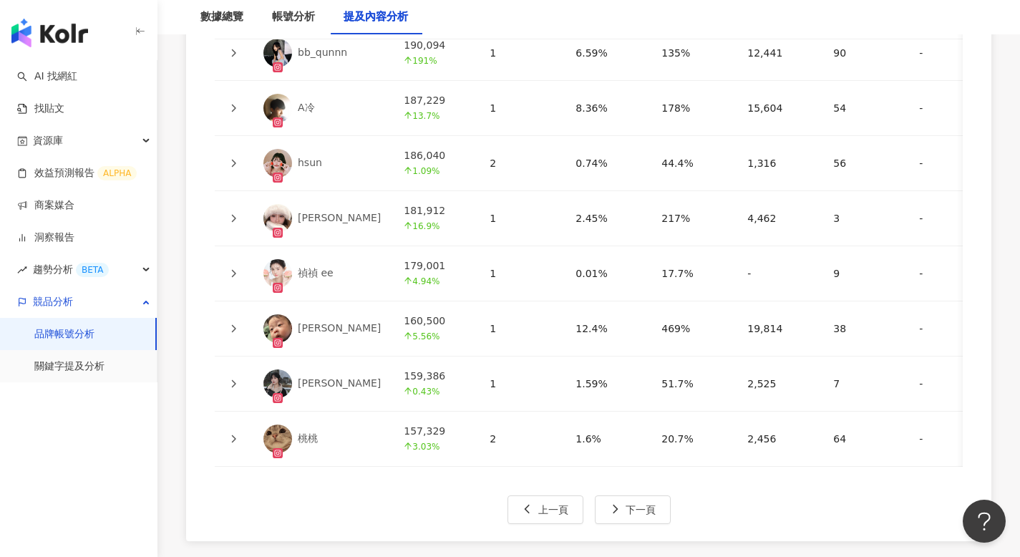
scroll to position [3545, 0]
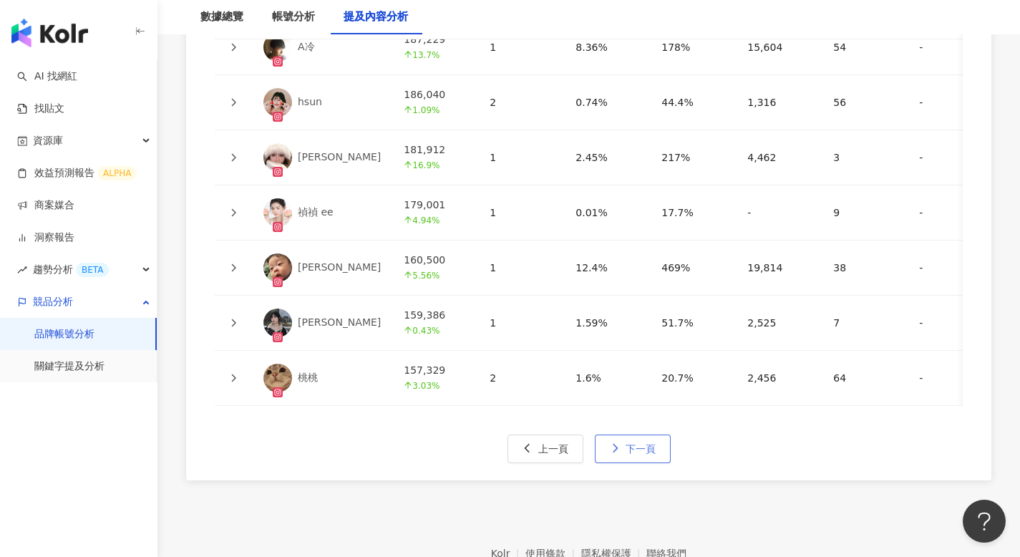
click at [639, 445] on span "下一頁" at bounding box center [641, 448] width 30 height 11
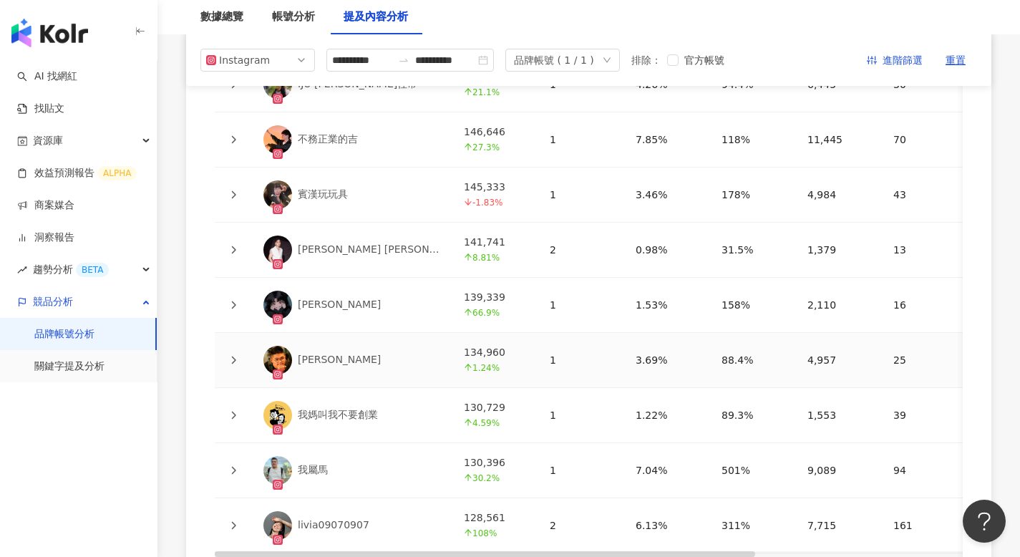
scroll to position [3304, 0]
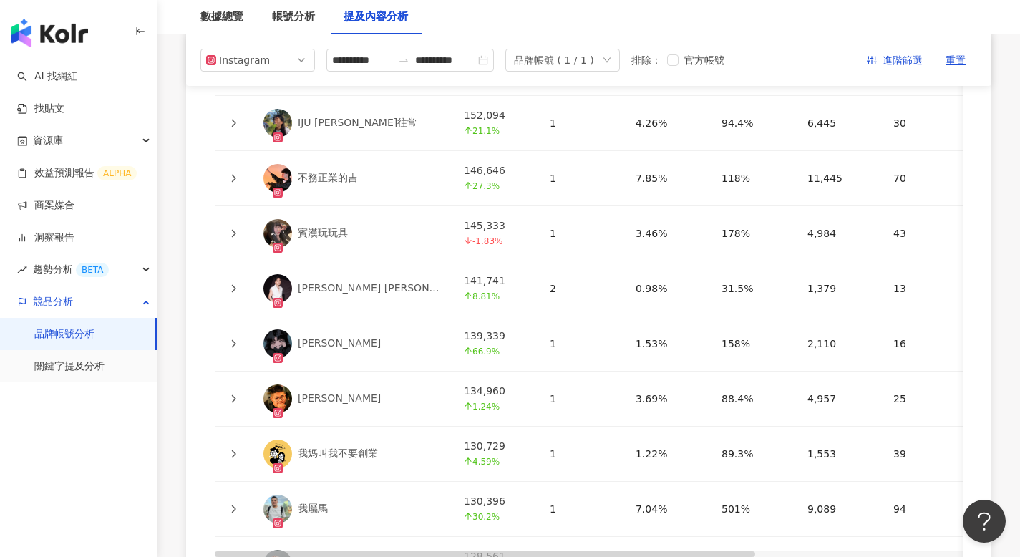
click at [624, 280] on td "0.98%" at bounding box center [667, 288] width 86 height 55
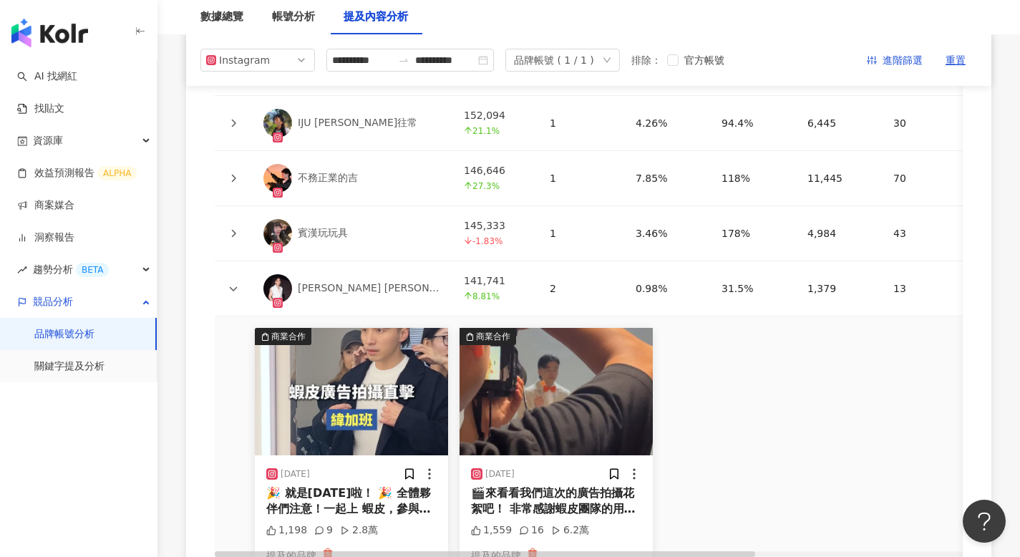
click at [624, 278] on td "0.98%" at bounding box center [667, 288] width 86 height 55
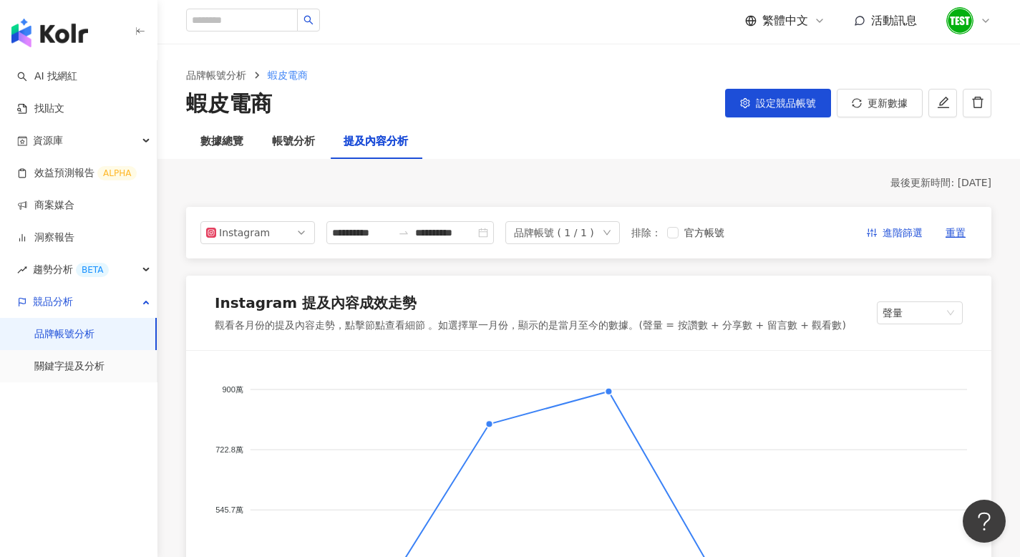
scroll to position [0, 0]
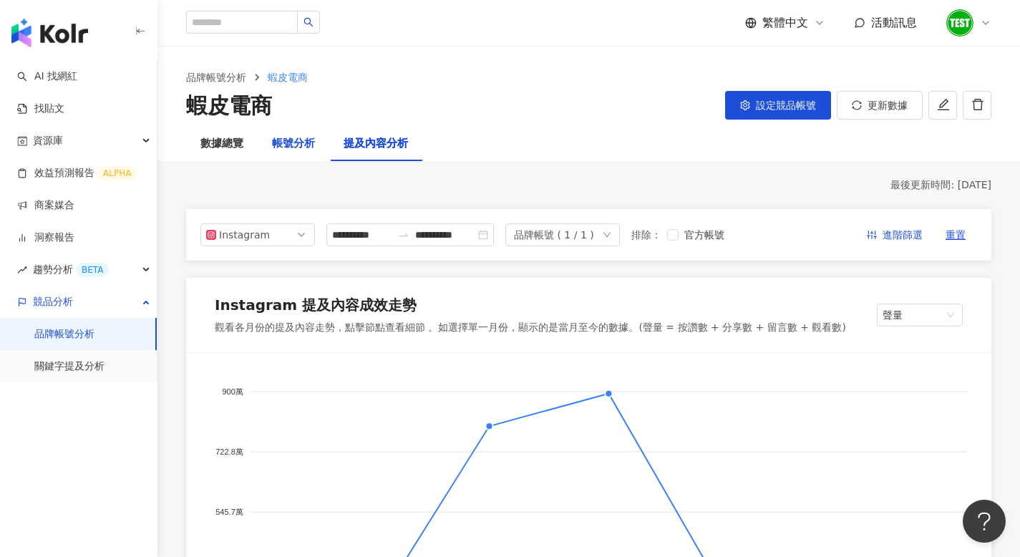
click at [309, 139] on div "帳號分析" at bounding box center [293, 143] width 43 height 17
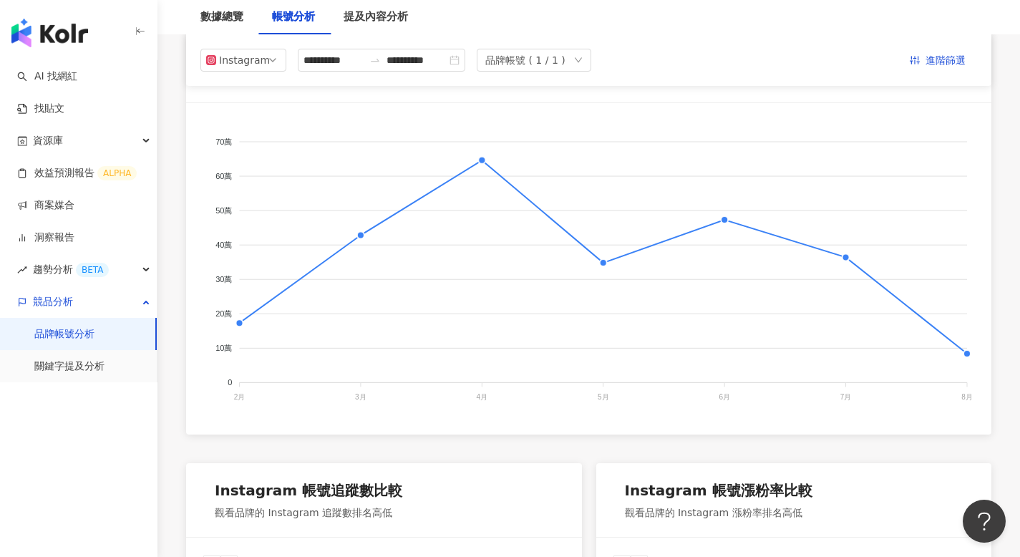
scroll to position [176, 0]
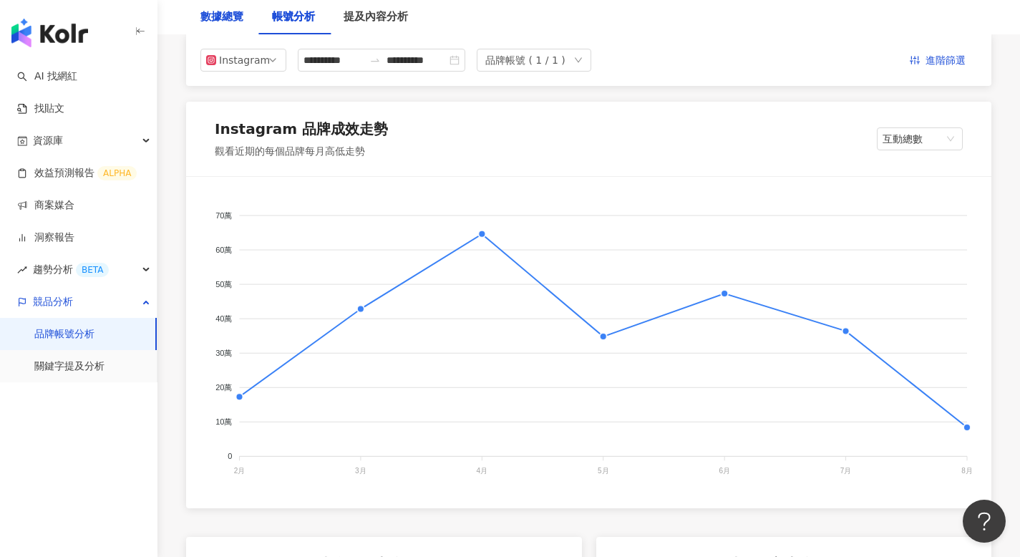
click at [240, 15] on div "數據總覽" at bounding box center [221, 17] width 43 height 17
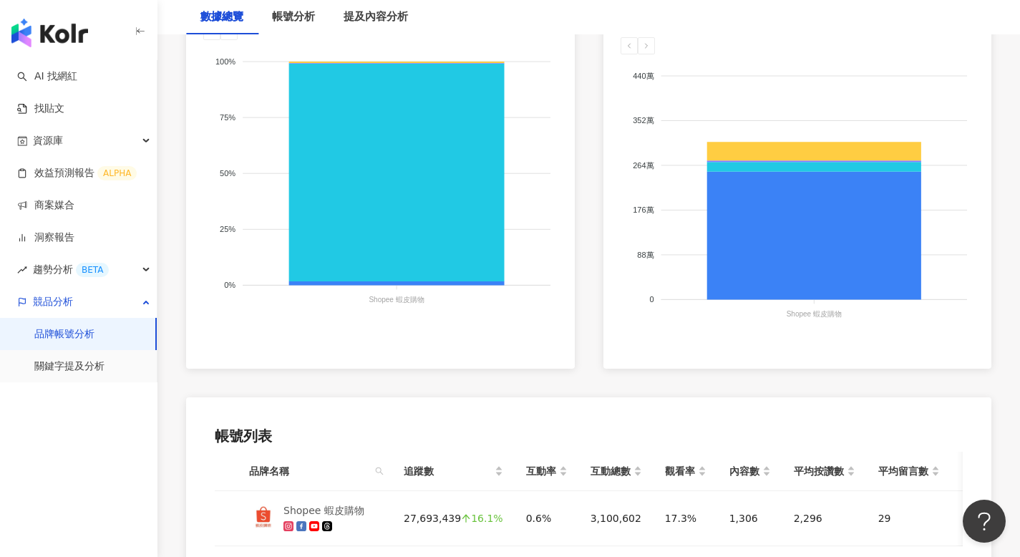
scroll to position [601, 0]
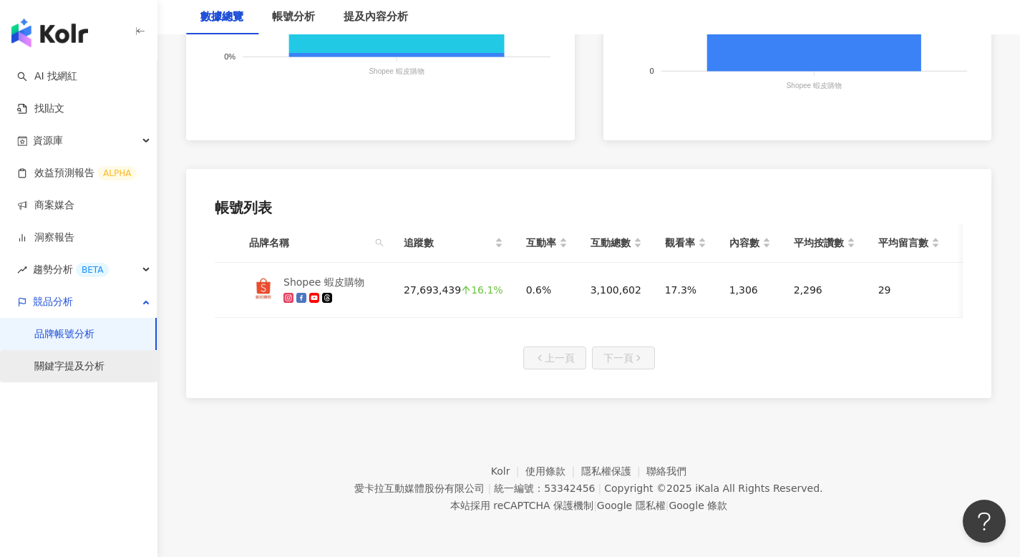
click at [93, 359] on link "關鍵字提及分析" at bounding box center [69, 366] width 70 height 14
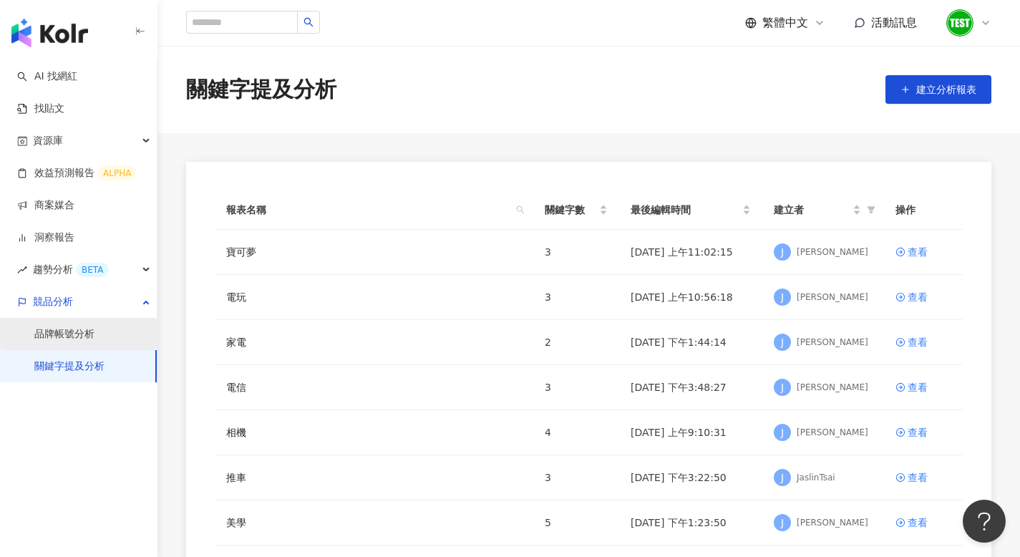
click at [84, 335] on link "品牌帳號分析" at bounding box center [64, 334] width 60 height 14
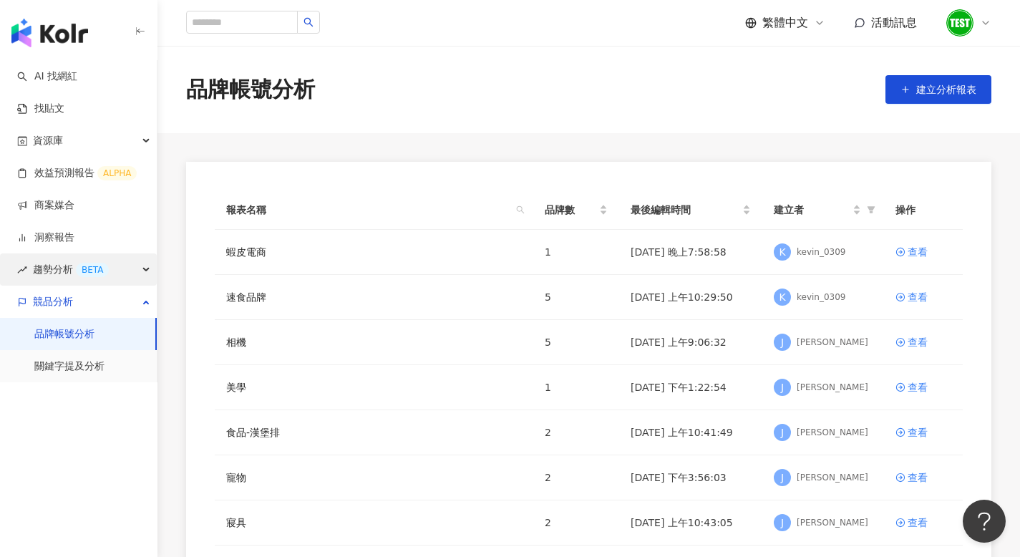
click at [120, 275] on div "趨勢分析 BETA" at bounding box center [78, 269] width 157 height 32
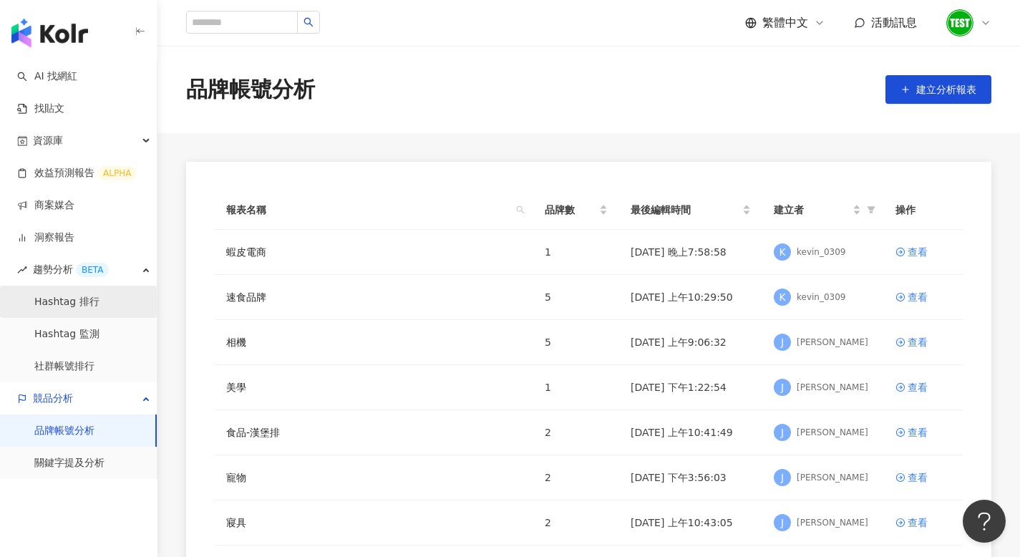
click at [100, 301] on link "Hashtag 排行" at bounding box center [66, 302] width 65 height 14
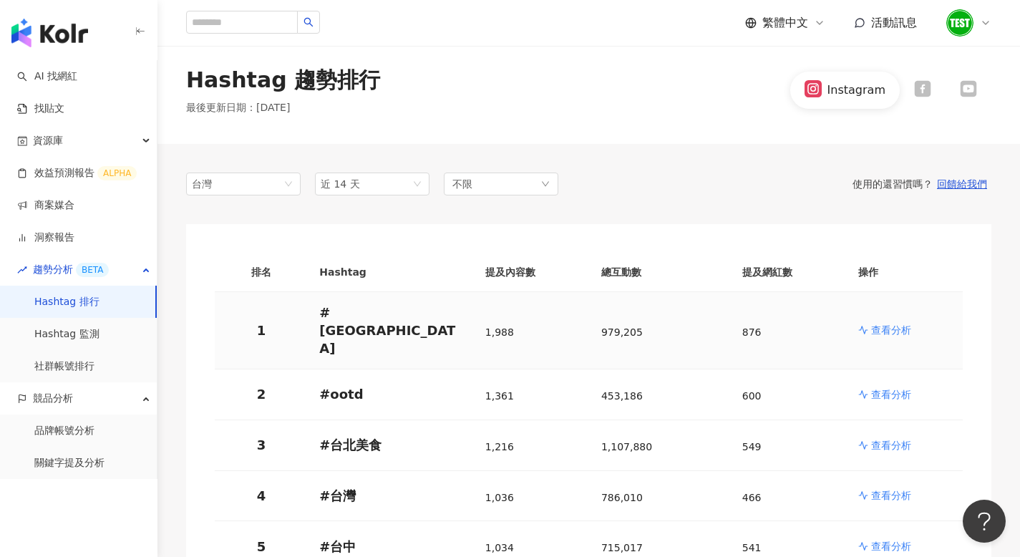
scroll to position [140, 0]
